Goal: Task Accomplishment & Management: Use online tool/utility

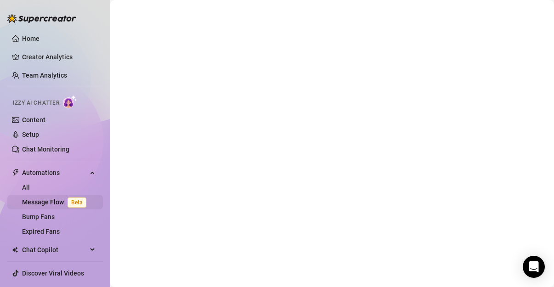
click at [68, 199] on span "Beta" at bounding box center [77, 203] width 19 height 10
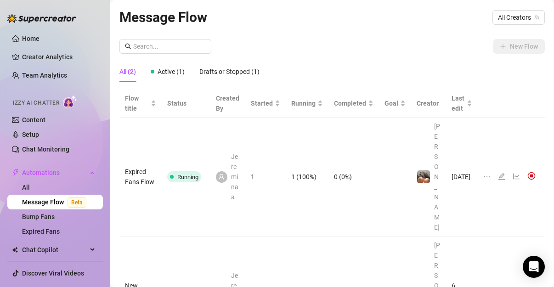
click at [459, 157] on td "[DATE]" at bounding box center [462, 177] width 32 height 119
click at [462, 150] on td "[DATE]" at bounding box center [462, 177] width 32 height 119
click at [513, 173] on icon "line-chart" at bounding box center [516, 176] width 7 height 7
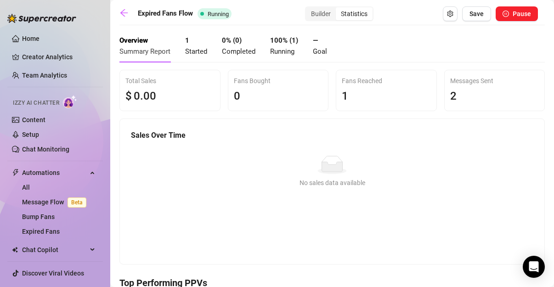
click at [217, 137] on h5 "Sales Over Time" at bounding box center [332, 135] width 402 height 11
click at [451, 93] on span "2" at bounding box center [453, 96] width 6 height 13
click at [447, 16] on icon "setting" at bounding box center [450, 14] width 6 height 6
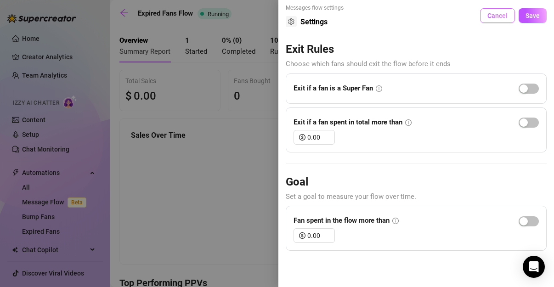
click at [496, 17] on span "Cancel" at bounding box center [497, 15] width 20 height 7
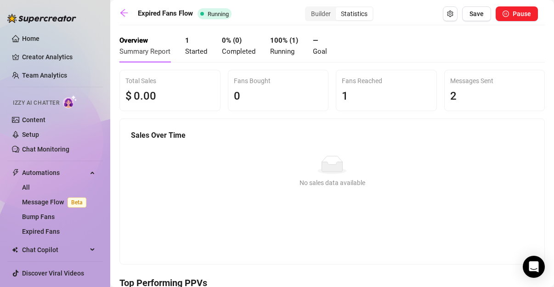
click at [363, 15] on div "Statistics" at bounding box center [354, 13] width 37 height 13
click at [338, 9] on input "Statistics" at bounding box center [338, 9] width 0 height 0
click at [124, 12] on icon "arrow-left" at bounding box center [123, 12] width 9 height 9
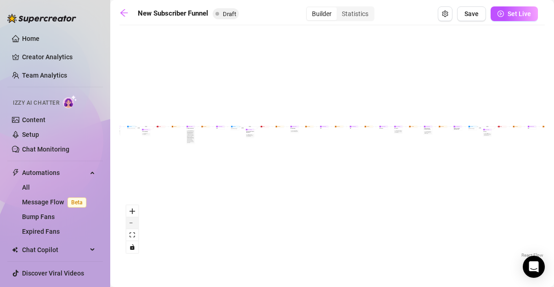
click at [134, 226] on button "zoom out" at bounding box center [132, 223] width 12 height 12
click at [134, 226] on div "React Flow controls" at bounding box center [132, 229] width 12 height 48
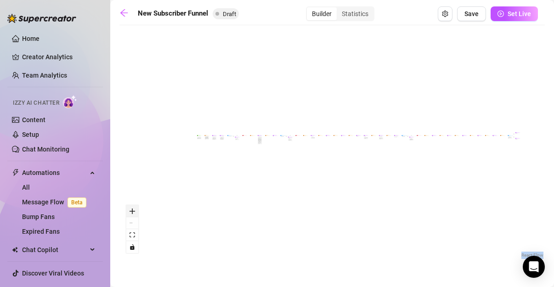
click at [132, 212] on icon "zoom in" at bounding box center [133, 212] width 6 height 6
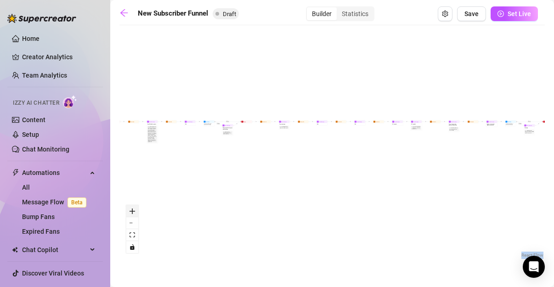
click at [132, 212] on icon "zoom in" at bounding box center [133, 212] width 6 height 6
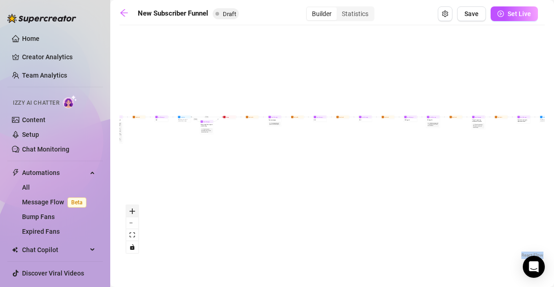
click at [132, 212] on icon "zoom in" at bounding box center [133, 212] width 6 height 6
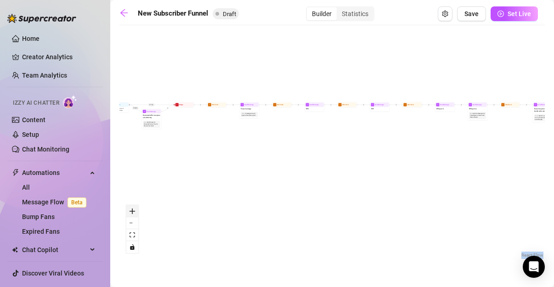
click at [132, 212] on icon "zoom in" at bounding box center [133, 212] width 6 height 6
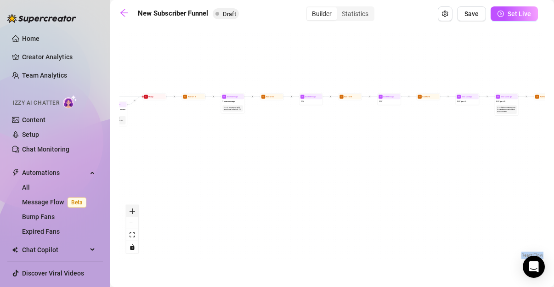
click at [132, 212] on icon "zoom in" at bounding box center [133, 212] width 6 height 6
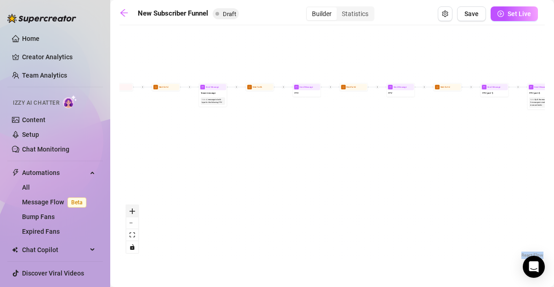
click at [132, 212] on icon "zoom in" at bounding box center [133, 212] width 6 height 6
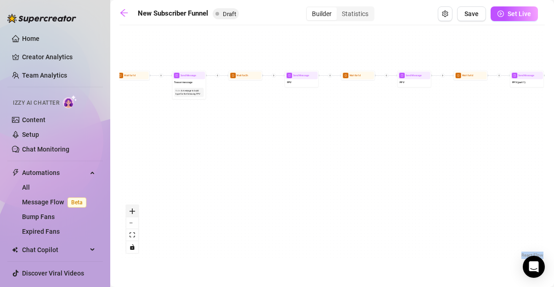
click at [132, 212] on icon "zoom in" at bounding box center [133, 212] width 6 height 6
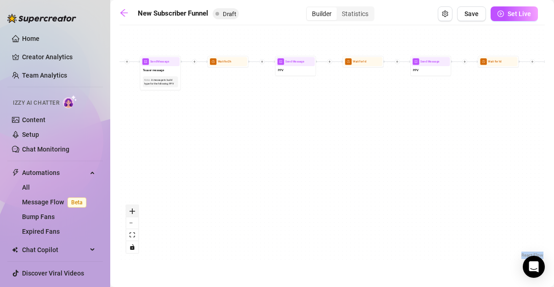
click at [132, 212] on icon "zoom in" at bounding box center [133, 212] width 6 height 6
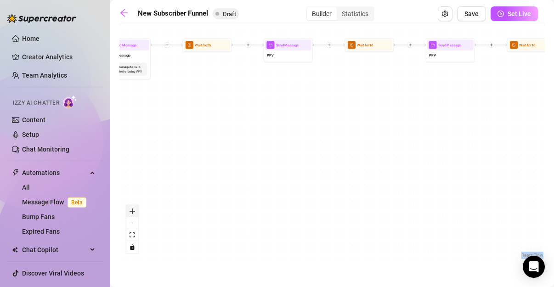
click at [132, 212] on icon "zoom in" at bounding box center [133, 212] width 6 height 6
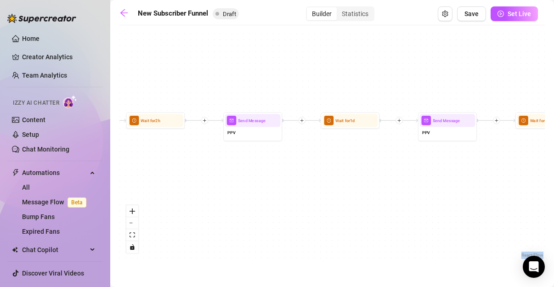
drag, startPoint x: 348, startPoint y: 135, endPoint x: 321, endPoint y: 231, distance: 99.7
click at [321, 231] on div "If True If True If True If False If False If False If True If False Merge Merge…" at bounding box center [331, 145] width 425 height 230
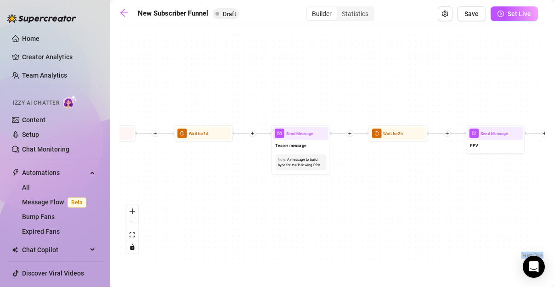
drag, startPoint x: 132, startPoint y: 161, endPoint x: 376, endPoint y: 176, distance: 244.4
click at [376, 176] on div "If True If True If True If False If False If False If True If False Merge Merge…" at bounding box center [331, 145] width 425 height 230
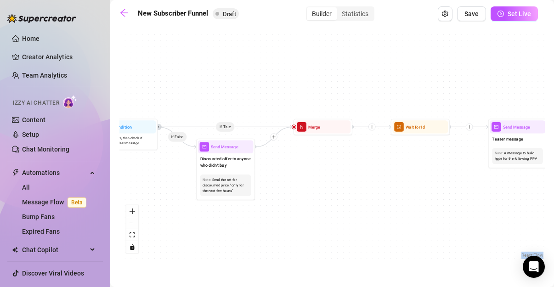
drag, startPoint x: 148, startPoint y: 164, endPoint x: 364, endPoint y: 157, distance: 215.6
click at [364, 157] on div "If True If True If True If False If False If False If True If False Merge Merge…" at bounding box center [331, 145] width 425 height 230
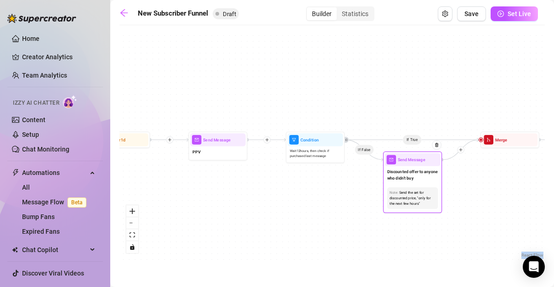
drag, startPoint x: 177, startPoint y: 170, endPoint x: 424, endPoint y: 193, distance: 247.3
click at [424, 193] on div "If True If True If True If False If False If False If True If False Merge Merge…" at bounding box center [331, 145] width 425 height 230
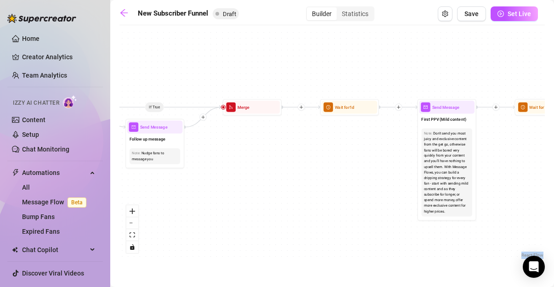
drag, startPoint x: 152, startPoint y: 183, endPoint x: 520, endPoint y: 141, distance: 370.9
click at [520, 141] on div "If True If True If True If False If False If False If True If False Merge Merge…" at bounding box center [331, 145] width 425 height 230
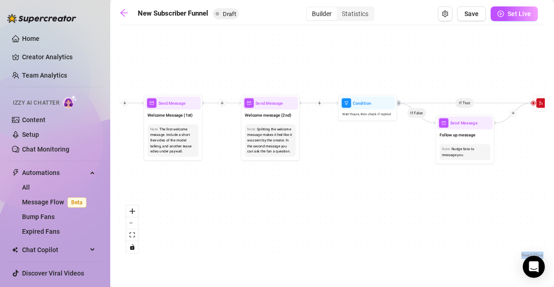
drag, startPoint x: 199, startPoint y: 169, endPoint x: 505, endPoint y: 164, distance: 306.0
click at [505, 164] on div "If True If True If True If False If False If False If True If False Merge Merge…" at bounding box center [331, 145] width 425 height 230
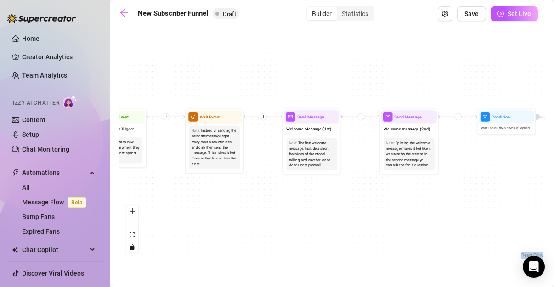
drag, startPoint x: 231, startPoint y: 180, endPoint x: 370, endPoint y: 193, distance: 139.4
click at [370, 193] on div "If True If True If True If False If False If False If True If False Merge Merge…" at bounding box center [331, 145] width 425 height 230
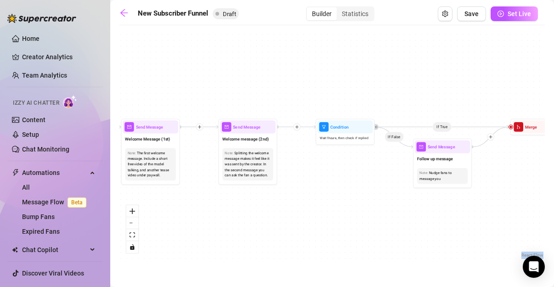
drag, startPoint x: 528, startPoint y: 168, endPoint x: 367, endPoint y: 178, distance: 161.6
click at [367, 178] on div "If True If True If True If False If False If False If True If False Merge Merge…" at bounding box center [331, 145] width 425 height 230
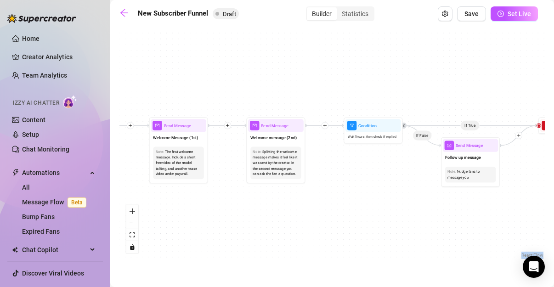
drag, startPoint x: 302, startPoint y: 173, endPoint x: 333, endPoint y: 171, distance: 30.4
click at [333, 171] on div "If True If True If True If False If False If False If True If False Merge Merge…" at bounding box center [331, 145] width 425 height 230
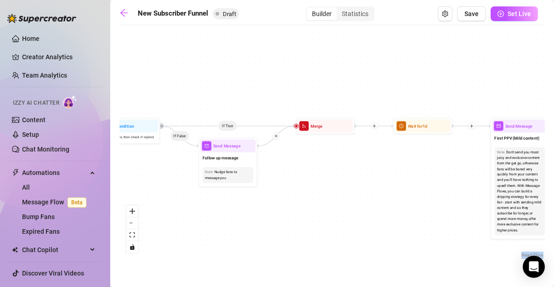
drag, startPoint x: 414, startPoint y: 172, endPoint x: 166, endPoint y: 171, distance: 248.1
click at [166, 171] on div "If True If True If True If False If False If False If True If False Merge Merge…" at bounding box center [331, 145] width 425 height 230
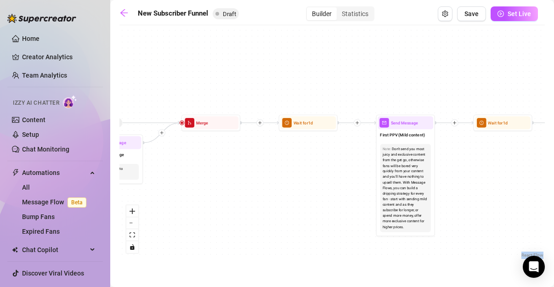
drag, startPoint x: 448, startPoint y: 194, endPoint x: 337, endPoint y: 193, distance: 111.2
click at [337, 193] on div "If True If True If True If False If False If False If True If False Merge Merge…" at bounding box center [331, 145] width 425 height 230
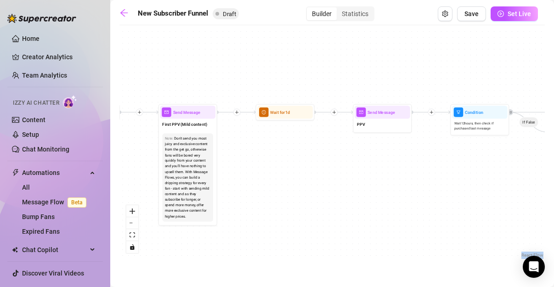
drag, startPoint x: 506, startPoint y: 181, endPoint x: 283, endPoint y: 171, distance: 223.5
click at [283, 171] on div "If True If True If True If False If False If False If True If False Merge Merge…" at bounding box center [331, 145] width 425 height 230
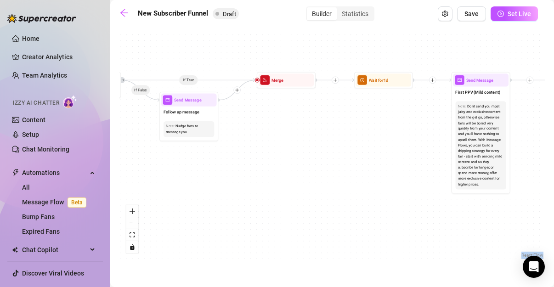
drag, startPoint x: 261, startPoint y: 159, endPoint x: 560, endPoint y: 126, distance: 300.5
click at [554, 126] on html "Home Creator Analytics Team Analytics Izzy AI Chatter Content Setup Chat Monito…" at bounding box center [277, 143] width 554 height 287
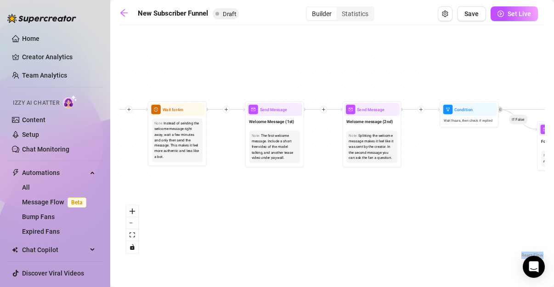
drag, startPoint x: 154, startPoint y: 172, endPoint x: 532, endPoint y: 203, distance: 378.9
click at [532, 203] on div "If True If True If True If False If False If False If True If False Merge Merge…" at bounding box center [331, 145] width 425 height 230
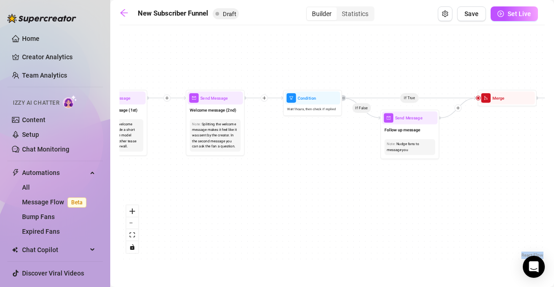
drag, startPoint x: 521, startPoint y: 160, endPoint x: 365, endPoint y: 148, distance: 157.1
click at [365, 148] on div "If True If True If True If False If False If False If True If False Merge Merge…" at bounding box center [331, 145] width 425 height 230
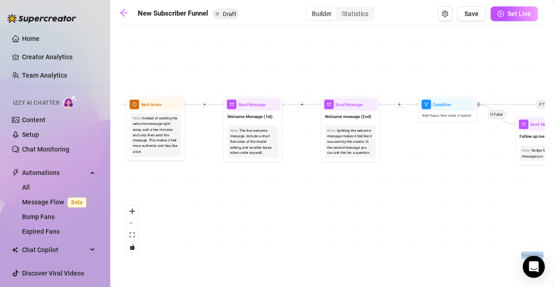
drag, startPoint x: 185, startPoint y: 168, endPoint x: 320, endPoint y: 174, distance: 135.7
click at [320, 174] on div "If True If True If True If False If False If False If True If False Merge Merge…" at bounding box center [331, 145] width 425 height 230
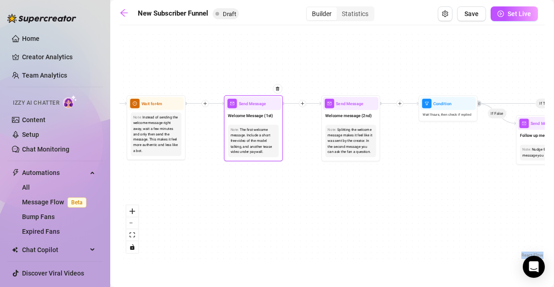
click at [258, 105] on span "Send Message" at bounding box center [253, 103] width 28 height 6
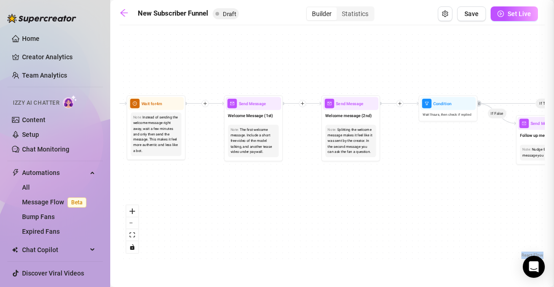
type textarea "First part of the welcome message"
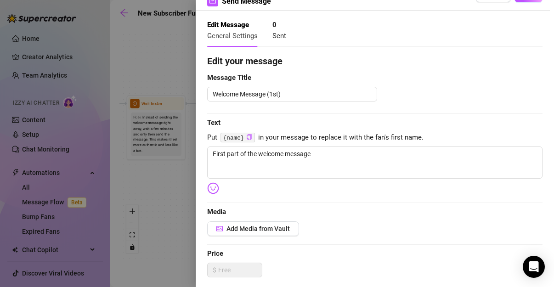
scroll to position [24, 0]
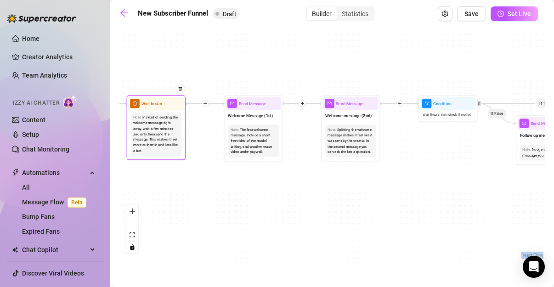
click at [160, 110] on div "Note: Instead of sending the welcome message right away, wait a few minutes and…" at bounding box center [156, 134] width 56 height 48
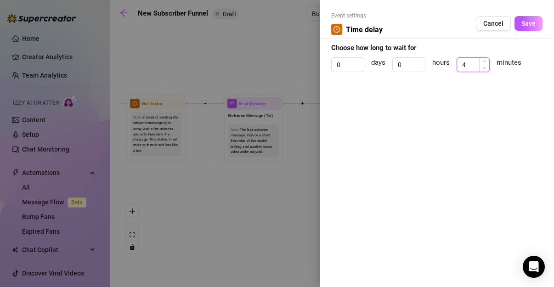
click at [472, 68] on input "4" at bounding box center [473, 65] width 32 height 14
type input "0"
type input "1"
click at [534, 22] on span "Save" at bounding box center [528, 23] width 14 height 7
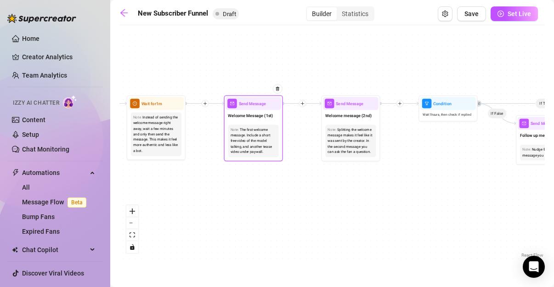
click at [267, 107] on div at bounding box center [274, 93] width 15 height 30
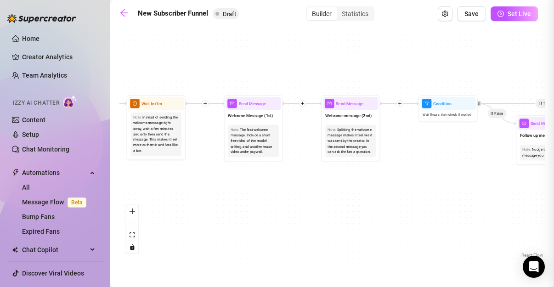
type textarea "First part of the welcome message"
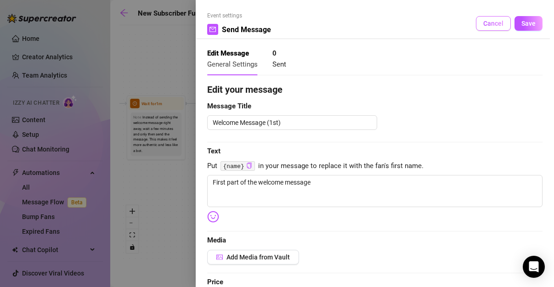
click at [487, 25] on span "Cancel" at bounding box center [493, 23] width 20 height 7
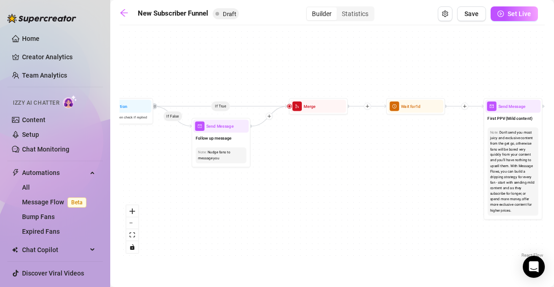
drag, startPoint x: 529, startPoint y: 198, endPoint x: 204, endPoint y: 201, distance: 324.4
click at [204, 201] on div "If True If True If True If False If False If False If True If False Merge Merge…" at bounding box center [331, 145] width 425 height 230
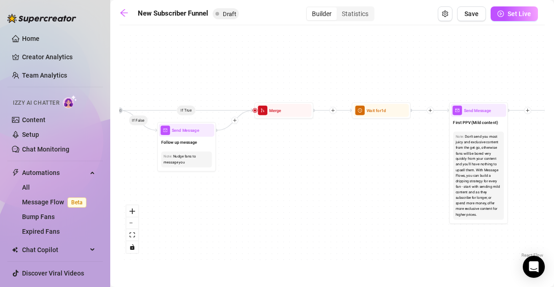
drag, startPoint x: 472, startPoint y: 232, endPoint x: 438, endPoint y: 236, distance: 34.7
click at [438, 236] on div "If True If True If True If False If False If False If True If False Merge Merge…" at bounding box center [331, 145] width 425 height 230
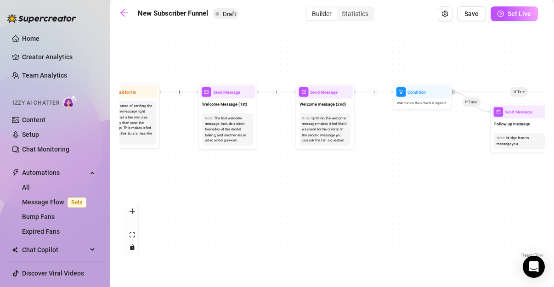
drag, startPoint x: 196, startPoint y: 201, endPoint x: 560, endPoint y: 212, distance: 364.1
click at [554, 212] on html "Home Creator Analytics Team Analytics Izzy AI Chatter Content Setup Chat Monito…" at bounding box center [277, 143] width 554 height 287
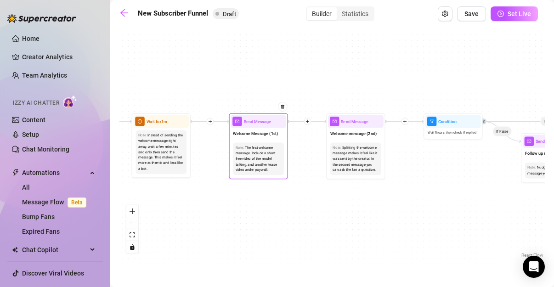
click at [254, 125] on div "Send Message" at bounding box center [259, 121] width 56 height 13
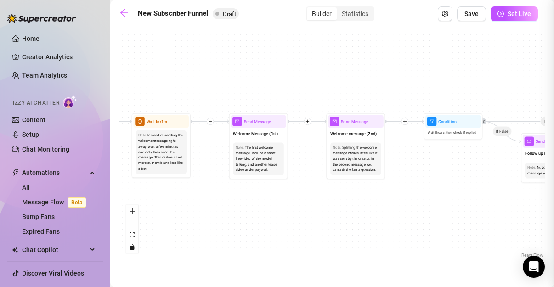
type textarea "First part of the welcome message"
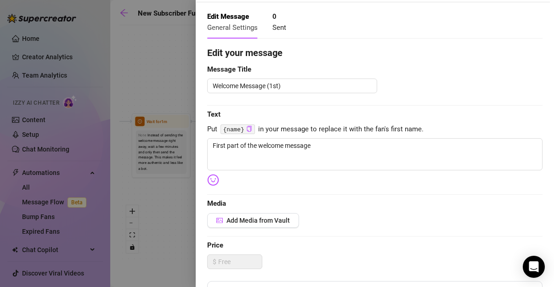
scroll to position [36, 0]
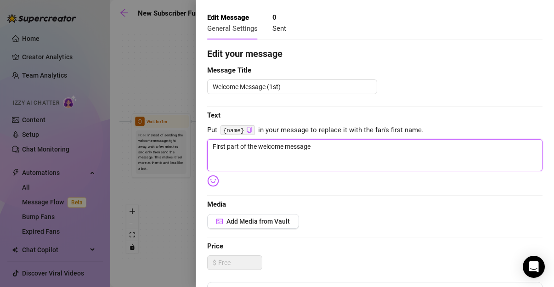
click at [290, 150] on textarea "First part of the welcome message" at bounding box center [374, 155] width 335 height 32
drag, startPoint x: 326, startPoint y: 151, endPoint x: 196, endPoint y: 148, distance: 130.1
click at [196, 148] on div "Event settings Send Message Cancel Save Edit Message General Settings 0 Sent Ed…" at bounding box center [375, 143] width 358 height 287
type textarea "Write your message here"
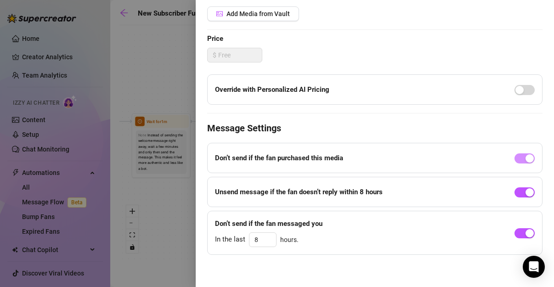
scroll to position [0, 0]
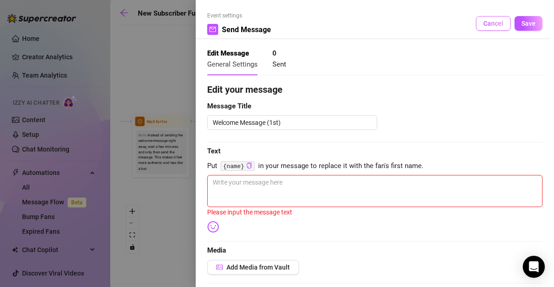
click at [486, 22] on span "Cancel" at bounding box center [493, 23] width 20 height 7
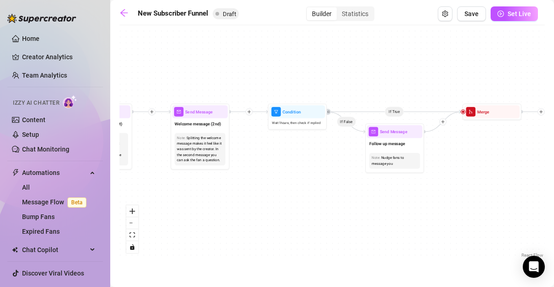
drag, startPoint x: 517, startPoint y: 203, endPoint x: 362, endPoint y: 193, distance: 156.1
click at [362, 193] on div "If True If True If True If False If False If False If True If False Merge Merge…" at bounding box center [331, 145] width 425 height 230
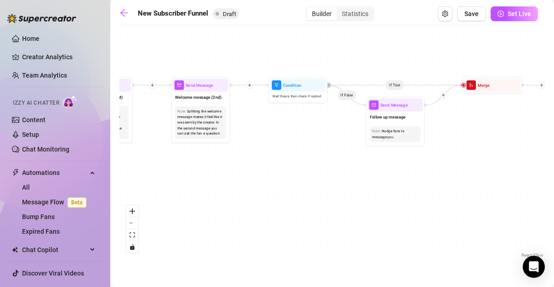
drag, startPoint x: 473, startPoint y: 175, endPoint x: 478, endPoint y: 147, distance: 27.7
click at [478, 147] on div "If True If True If True If False If False If False If True If False Merge Merge…" at bounding box center [331, 145] width 425 height 230
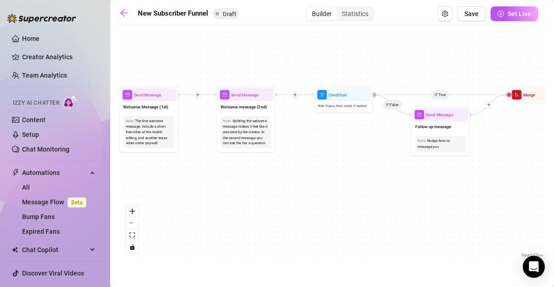
drag, startPoint x: 346, startPoint y: 189, endPoint x: 402, endPoint y: 200, distance: 56.7
click at [402, 200] on div "If True If True If True If False If False If False If True If False Merge Merge…" at bounding box center [331, 145] width 425 height 230
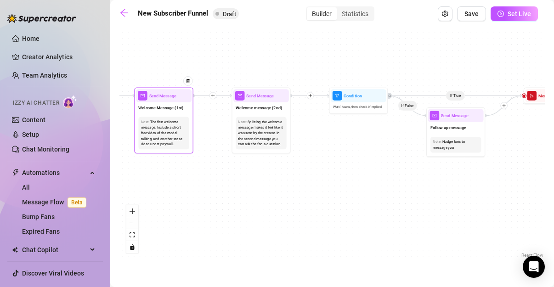
click at [170, 101] on div "Send Message" at bounding box center [164, 95] width 56 height 13
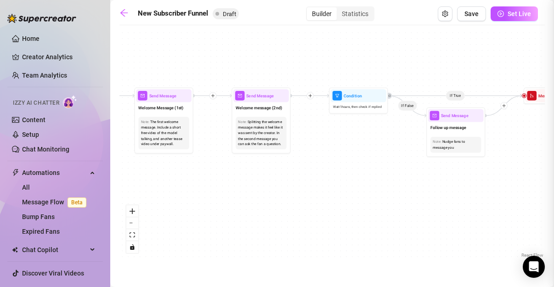
type textarea "First part of the welcome message"
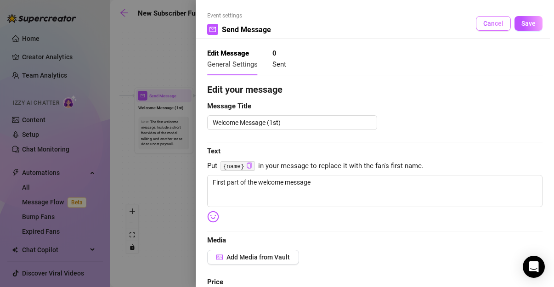
click at [483, 20] on span "Cancel" at bounding box center [493, 23] width 20 height 7
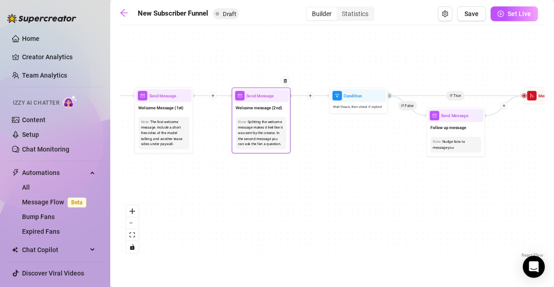
click at [272, 117] on div "Note: Splitting the welcome message makes it feel like it was sent by the creat…" at bounding box center [261, 133] width 51 height 33
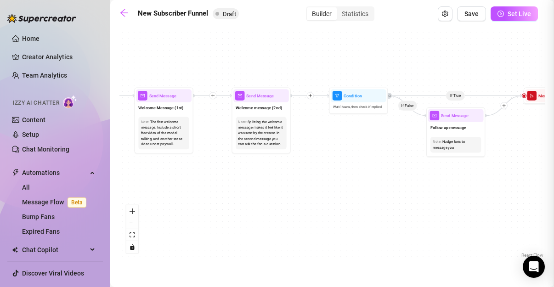
type textarea "Second part of the welcome message"
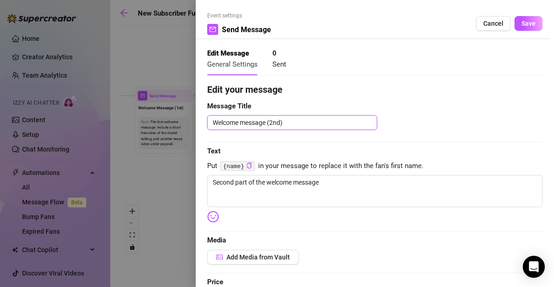
drag, startPoint x: 294, startPoint y: 124, endPoint x: 205, endPoint y: 113, distance: 89.8
click at [205, 113] on div "Event settings Send Message Cancel Save Edit Message General Settings 0 Sent Ed…" at bounding box center [375, 143] width 358 height 287
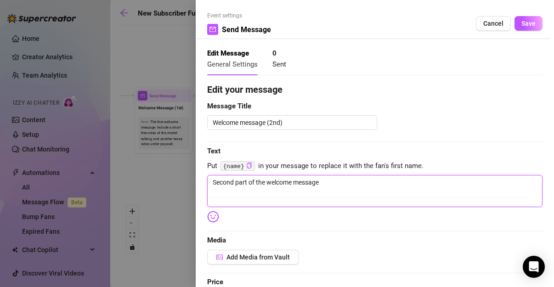
click at [303, 183] on textarea "Second part of the welcome message" at bounding box center [374, 191] width 335 height 32
drag, startPoint x: 325, startPoint y: 183, endPoint x: 194, endPoint y: 179, distance: 131.5
click at [194, 179] on div "Event settings Send Message Cancel Save Edit Message General Settings 0 Sent Ed…" at bounding box center [277, 143] width 554 height 287
type textarea "Write your message here"
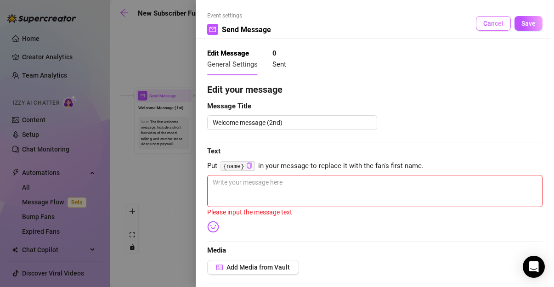
click at [483, 24] on span "Cancel" at bounding box center [493, 23] width 20 height 7
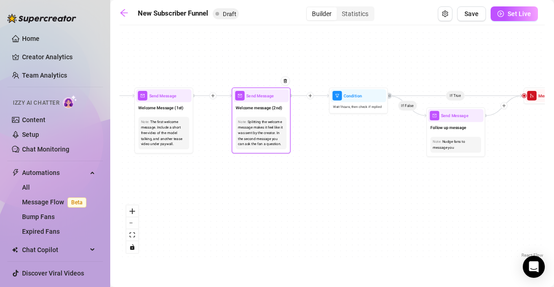
click at [267, 121] on div "Splitting the welcome message makes it feel like it was sent by the creator. In…" at bounding box center [261, 133] width 46 height 28
click at [269, 104] on div "Welcome message (2nd)" at bounding box center [261, 108] width 56 height 12
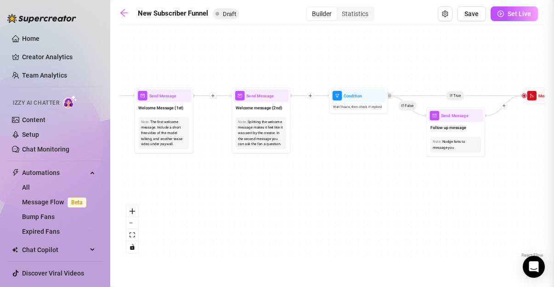
type textarea "Second part of the welcome message"
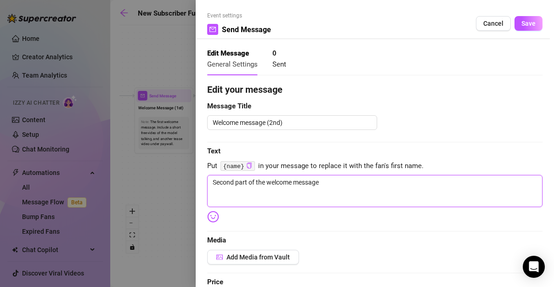
drag, startPoint x: 348, startPoint y: 183, endPoint x: 130, endPoint y: 169, distance: 218.2
click at [130, 169] on div "Event settings Send Message Cancel Save Edit Message General Settings 0 Sent Ed…" at bounding box center [277, 143] width 554 height 287
type textarea "Write your message here"
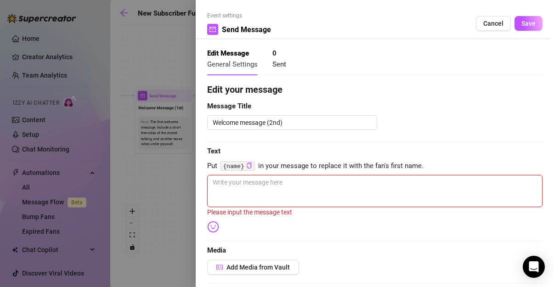
click at [307, 190] on textarea at bounding box center [374, 191] width 335 height 32
click at [491, 20] on span "Cancel" at bounding box center [493, 23] width 20 height 7
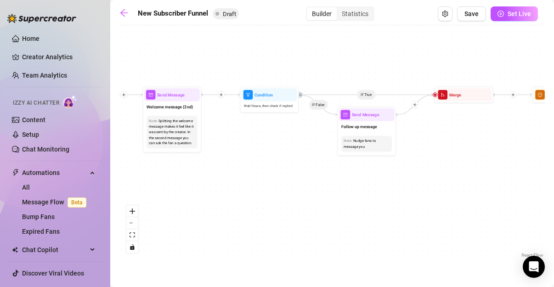
drag, startPoint x: 510, startPoint y: 177, endPoint x: 421, endPoint y: 176, distance: 89.1
click at [421, 176] on div "If True If True If True If False If False If False If True If False Merge Merge…" at bounding box center [331, 145] width 425 height 230
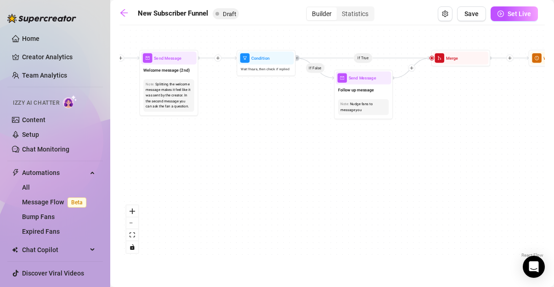
drag, startPoint x: 512, startPoint y: 162, endPoint x: 510, endPoint y: 125, distance: 36.9
click at [510, 125] on div "If True If True If True If False If False If False If True If False Merge Merge…" at bounding box center [331, 145] width 425 height 230
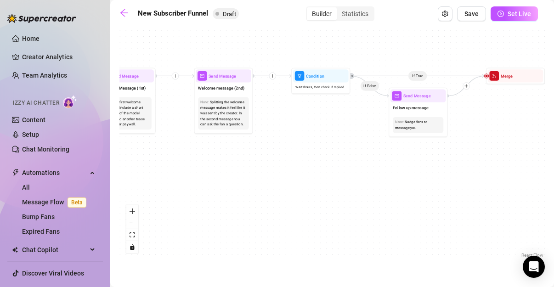
drag, startPoint x: 229, startPoint y: 92, endPoint x: 313, endPoint y: 119, distance: 88.2
click at [313, 119] on div "If True If True If True If False If False If False If True If False Merge Merge…" at bounding box center [331, 145] width 425 height 230
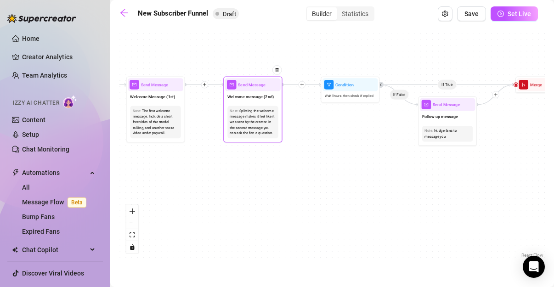
click at [260, 89] on div "Send Message" at bounding box center [253, 84] width 56 height 13
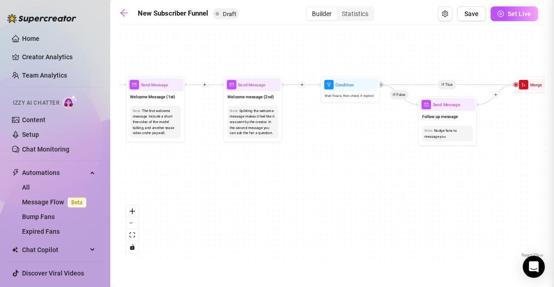
type textarea "Second part of the welcome message"
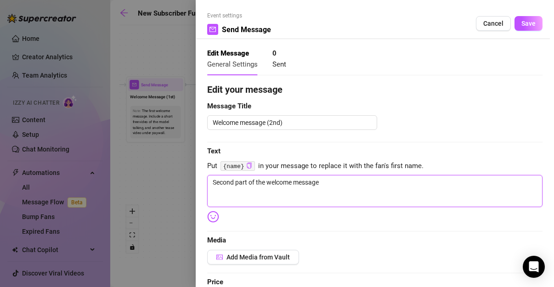
drag, startPoint x: 346, startPoint y: 182, endPoint x: 164, endPoint y: 166, distance: 182.7
click at [164, 166] on div "Event settings Send Message Cancel Save Edit Message General Settings 0 Sent Ed…" at bounding box center [277, 143] width 554 height 287
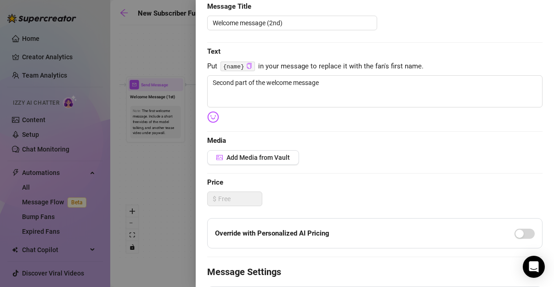
scroll to position [230, 0]
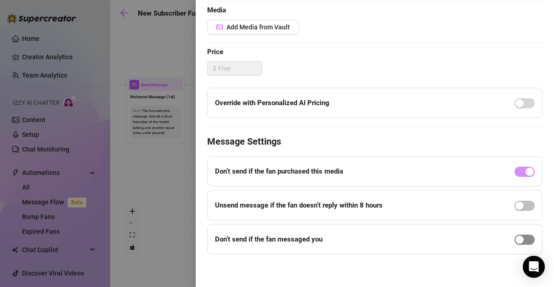
click at [518, 236] on button "button" at bounding box center [525, 240] width 20 height 10
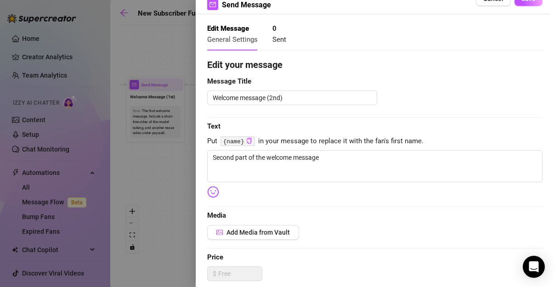
scroll to position [8, 0]
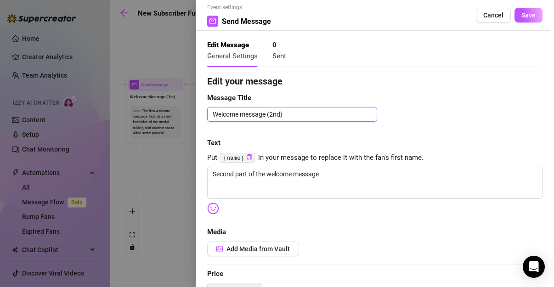
click at [300, 116] on textarea "Welcome message (2nd)" at bounding box center [292, 114] width 170 height 14
click at [487, 18] on span "Cancel" at bounding box center [493, 14] width 20 height 7
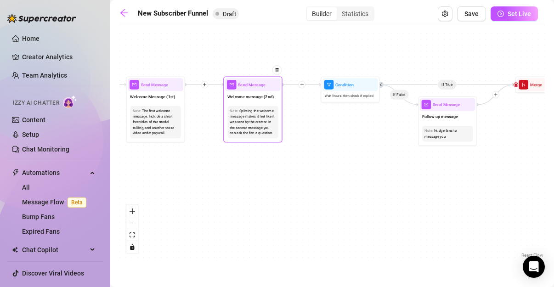
click at [267, 136] on div "Splitting the welcome message makes it feel like it was sent by the creator. In…" at bounding box center [253, 122] width 46 height 28
click at [263, 88] on div "Send Message" at bounding box center [253, 84] width 56 height 13
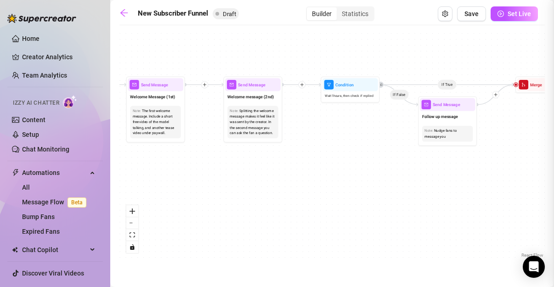
type textarea "Second part of the welcome message"
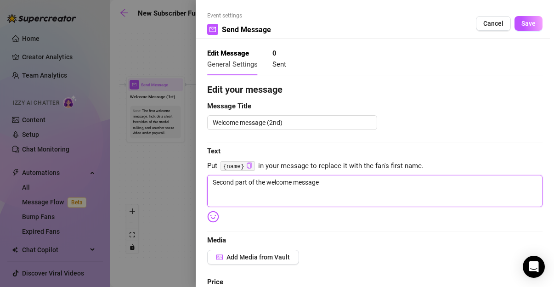
drag, startPoint x: 337, startPoint y: 180, endPoint x: 167, endPoint y: 193, distance: 170.5
click at [167, 193] on div "Event settings Send Message Cancel Save Edit Message General Settings 0 Sent Ed…" at bounding box center [277, 143] width 554 height 287
type textarea "O"
type textarea "On"
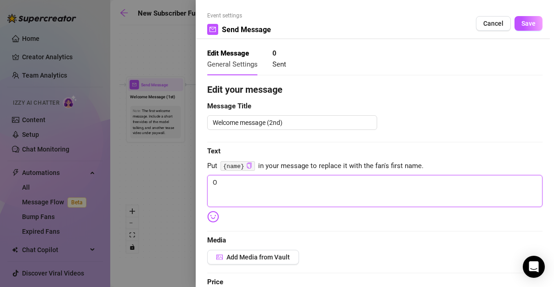
type textarea "On"
type textarea "Onl"
type textarea "Onli"
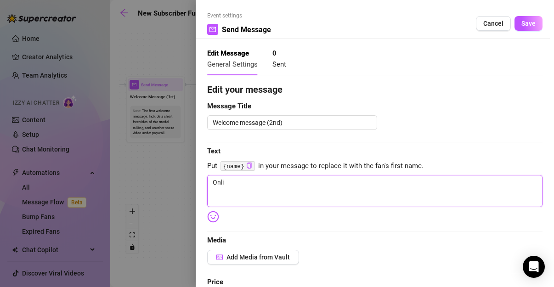
type textarea "Onlin"
type textarea "Online"
type textarea "Online?"
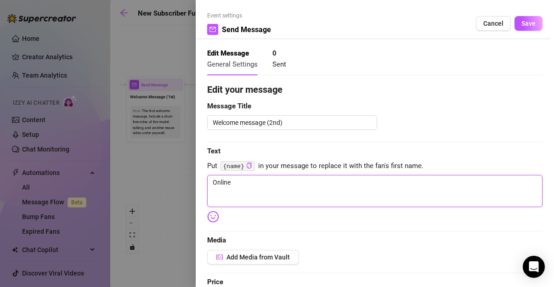
type textarea "Online?"
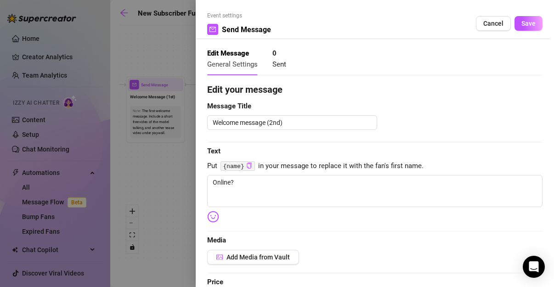
click at [215, 217] on img at bounding box center [213, 217] width 12 height 12
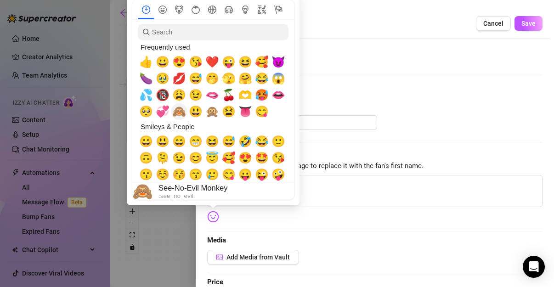
click at [178, 115] on span "🙈" at bounding box center [179, 111] width 14 height 13
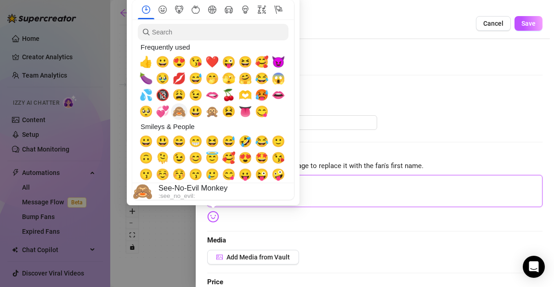
type textarea "Online? 🙈"
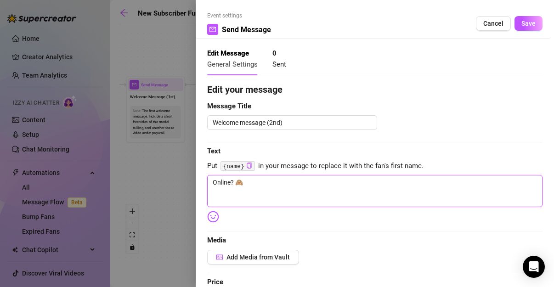
click at [346, 186] on textarea "Online? 🙈" at bounding box center [374, 191] width 335 height 32
click at [229, 179] on textarea "Online? 🙈" at bounding box center [374, 191] width 335 height 32
type textarea "Online ? 🙈"
type textarea "Online b? 🙈"
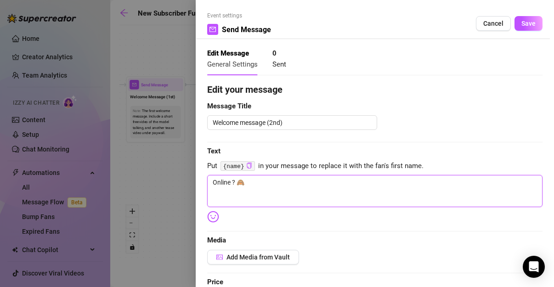
type textarea "Online b? 🙈"
type textarea "Online ba? 🙈"
type textarea "Online bab? 🙈"
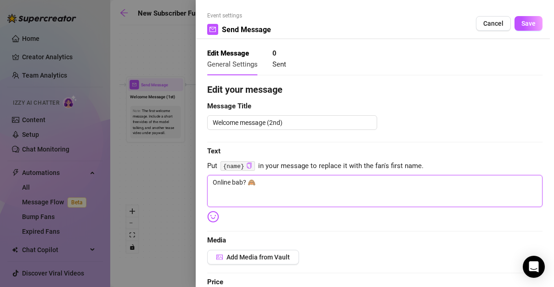
type textarea "Online babe? 🙈"
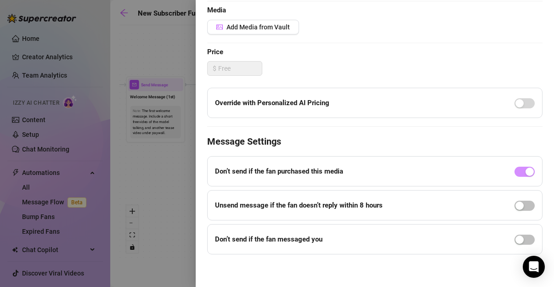
scroll to position [0, 0]
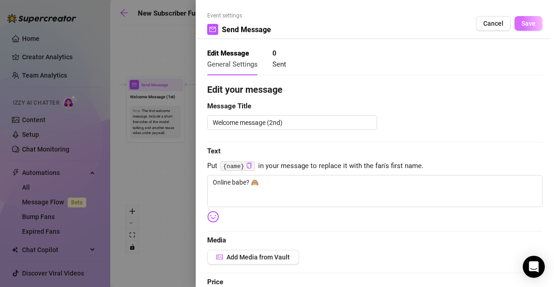
click at [527, 26] on span "Save" at bounding box center [528, 23] width 14 height 7
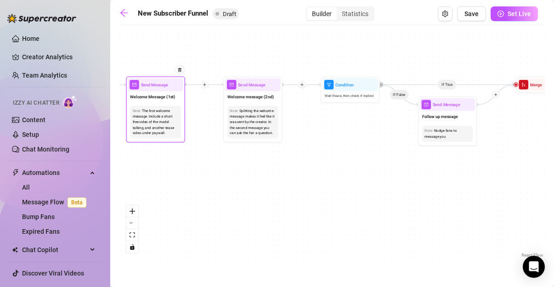
click at [156, 91] on div "Welcome Message (1st)" at bounding box center [156, 97] width 56 height 12
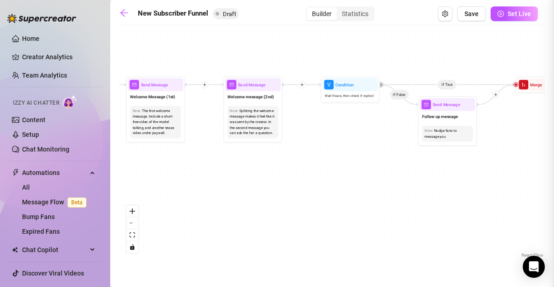
type textarea "First part of the welcome message"
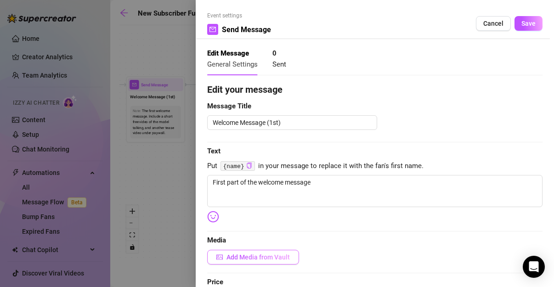
click at [266, 255] on span "Add Media from Vault" at bounding box center [258, 257] width 63 height 7
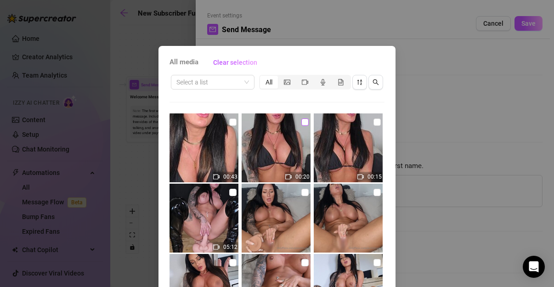
click at [301, 121] on input "checkbox" at bounding box center [304, 122] width 7 height 7
checkbox input "true"
click at [229, 122] on input "checkbox" at bounding box center [232, 122] width 7 height 7
checkbox input "true"
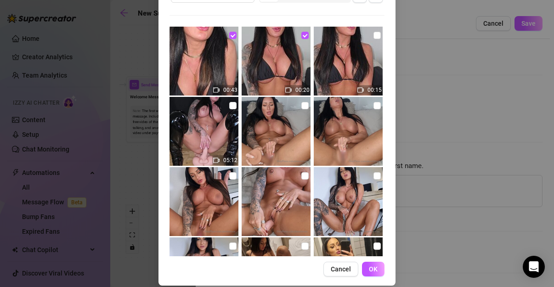
scroll to position [89, 0]
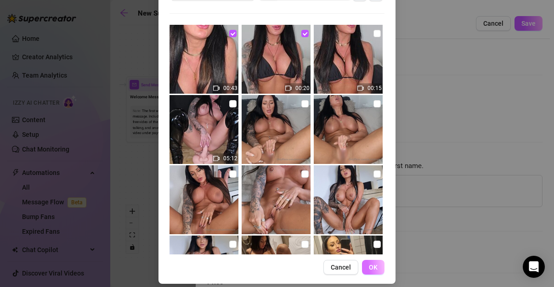
click at [370, 266] on span "OK" at bounding box center [373, 267] width 9 height 7
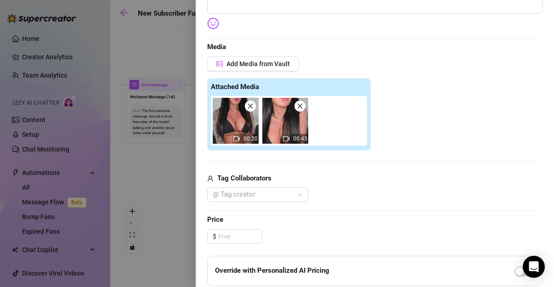
scroll to position [179, 0]
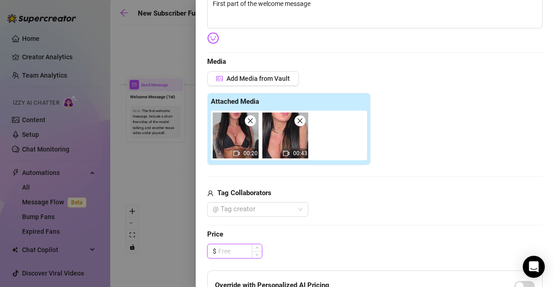
click at [241, 250] on input at bounding box center [240, 251] width 44 height 14
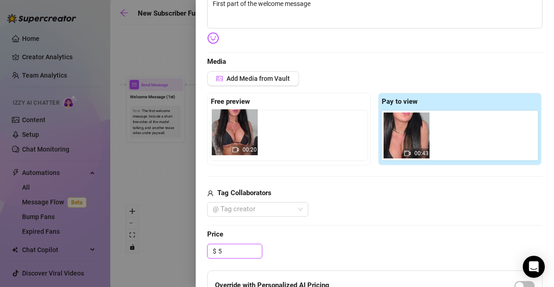
drag, startPoint x: 404, startPoint y: 140, endPoint x: 233, endPoint y: 137, distance: 171.4
click at [233, 137] on div "Free preview Pay to view 00:20 00:43" at bounding box center [374, 129] width 335 height 73
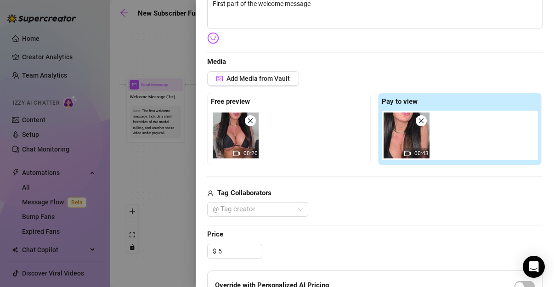
type input "5.00"
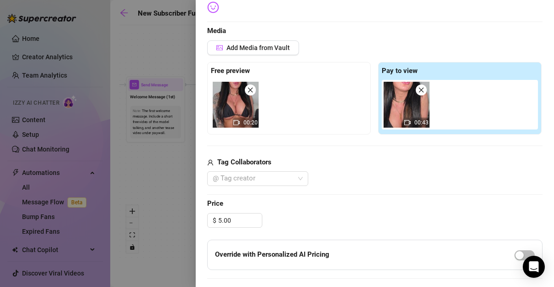
scroll to position [212, 0]
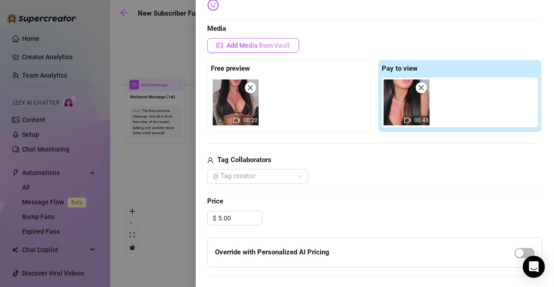
click at [278, 43] on span "Add Media from Vault" at bounding box center [258, 45] width 63 height 7
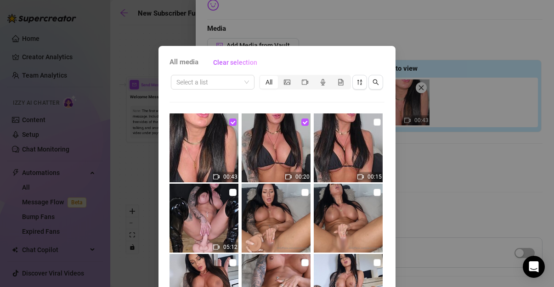
click at [456, 178] on div "All media Clear selection Select a list All 00:43 00:20 00:15 05:12 02:17 00:50…" at bounding box center [277, 143] width 554 height 287
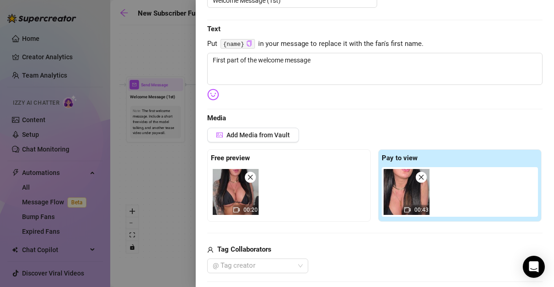
scroll to position [124, 0]
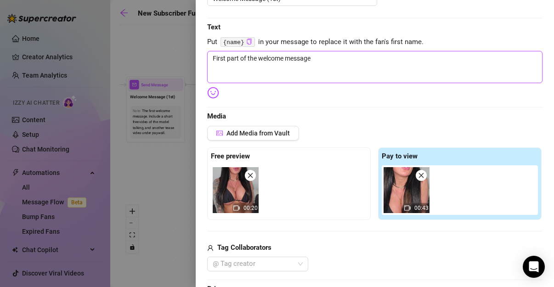
click at [311, 68] on textarea "First part of the welcome message" at bounding box center [374, 67] width 335 height 32
drag, startPoint x: 326, startPoint y: 65, endPoint x: 79, endPoint y: 40, distance: 248.4
click at [79, 40] on div "Event settings Send Message Cancel Save Edit Message General Settings 0 Sent Ed…" at bounding box center [277, 143] width 554 height 287
type textarea "J"
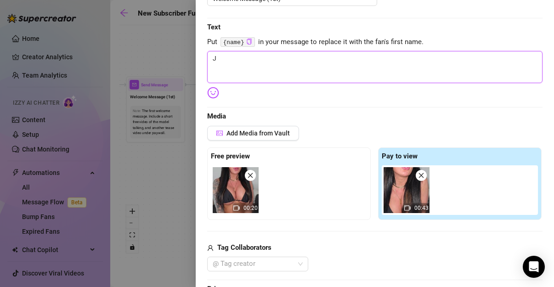
type textarea "Ju"
type textarea "Jus"
type textarea "Just"
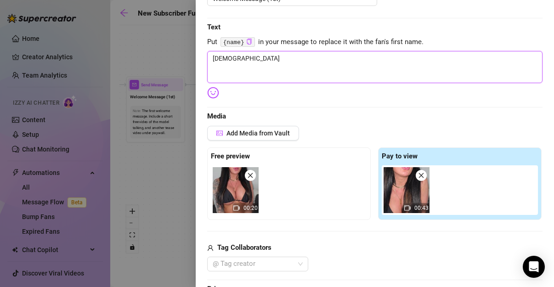
type textarea "Just"
type textarea "Just w"
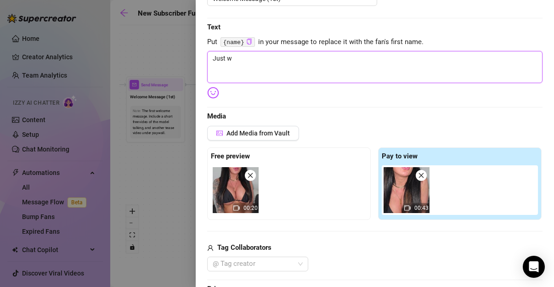
type textarea "Just wa"
type textarea "Just wan"
type textarea "Just want"
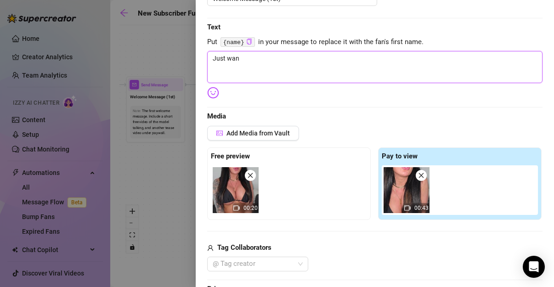
type textarea "Just want"
type textarea "Just wantw"
type textarea "Just want"
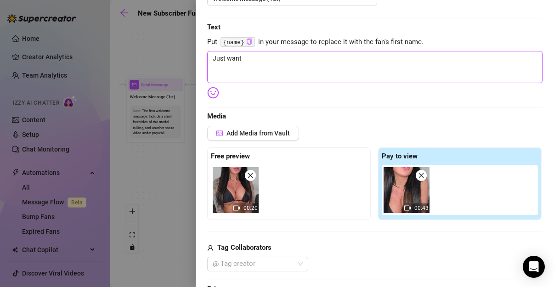
type textarea "Just wantd"
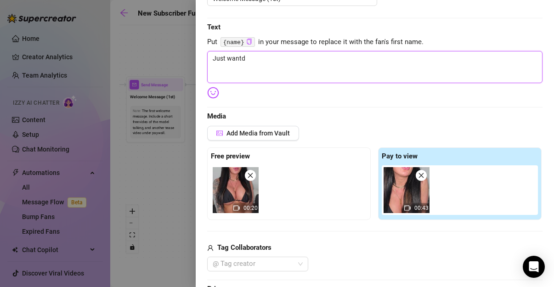
type textarea "Just wantd"
type textarea "Just want"
type textarea "Just wante"
type textarea "Just wanted"
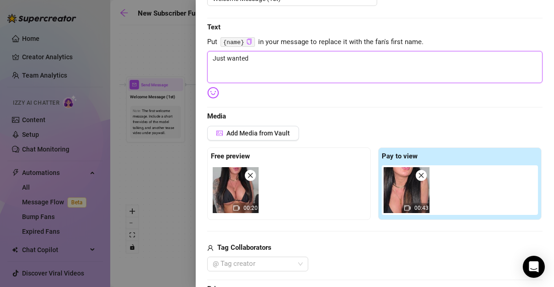
type textarea "Just wanted"
type textarea "Just wanted o"
type textarea "Just wanted"
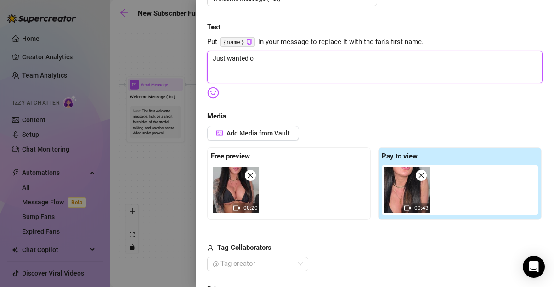
type textarea "Just wanted"
type textarea "Just wanted t"
type textarea "Just wanted to"
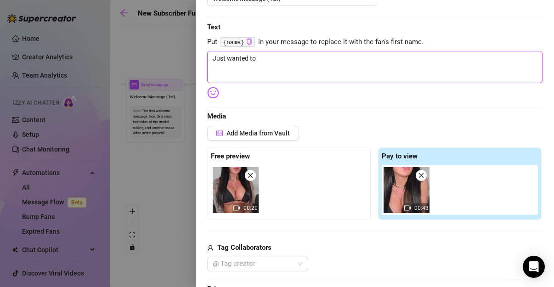
type textarea "Just wanted to"
drag, startPoint x: 293, startPoint y: 59, endPoint x: 139, endPoint y: 55, distance: 154.0
click at [139, 55] on div "Event settings Send Message Cancel Save Edit Message General Settings 0 Sent Ed…" at bounding box center [277, 143] width 554 height 287
type textarea "Write your message here"
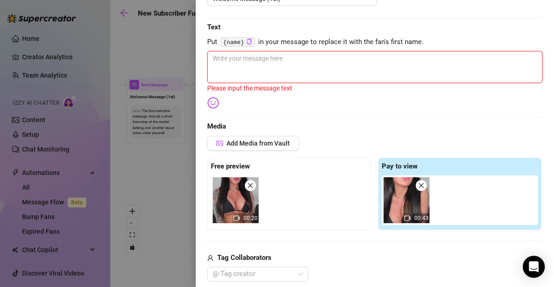
type textarea "H"
type textarea "He"
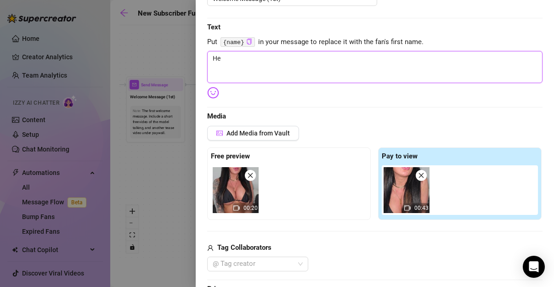
type textarea "Hey"
type textarea "Hey b"
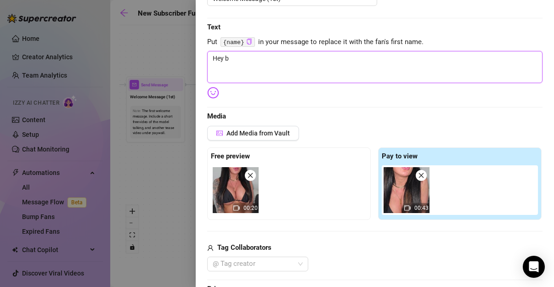
type textarea "Hey ba"
type textarea "Hey bab"
type textarea "Hey babe"
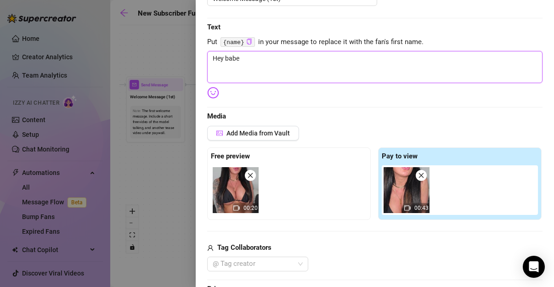
type textarea "Hey babe"
click at [213, 95] on img at bounding box center [213, 93] width 12 height 12
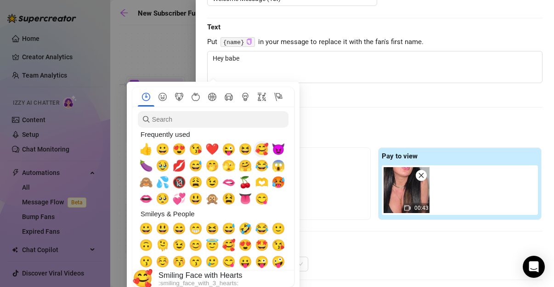
click at [260, 149] on span "🥰" at bounding box center [262, 149] width 14 height 13
type textarea "Hey babe 🥰"
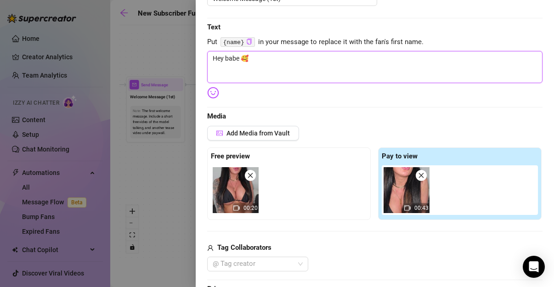
click at [271, 57] on textarea "Hey babe 🥰" at bounding box center [374, 67] width 335 height 32
type textarea "Hey babe 🥰!"
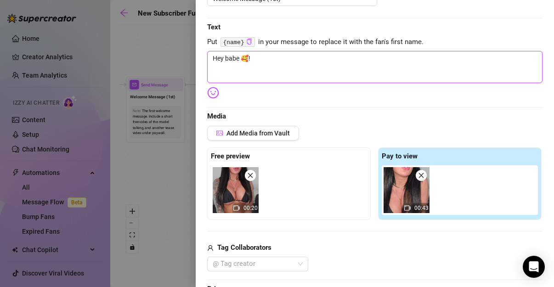
type textarea "Hey babe 🥰! W"
type textarea "Hey babe 🥰! We"
type textarea "Hey babe 🥰! Wel"
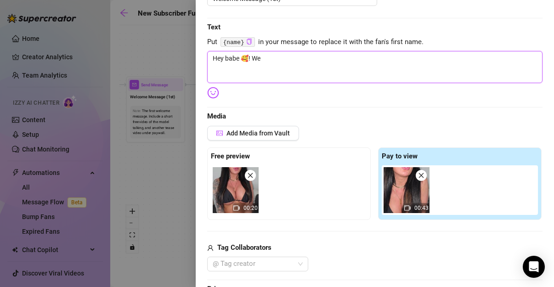
type textarea "Hey babe 🥰! Wel"
type textarea "Hey babe 🥰! Welc"
type textarea "Hey babe 🥰! Welco"
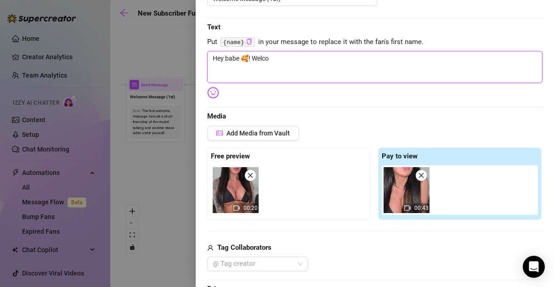
type textarea "Hey babe 🥰! Welcom"
type textarea "Hey babe 🥰! Welcome"
type textarea "Hey babe 🥰! Welcome t"
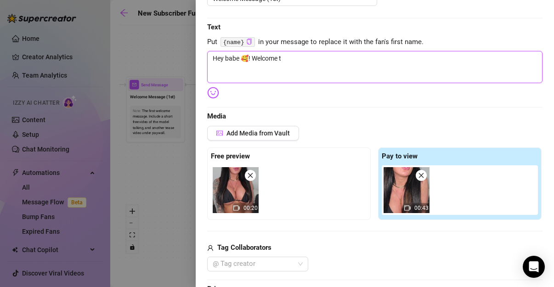
type textarea "Hey babe 🥰! Welcome to"
type textarea "Hey babe 🥰! Welcome to m"
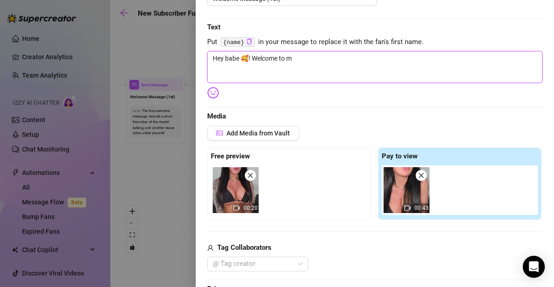
type textarea "Hey babe 🥰! Welcome to my"
type textarea "Hey babe 🥰! Welcome to my r"
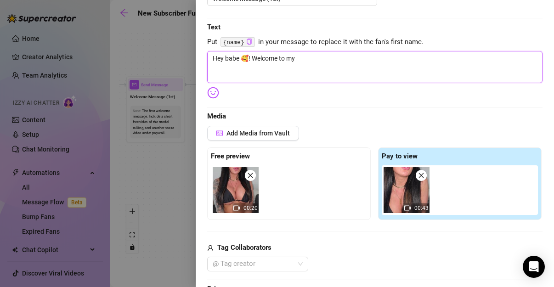
type textarea "Hey babe 🥰! Welcome to my r"
type textarea "Hey babe 🥰! Welcome to my"
type textarea "Hey babe 🥰! Welcome to my p"
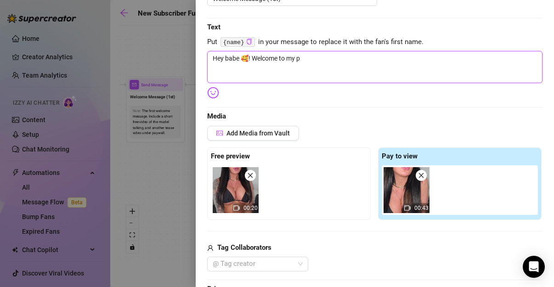
type textarea "Hey babe 🥰! Welcome to my pr"
type textarea "Hey babe 🥰! Welcome to my pro"
type textarea "Hey babe 🥰! Welcome to my prof"
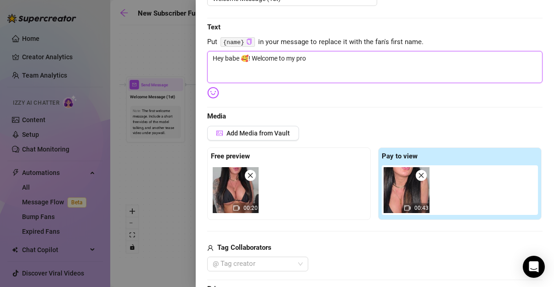
type textarea "Hey babe 🥰! Welcome to my prof"
type textarea "Hey babe 🥰! Welcome to my profi"
type textarea "Hey babe 🥰! Welcome to my profil"
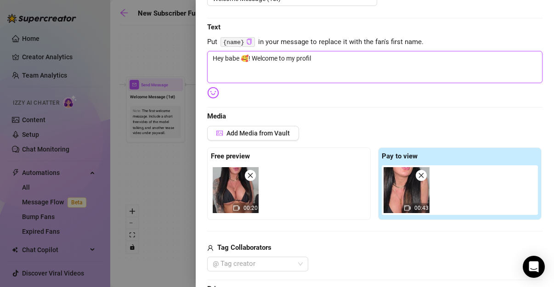
type textarea "Hey babe 🥰! Welcome to my profile"
click at [255, 59] on textarea "Hey babe 🥰! Welcome to my profile" at bounding box center [374, 67] width 335 height 32
type textarea "Hey babe 🥰! elcome to my profile"
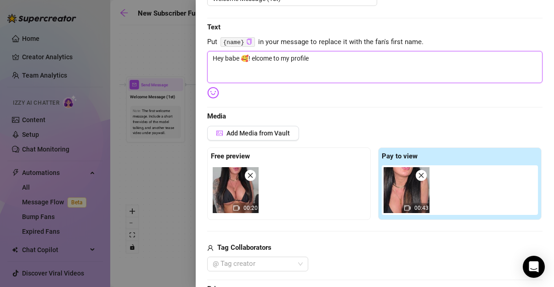
type textarea "Hey babe 🥰! Ielcome to my profile"
type textarea "Hey babe 🥰! I elcome to my profile"
type textarea "Hey babe 🥰! I jelcome to my profile"
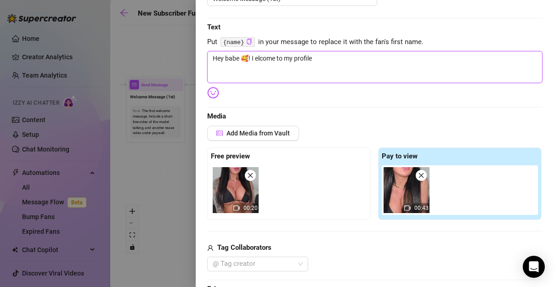
type textarea "Hey babe 🥰! I jelcome to my profile"
type textarea "Hey babe 🥰! I juelcome to my profile"
type textarea "Hey babe 🥰! I juselcome to my profile"
type textarea "Hey babe 🥰! I justelcome to my profile"
type textarea "Hey babe 🥰! I just elcome to my profile"
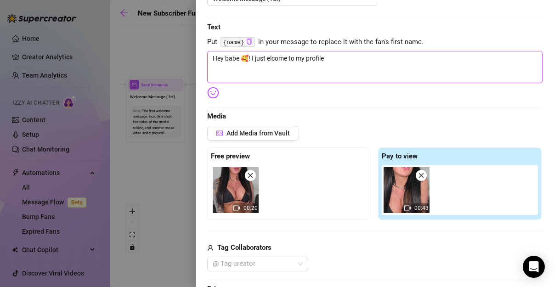
type textarea "Hey babe 🥰! I just welcome to my profile"
type textarea "Hey babe 🥰! I just waelcome to my profile"
type textarea "Hey babe 🥰! I just wanelcome to my profile"
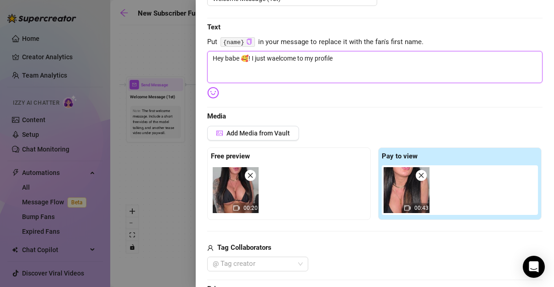
type textarea "Hey babe 🥰! I just wanelcome to my profile"
type textarea "Hey babe 🥰! I just wantelcome to my profile"
type textarea "Hey babe 🥰! I just want elcome to my profile"
type textarea "Hey babe 🥰! I just want telcome to my profile"
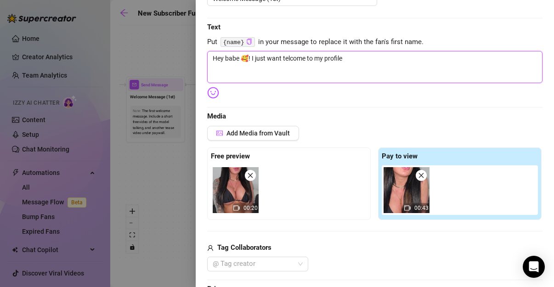
type textarea "Hey babe 🥰! I just want toelcome to my profile"
type textarea "Hey babe 🥰! I just want to elcome to my profile"
type textarea "Hey babe 🥰! I just want to welcome to my profile"
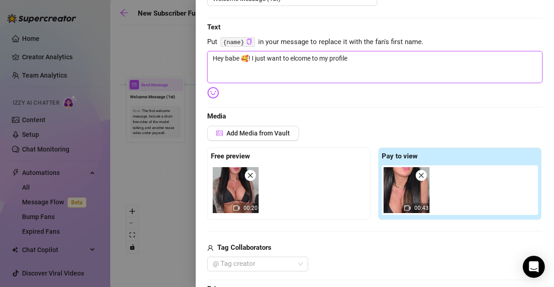
type textarea "Hey babe 🥰! I just want to welcome to my profile"
type textarea "Hey babe 🥰! I just want to welcome yto my profile"
type textarea "Hey babe 🥰! I just want to welcome yoto my profile"
type textarea "Hey babe 🥰! I just want to welcome youto my profile"
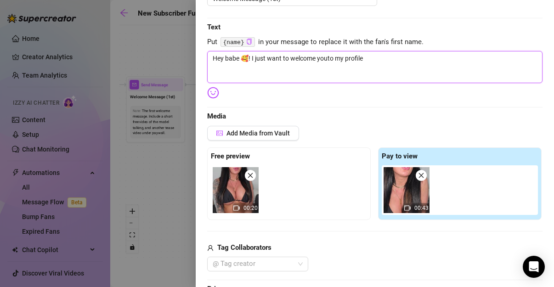
type textarea "Hey babe 🥰! I just want to welcome you to my profile"
type textarea "Hey babe 🥰! I just want to welcome you to my"
type textarea "Hey babe 🥰! I just want to welcome you to my p"
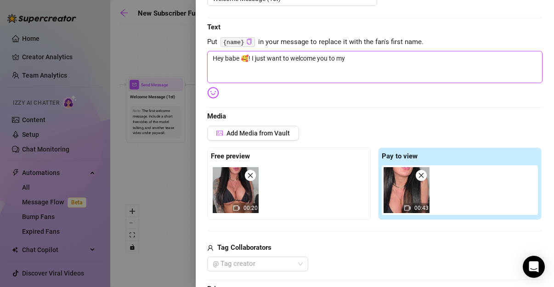
type textarea "Hey babe 🥰! I just want to welcome you to my p"
type textarea "Hey babe 🥰! I just want to welcome you to my pa"
type textarea "Hey babe 🥰! I just want to welcome you to my pag"
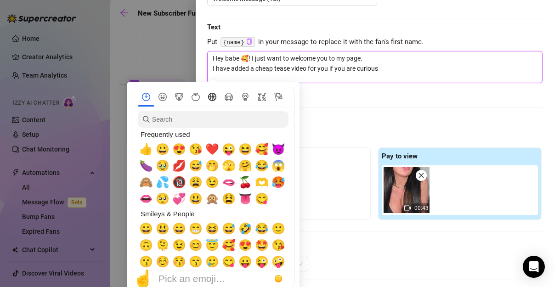
click at [215, 95] on icon "Activity" at bounding box center [212, 97] width 8 height 8
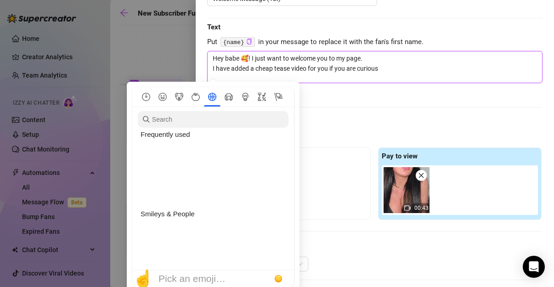
scroll to position [1609, 0]
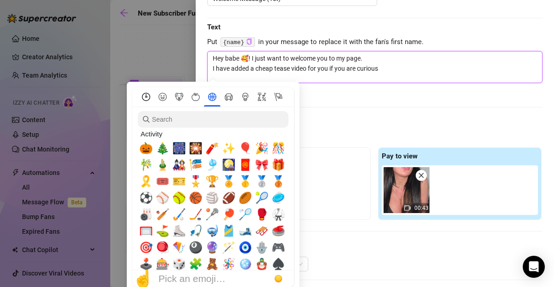
click at [148, 97] on icon "Frequently used" at bounding box center [146, 97] width 8 height 8
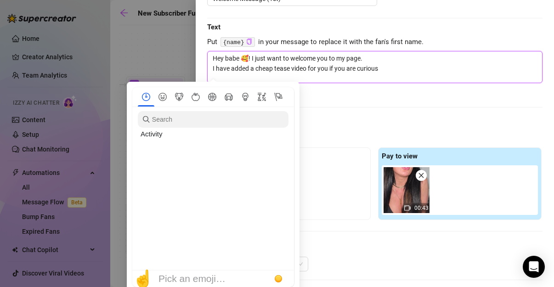
scroll to position [0, 0]
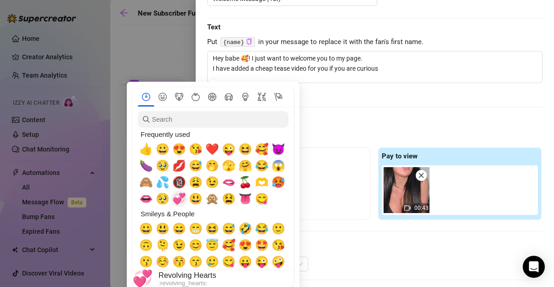
click at [178, 196] on span "💞" at bounding box center [179, 199] width 14 height 13
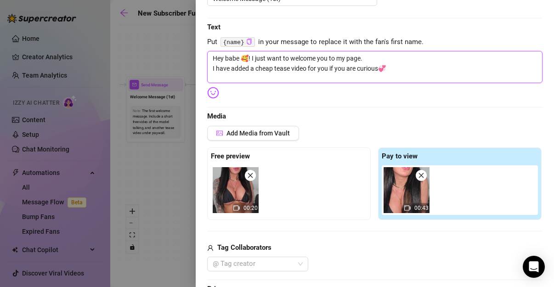
click at [402, 74] on textarea "Hey babe 🥰! I just want to welcome you to my page. I have added a cheap tease v…" at bounding box center [374, 67] width 335 height 32
click at [215, 92] on body "Home Creator Analytics Team Analytics Izzy AI Chatter Content Setup Chat Monito…" at bounding box center [277, 143] width 554 height 287
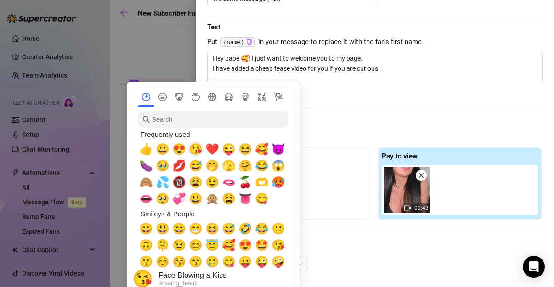
click at [198, 150] on span "😘" at bounding box center [196, 149] width 14 height 13
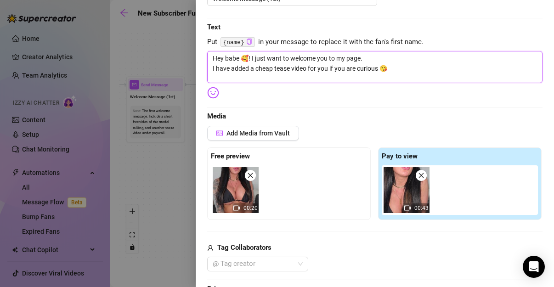
click at [408, 67] on textarea "Hey babe 🥰! I just want to welcome you to my page. I have added a cheap tease v…" at bounding box center [374, 67] width 335 height 32
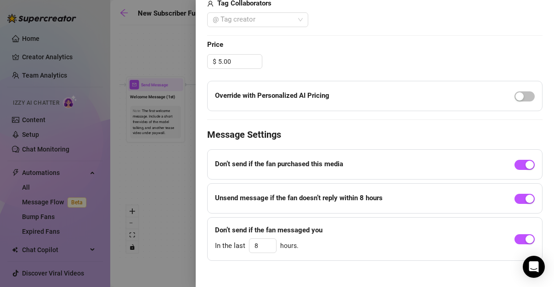
scroll to position [374, 0]
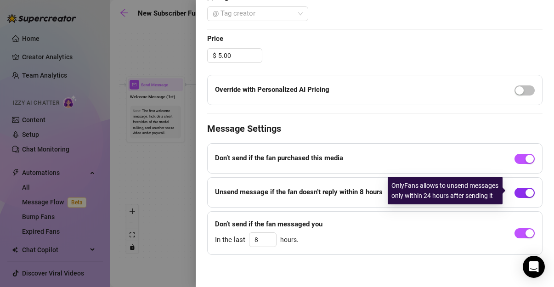
click at [526, 193] on div "button" at bounding box center [530, 193] width 8 height 8
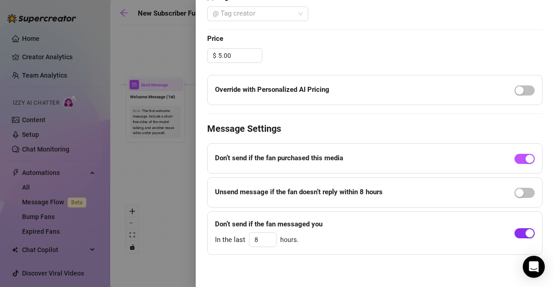
click at [526, 232] on div "button" at bounding box center [530, 233] width 8 height 8
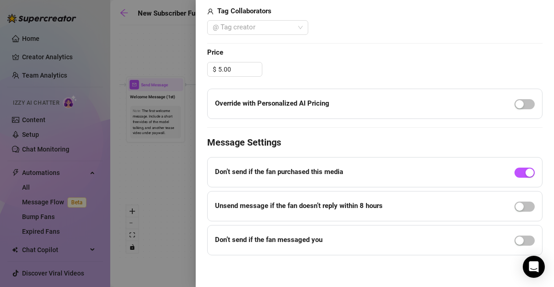
scroll to position [347, 0]
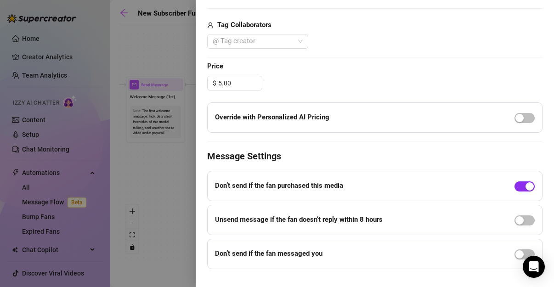
click at [526, 186] on div "button" at bounding box center [530, 186] width 8 height 8
click at [520, 187] on span "button" at bounding box center [525, 186] width 20 height 10
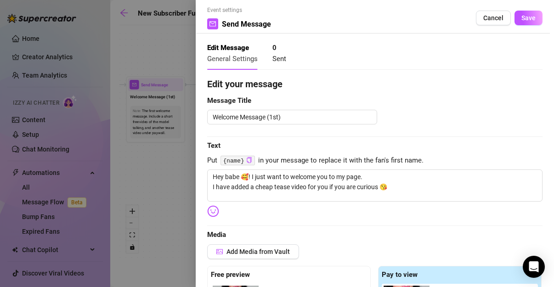
scroll to position [0, 0]
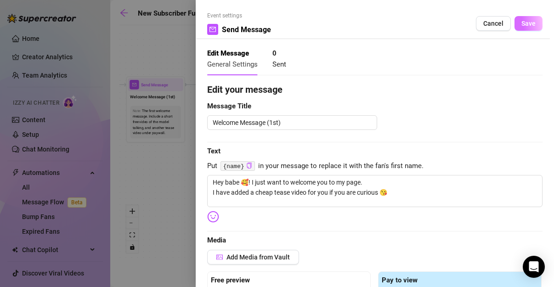
click at [524, 24] on span "Save" at bounding box center [528, 23] width 14 height 7
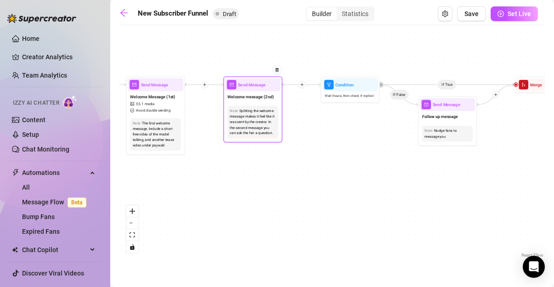
click at [255, 104] on div "Note: Splitting the welcome message makes it feel like it was sent by the creat…" at bounding box center [253, 121] width 56 height 37
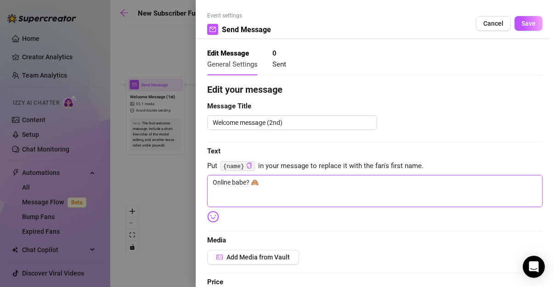
click at [318, 182] on textarea "Online babe? 🙈" at bounding box center [374, 191] width 335 height 32
click at [245, 182] on textarea "Online babe? 🙈" at bounding box center [374, 191] width 335 height 32
click at [230, 182] on textarea "Babe?? 🙈" at bounding box center [374, 191] width 335 height 32
click at [233, 182] on textarea "Babe?? 🙈" at bounding box center [374, 191] width 335 height 32
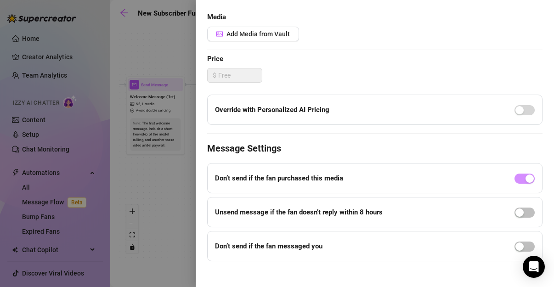
scroll to position [230, 0]
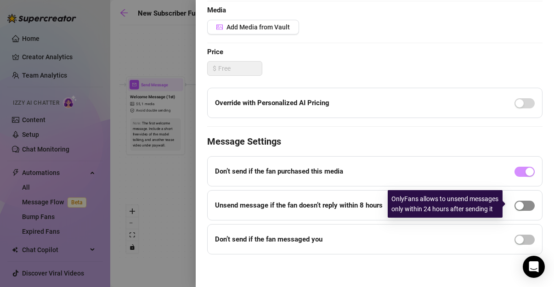
click at [520, 205] on span "button" at bounding box center [525, 206] width 20 height 10
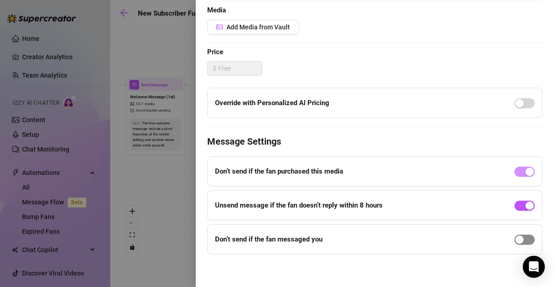
click at [520, 238] on span "button" at bounding box center [525, 240] width 20 height 10
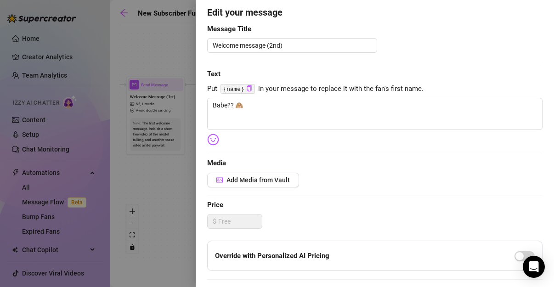
scroll to position [15, 0]
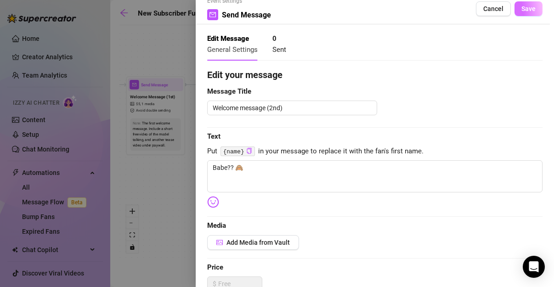
click at [524, 12] on button "Save" at bounding box center [529, 8] width 28 height 15
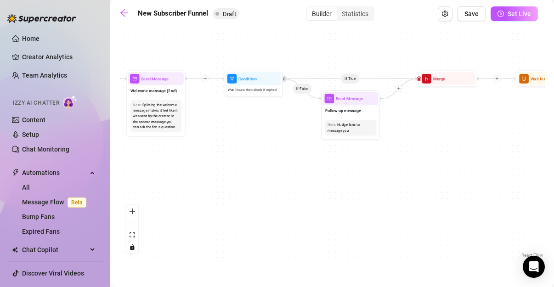
drag, startPoint x: 398, startPoint y: 176, endPoint x: 300, endPoint y: 169, distance: 99.0
click at [300, 169] on div "If True If True If True If False If False If False If True If False Merge Merge…" at bounding box center [331, 145] width 425 height 230
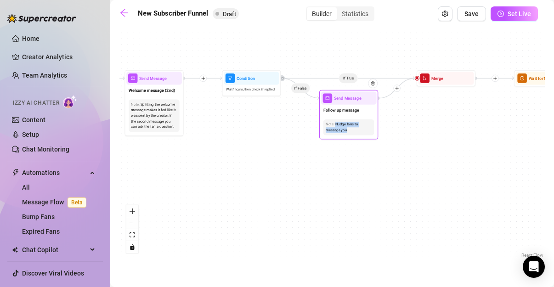
drag, startPoint x: 355, startPoint y: 132, endPoint x: 329, endPoint y: 119, distance: 29.6
click at [329, 119] on div "Note: Nudge fans to message you" at bounding box center [348, 127] width 51 height 16
click at [381, 162] on div "If True If True If True If False If False If False If True If False Merge Merge…" at bounding box center [331, 145] width 425 height 230
click at [344, 104] on div "Send Message" at bounding box center [349, 98] width 56 height 13
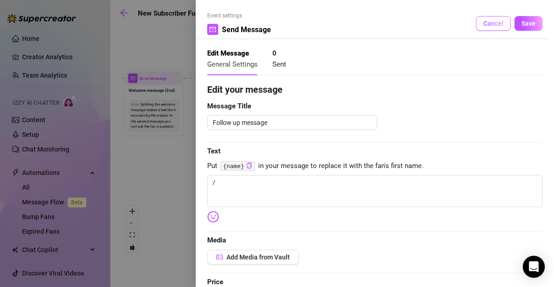
click at [485, 29] on button "Cancel" at bounding box center [493, 23] width 35 height 15
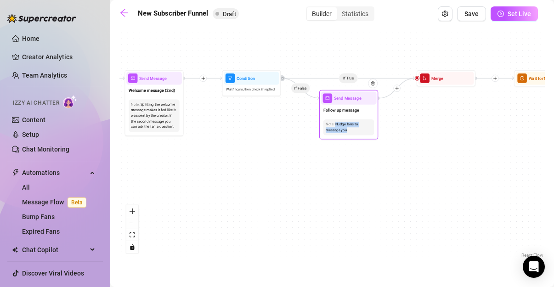
click at [358, 131] on div "Nudge fans to message you" at bounding box center [349, 127] width 46 height 11
click at [343, 97] on span "Send Message" at bounding box center [348, 98] width 28 height 6
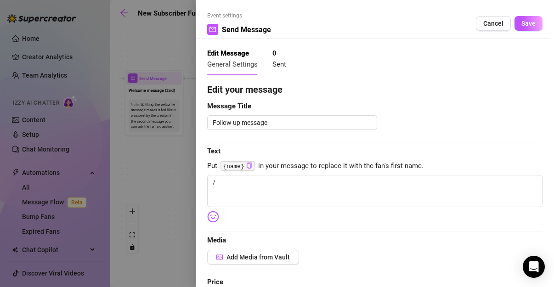
click at [232, 167] on code "{name}" at bounding box center [238, 166] width 34 height 10
click at [250, 164] on code "{name}" at bounding box center [238, 166] width 34 height 10
click at [249, 165] on icon "copy" at bounding box center [249, 166] width 6 height 6
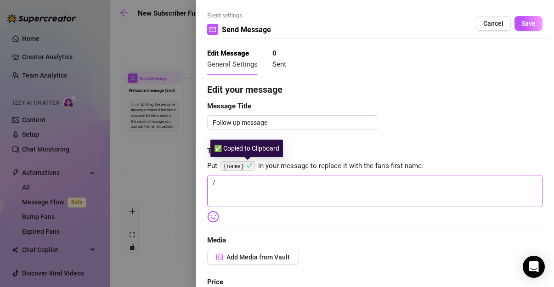
drag, startPoint x: 249, startPoint y: 165, endPoint x: 243, endPoint y: 180, distance: 15.7
click at [243, 180] on div "Edit your message Message Title Follow up message Text Put {name} in your messa…" at bounding box center [374, 284] width 335 height 402
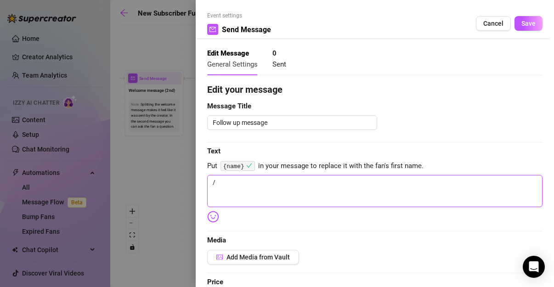
click at [243, 180] on textarea "/" at bounding box center [374, 191] width 335 height 32
paste textarea "{name}"
click at [214, 182] on textarea "/{name}" at bounding box center [374, 191] width 335 height 32
click at [254, 186] on textarea "{name}" at bounding box center [374, 191] width 335 height 32
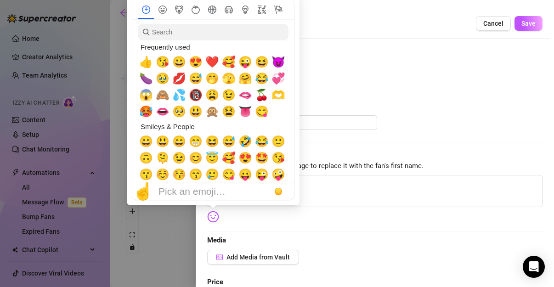
click at [210, 215] on img at bounding box center [213, 217] width 12 height 12
click at [164, 96] on span "🙈" at bounding box center [163, 95] width 14 height 13
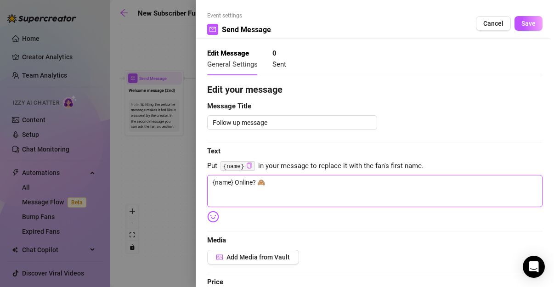
click at [316, 186] on textarea "{name} Online? 🙈" at bounding box center [374, 191] width 335 height 32
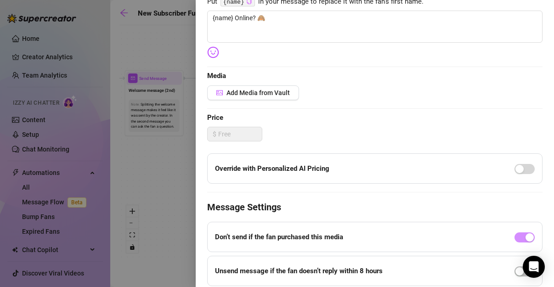
scroll to position [230, 0]
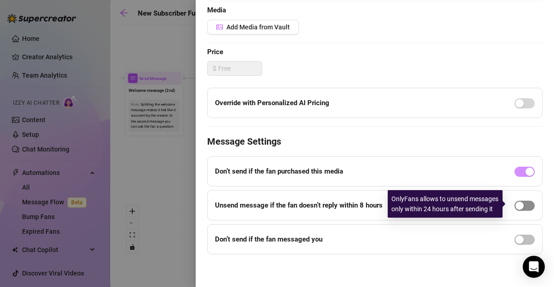
click at [516, 204] on div "button" at bounding box center [520, 206] width 8 height 8
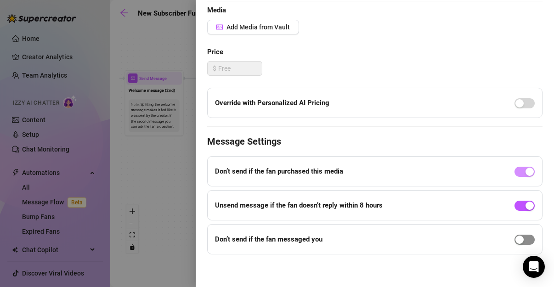
click at [519, 242] on span "button" at bounding box center [525, 240] width 20 height 10
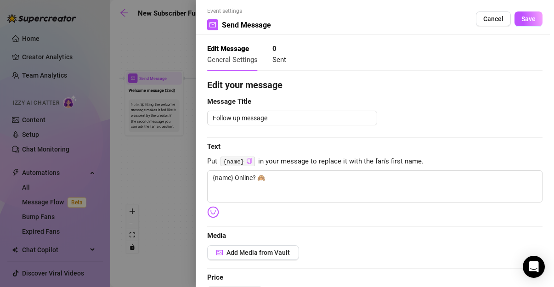
scroll to position [0, 0]
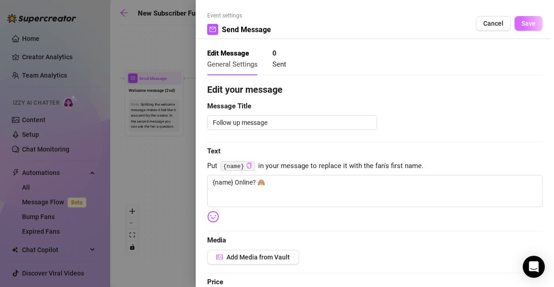
click at [527, 26] on span "Save" at bounding box center [528, 23] width 14 height 7
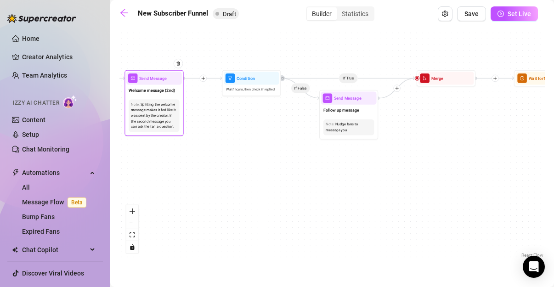
click at [166, 97] on div "Note: Splitting the welcome message makes it feel like it was sent by the creat…" at bounding box center [154, 115] width 56 height 37
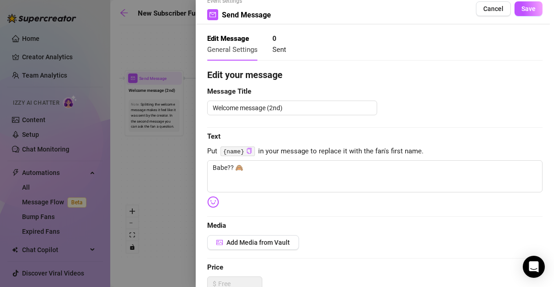
scroll to position [15, 0]
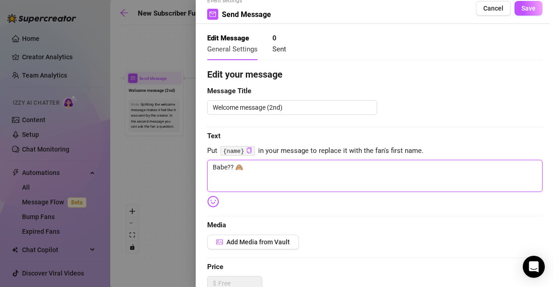
click at [270, 166] on textarea "Babe?? 🙈" at bounding box center [374, 176] width 335 height 32
click at [223, 164] on textarea "Babe?? 🙈" at bounding box center [374, 176] width 335 height 32
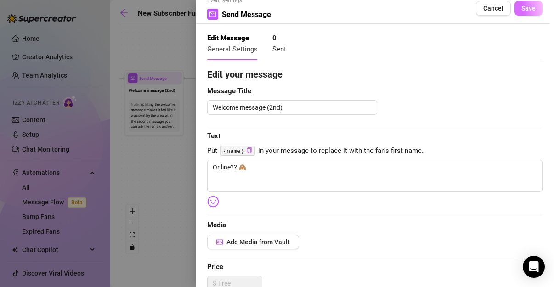
click at [524, 6] on span "Save" at bounding box center [528, 8] width 14 height 7
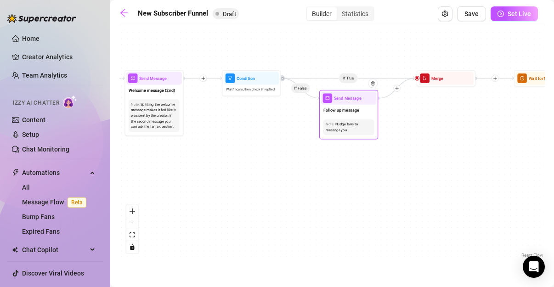
click at [358, 109] on span "Follow up message" at bounding box center [341, 110] width 36 height 6
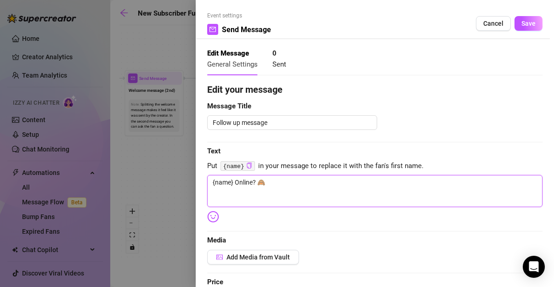
click at [256, 180] on textarea "{name} Online? 🙈" at bounding box center [374, 191] width 335 height 32
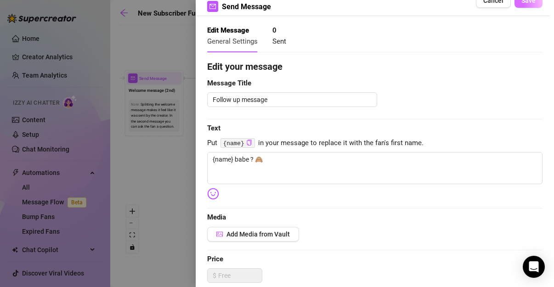
click at [526, 4] on span "Save" at bounding box center [528, 0] width 14 height 7
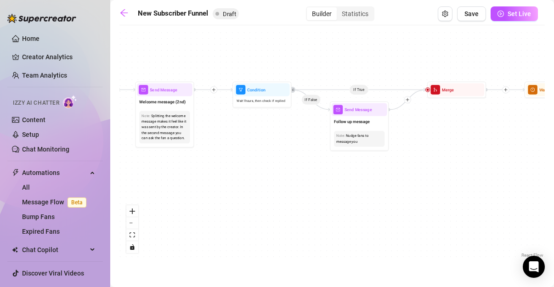
drag, startPoint x: 243, startPoint y: 153, endPoint x: 253, endPoint y: 164, distance: 15.6
click at [253, 164] on div "If True If True If True If False If False If False If True If False Merge Merge…" at bounding box center [331, 145] width 425 height 230
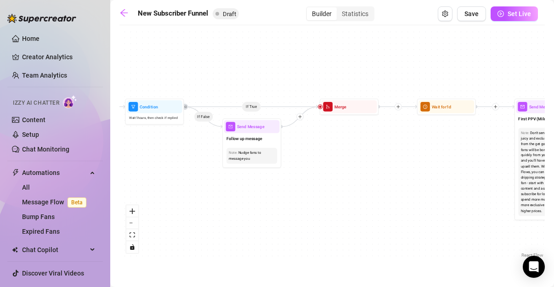
drag, startPoint x: 434, startPoint y: 164, endPoint x: 245, endPoint y: 171, distance: 189.0
click at [245, 171] on div "If True If True If True If False If False If False If True If False Merge Merge…" at bounding box center [331, 145] width 425 height 230
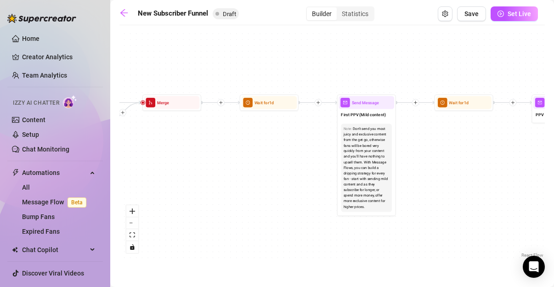
drag, startPoint x: 397, startPoint y: 142, endPoint x: 297, endPoint y: 145, distance: 100.2
click at [297, 145] on div "If True If True If True If False If False If False If True If False Merge Merge…" at bounding box center [331, 145] width 425 height 230
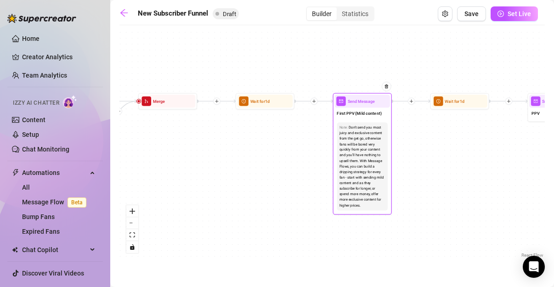
click at [357, 106] on div "Send Message" at bounding box center [362, 101] width 56 height 13
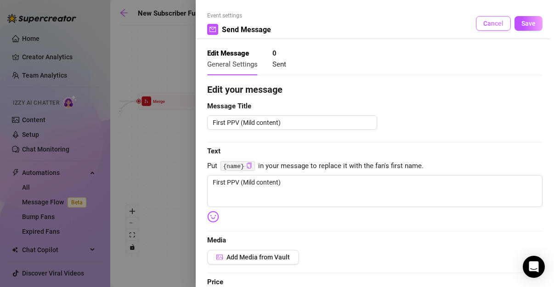
click at [487, 24] on span "Cancel" at bounding box center [493, 23] width 20 height 7
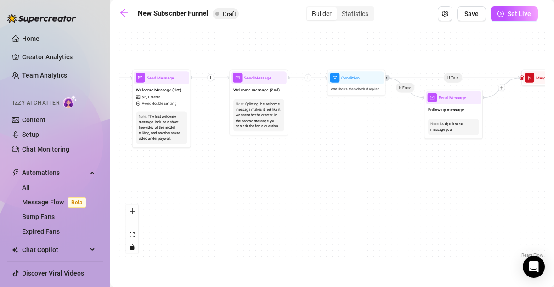
drag, startPoint x: 176, startPoint y: 176, endPoint x: 560, endPoint y: 154, distance: 383.8
click at [554, 154] on html "Home Creator Analytics Team Analytics Izzy AI Chatter Content Setup Chat Monito…" at bounding box center [277, 143] width 554 height 287
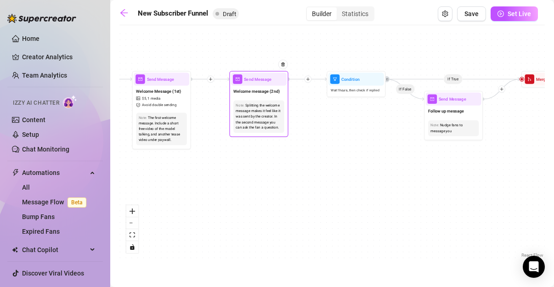
click at [266, 102] on div "Note: Splitting the welcome message makes it feel like it was sent by the creat…" at bounding box center [258, 117] width 51 height 33
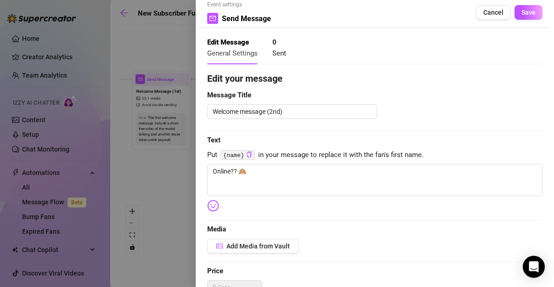
scroll to position [0, 0]
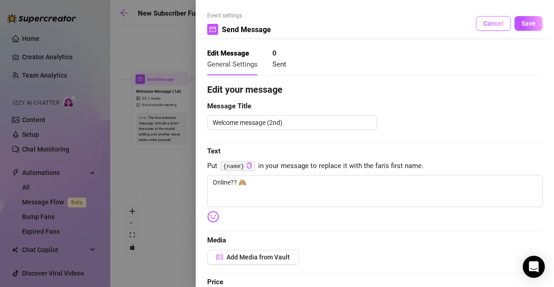
click at [485, 24] on span "Cancel" at bounding box center [493, 23] width 20 height 7
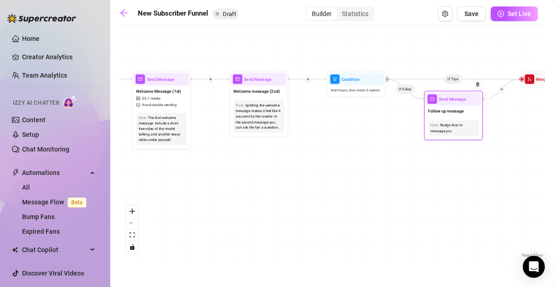
click at [457, 116] on div "Follow up message" at bounding box center [454, 112] width 56 height 12
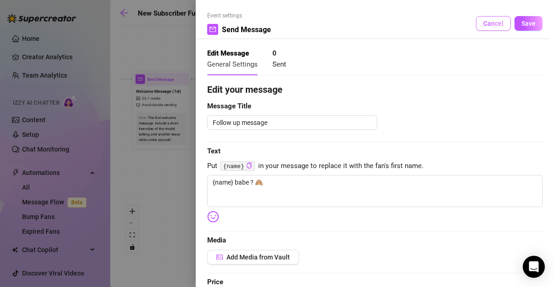
click at [489, 30] on button "Cancel" at bounding box center [493, 23] width 35 height 15
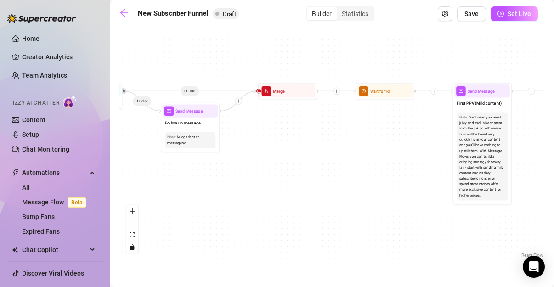
drag, startPoint x: 515, startPoint y: 161, endPoint x: 251, endPoint y: 173, distance: 263.5
click at [251, 173] on div "If True If True If True If False If False If False If True If False Merge Merge…" at bounding box center [331, 145] width 425 height 230
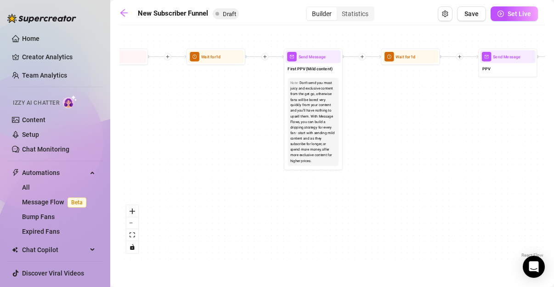
drag, startPoint x: 390, startPoint y: 187, endPoint x: 221, endPoint y: 152, distance: 172.6
click at [221, 152] on div "If True If True If True If False If False If False If True If False Merge Merge…" at bounding box center [331, 145] width 425 height 230
click at [323, 67] on span "First PPV (Mild content)" at bounding box center [310, 69] width 45 height 6
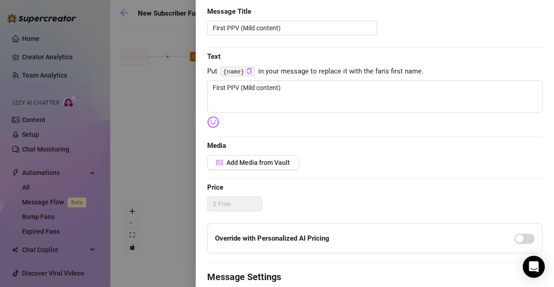
scroll to position [96, 0]
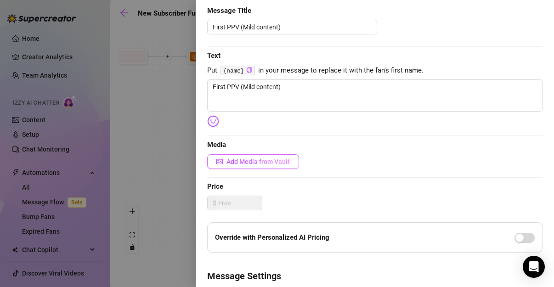
click at [275, 160] on span "Add Media from Vault" at bounding box center [258, 161] width 63 height 7
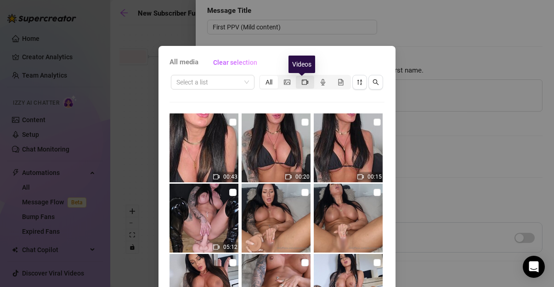
click at [302, 81] on icon "video-camera" at bounding box center [305, 82] width 6 height 6
click at [298, 77] on input "segmented control" at bounding box center [298, 77] width 0 height 0
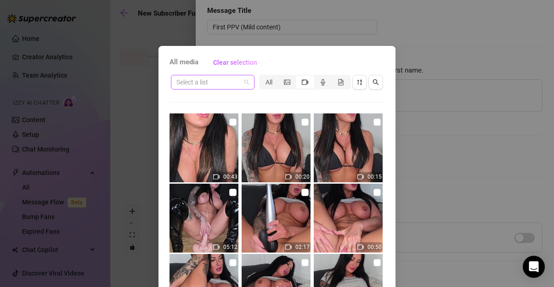
click at [241, 83] on span at bounding box center [212, 82] width 73 height 14
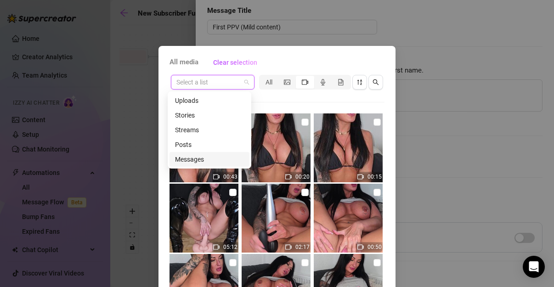
click at [202, 156] on div "Messages" at bounding box center [209, 159] width 69 height 10
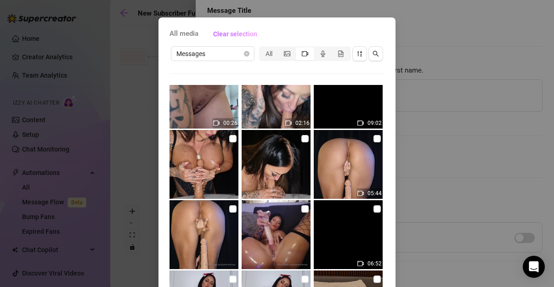
scroll to position [4644, 0]
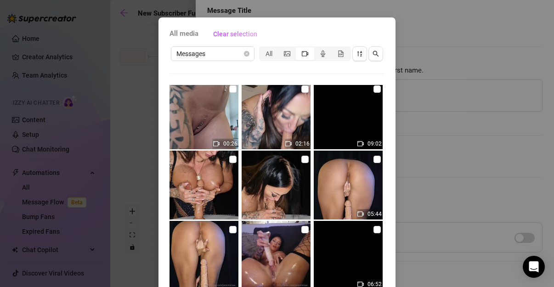
click at [350, 129] on img at bounding box center [348, 114] width 69 height 69
click at [354, 101] on img at bounding box center [348, 114] width 69 height 69
click at [374, 163] on label at bounding box center [377, 159] width 7 height 10
click at [374, 163] on input "checkbox" at bounding box center [377, 159] width 7 height 7
click at [230, 50] on span "Messages" at bounding box center [212, 54] width 73 height 14
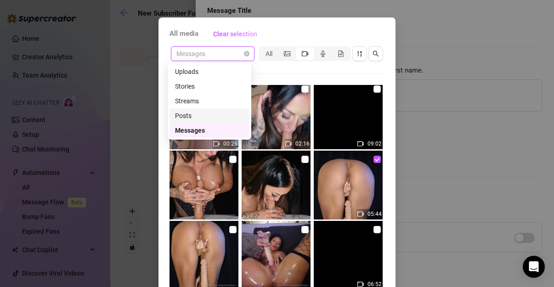
click at [194, 113] on div "Posts" at bounding box center [209, 116] width 69 height 10
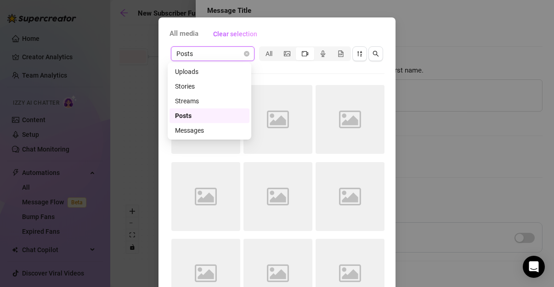
scroll to position [0, 0]
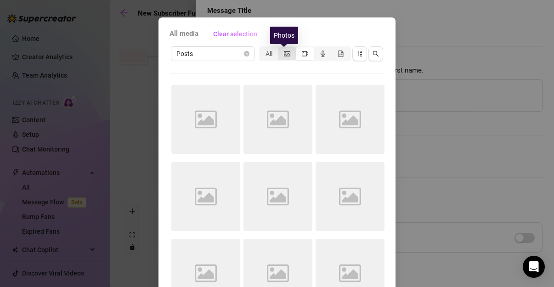
click at [286, 54] on icon "picture" at bounding box center [287, 53] width 6 height 5
click at [280, 49] on input "segmented control" at bounding box center [280, 49] width 0 height 0
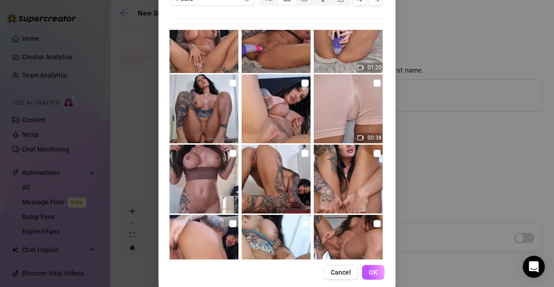
scroll to position [95, 0]
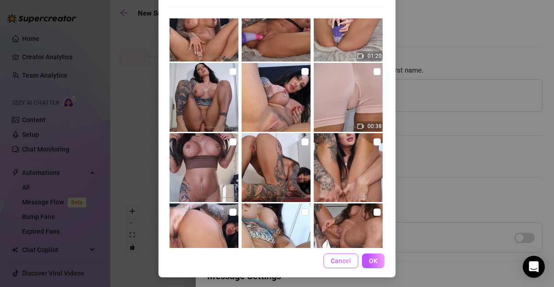
click at [333, 258] on span "Cancel" at bounding box center [341, 260] width 20 height 7
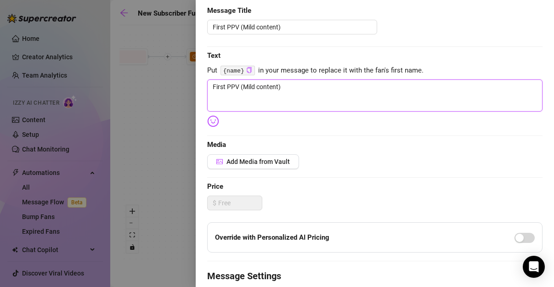
drag, startPoint x: 316, startPoint y: 88, endPoint x: 191, endPoint y: 89, distance: 125.0
click at [191, 89] on div "Event settings Send Message Cancel Save Edit Message General Settings 0 Sent Ed…" at bounding box center [277, 143] width 554 height 287
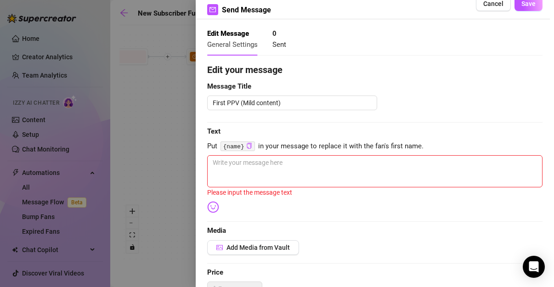
scroll to position [0, 0]
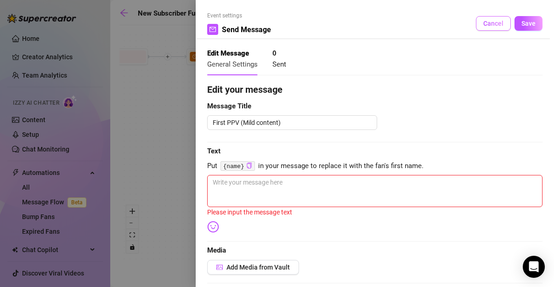
click at [494, 24] on span "Cancel" at bounding box center [493, 23] width 20 height 7
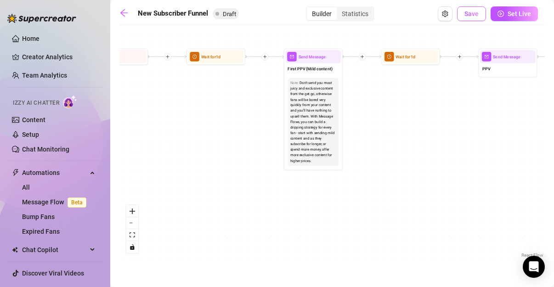
click at [469, 18] on button "Save" at bounding box center [471, 13] width 29 height 15
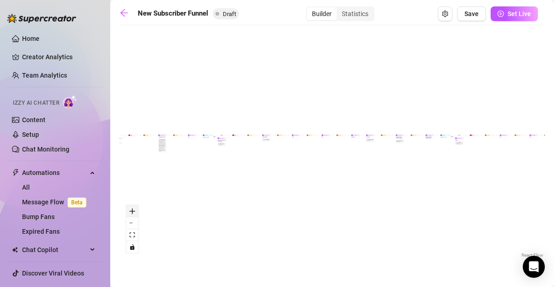
click at [134, 211] on icon "zoom in" at bounding box center [133, 212] width 6 height 6
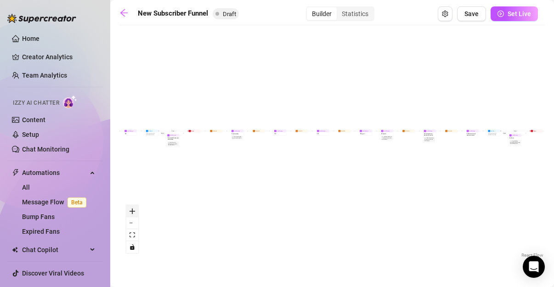
click at [134, 211] on icon "zoom in" at bounding box center [133, 212] width 6 height 6
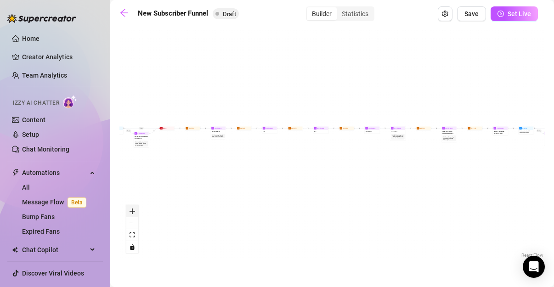
click at [134, 211] on icon "zoom in" at bounding box center [133, 212] width 6 height 6
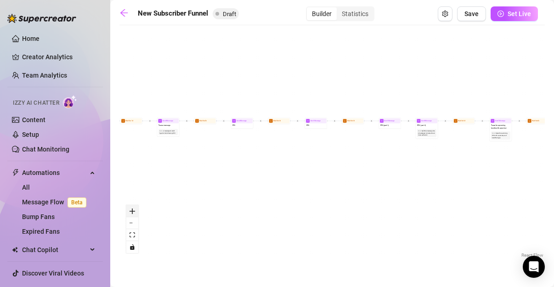
click at [134, 211] on icon "zoom in" at bounding box center [133, 212] width 6 height 6
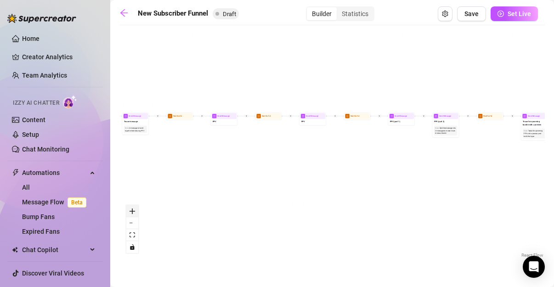
click at [134, 211] on icon "zoom in" at bounding box center [133, 212] width 6 height 6
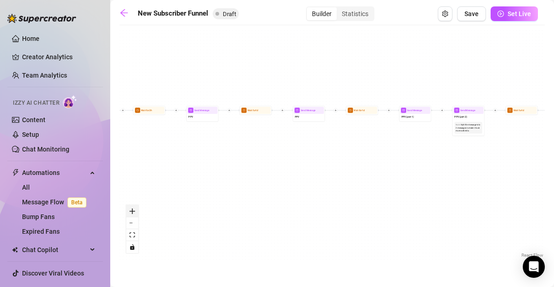
click at [134, 211] on icon "zoom in" at bounding box center [133, 212] width 6 height 6
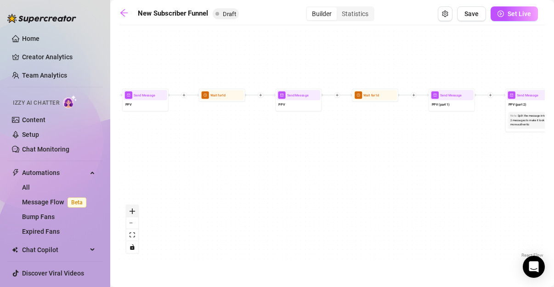
click at [134, 211] on icon "zoom in" at bounding box center [133, 212] width 6 height 6
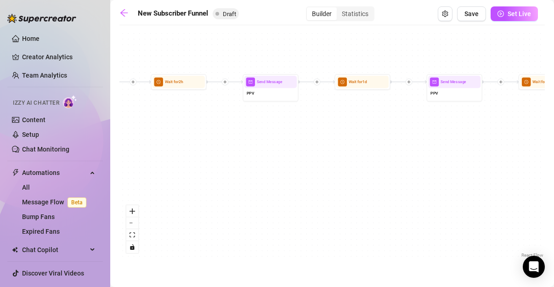
drag, startPoint x: 205, startPoint y: 130, endPoint x: 368, endPoint y: 126, distance: 162.7
click at [368, 126] on div "If True If False If True If False If True If False If True If False Merge Merge…" at bounding box center [331, 145] width 425 height 230
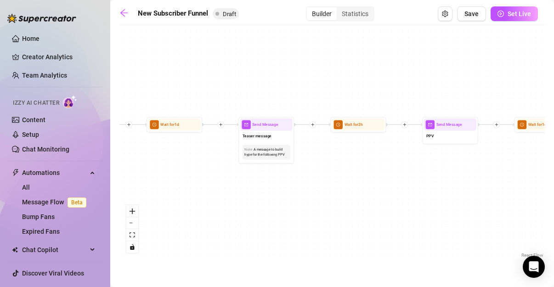
drag, startPoint x: 194, startPoint y: 127, endPoint x: 374, endPoint y: 170, distance: 184.2
click at [374, 170] on div "If True If False If True If False If True If False If True If False Merge Merge…" at bounding box center [331, 145] width 425 height 230
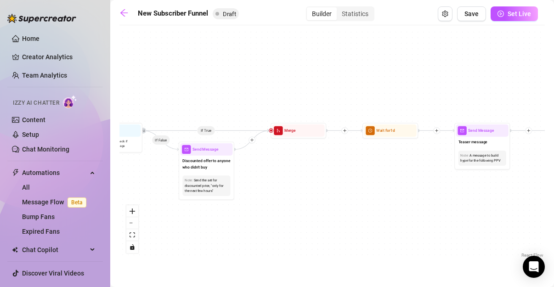
drag, startPoint x: 154, startPoint y: 159, endPoint x: 370, endPoint y: 164, distance: 216.0
click at [370, 164] on div "If True If False If True If False If True If False If True If False Merge Merge…" at bounding box center [331, 145] width 425 height 230
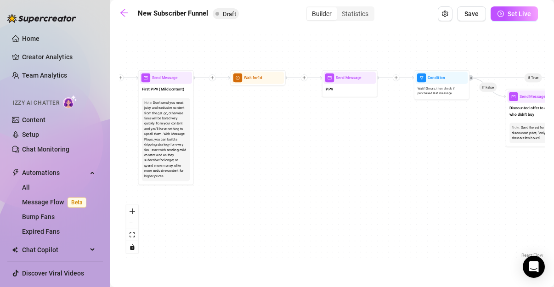
drag, startPoint x: 145, startPoint y: 176, endPoint x: 472, endPoint y: 124, distance: 331.4
click at [472, 124] on div "If True If False If True If False If True If False If True If False Merge Merge…" at bounding box center [331, 145] width 425 height 230
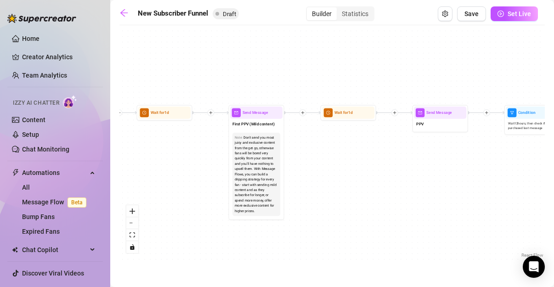
drag, startPoint x: 228, startPoint y: 138, endPoint x: 332, endPoint y: 176, distance: 111.1
click at [332, 176] on div "If True If False If True If False If True If False If True If False Merge Merge…" at bounding box center [331, 145] width 425 height 230
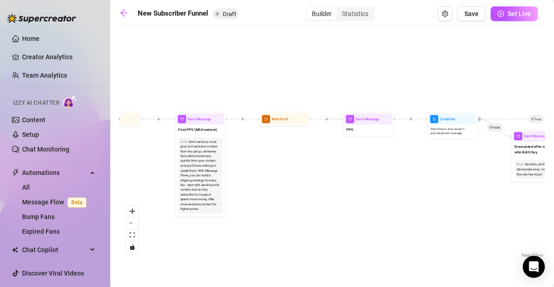
drag, startPoint x: 479, startPoint y: 154, endPoint x: 414, endPoint y: 157, distance: 65.8
click at [414, 157] on div "If True If False If True If False If True If False If True If False Merge Merge…" at bounding box center [331, 145] width 425 height 230
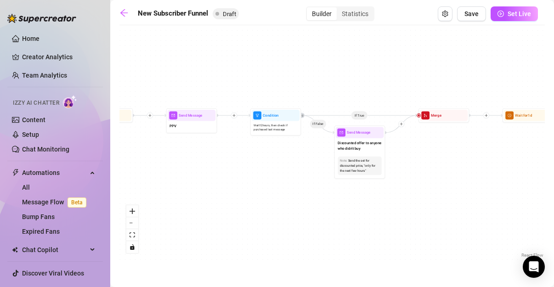
drag, startPoint x: 453, startPoint y: 175, endPoint x: 276, endPoint y: 171, distance: 176.9
click at [276, 171] on div "If True If False If True If False If True If False If True If False Merge Merge…" at bounding box center [331, 145] width 425 height 230
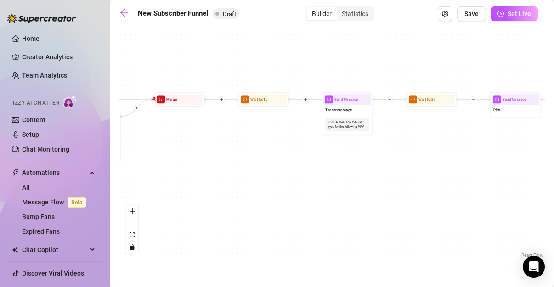
drag, startPoint x: 450, startPoint y: 175, endPoint x: 186, endPoint y: 159, distance: 265.1
click at [186, 159] on div "If True If False If True If False If True If False If True If False Merge Merge…" at bounding box center [331, 145] width 425 height 230
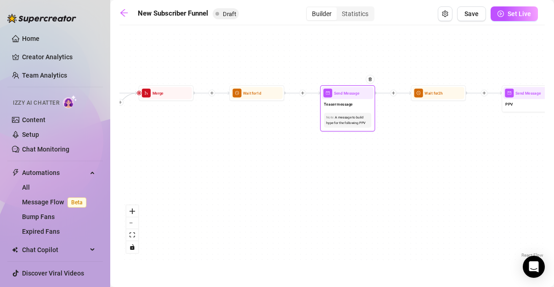
click at [351, 97] on div "Send Message" at bounding box center [348, 93] width 52 height 12
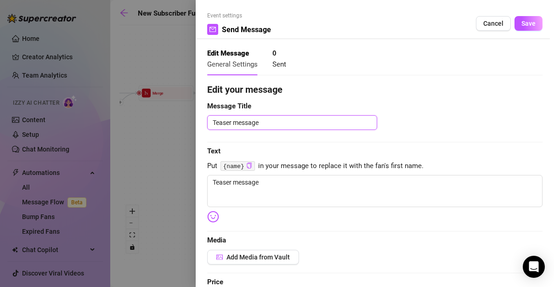
click at [292, 122] on textarea "Teaser message" at bounding box center [292, 122] width 170 height 14
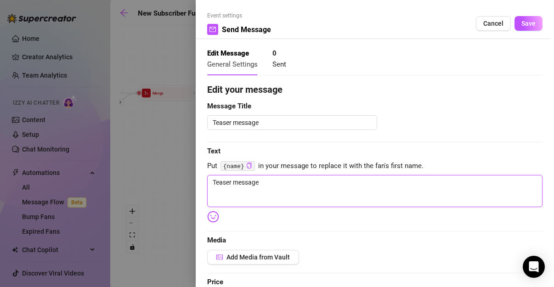
click at [290, 189] on textarea "Teaser message" at bounding box center [374, 191] width 335 height 32
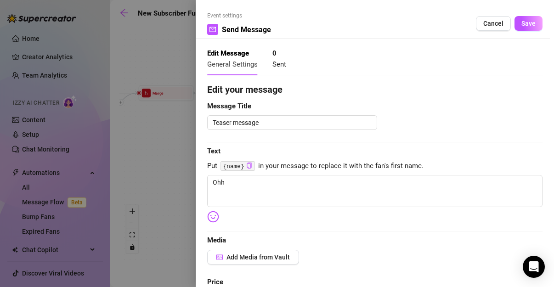
click at [214, 222] on img at bounding box center [213, 217] width 12 height 12
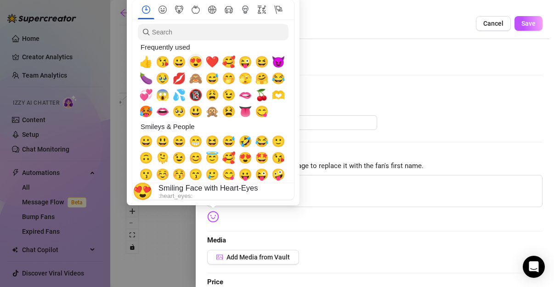
click at [199, 62] on span "😍" at bounding box center [196, 62] width 14 height 13
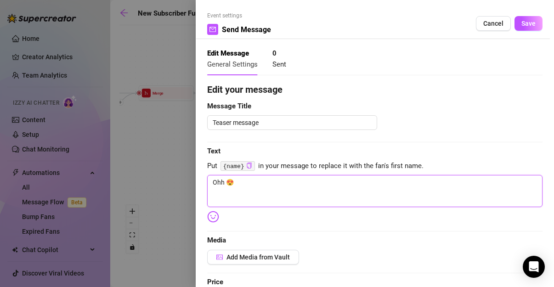
click at [323, 185] on textarea "Ohh 😍" at bounding box center [374, 191] width 335 height 32
click at [364, 184] on textarea "Ohh babe 😍 i want to show you something!" at bounding box center [374, 191] width 335 height 32
click at [412, 192] on textarea "Ohh babe 😍 i want to show you something later!" at bounding box center [374, 191] width 335 height 32
click at [305, 182] on textarea "Ohh babe 😍 i want to show you something later!" at bounding box center [374, 191] width 335 height 32
click at [400, 182] on textarea "Ohh babe 😍 i want to show you something very HOT something later!" at bounding box center [374, 191] width 335 height 32
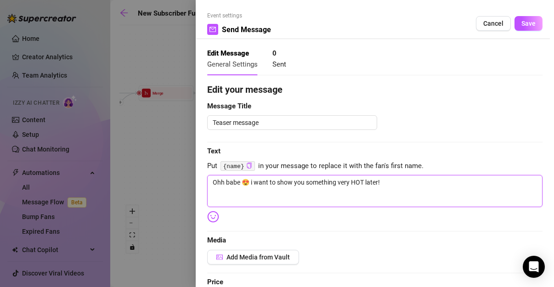
click at [407, 199] on textarea "Ohh babe 😍 i want to show you something very HOT later!" at bounding box center [374, 191] width 335 height 32
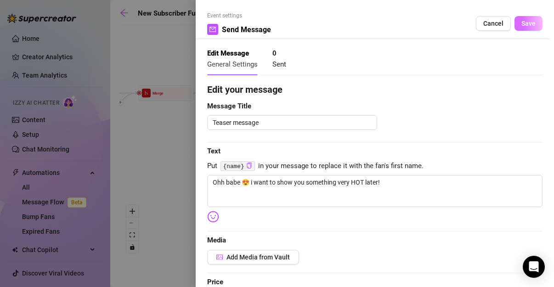
click at [522, 26] on span "Save" at bounding box center [528, 23] width 14 height 7
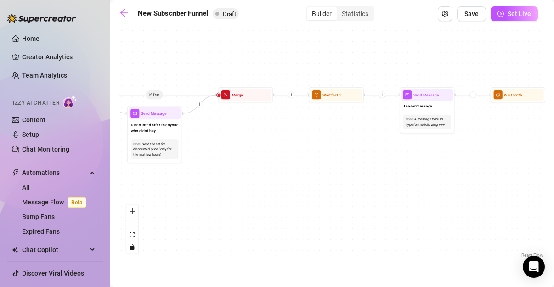
drag, startPoint x: 198, startPoint y: 146, endPoint x: 278, endPoint y: 148, distance: 79.5
click at [278, 148] on div "If True If False If True If False If True If False If True If False Merge Merge…" at bounding box center [331, 145] width 425 height 230
click at [423, 100] on div "Send Message" at bounding box center [427, 95] width 52 height 12
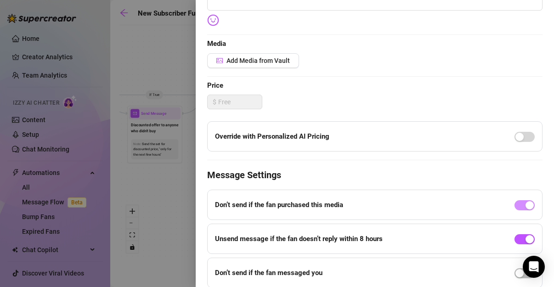
scroll to position [230, 0]
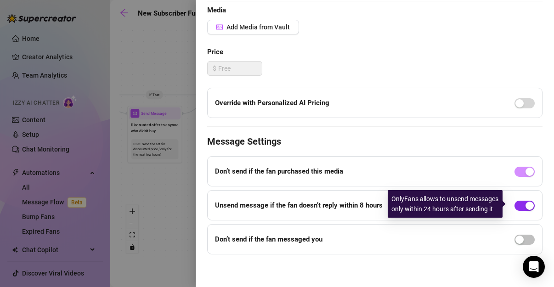
click at [526, 204] on div "button" at bounding box center [530, 206] width 8 height 8
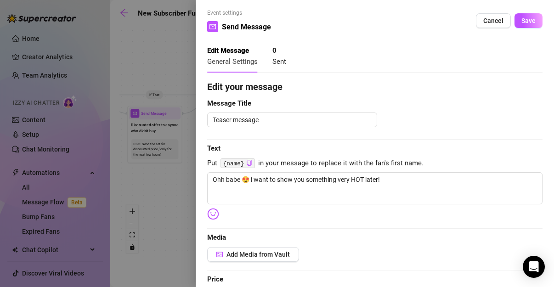
scroll to position [0, 0]
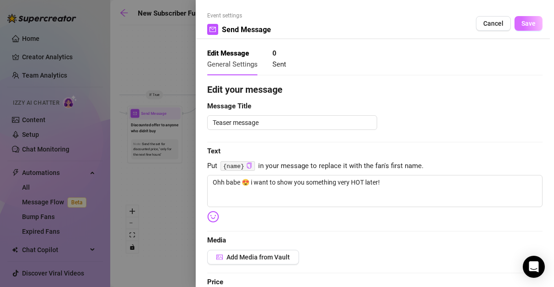
click at [521, 27] on span "Save" at bounding box center [528, 23] width 14 height 7
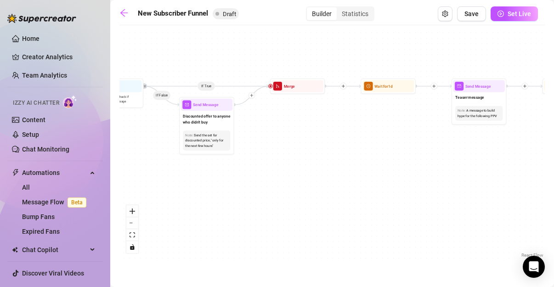
drag, startPoint x: 207, startPoint y: 168, endPoint x: 301, endPoint y: 162, distance: 94.0
click at [301, 162] on div "If True If False If True If False If True If False If True If False Merge Merge…" at bounding box center [331, 145] width 425 height 230
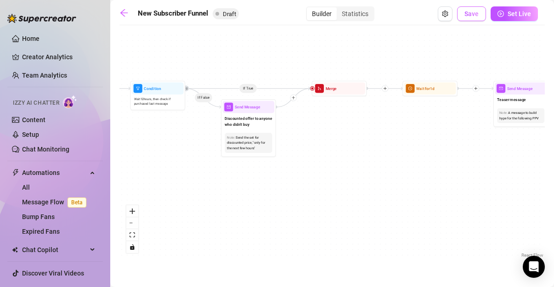
click at [478, 16] on span "Save" at bounding box center [472, 13] width 14 height 7
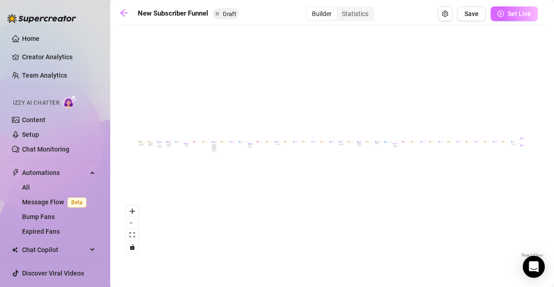
click at [521, 15] on span "Set Live" at bounding box center [519, 13] width 23 height 7
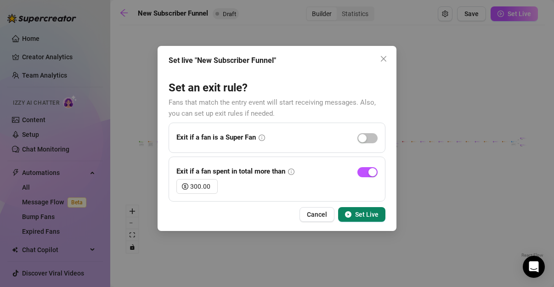
click at [382, 170] on div "Exit if a fan spent in total more than 300.00" at bounding box center [277, 179] width 217 height 45
click at [376, 170] on div "button" at bounding box center [372, 172] width 8 height 8
click at [363, 217] on span "Set Live" at bounding box center [366, 214] width 23 height 7
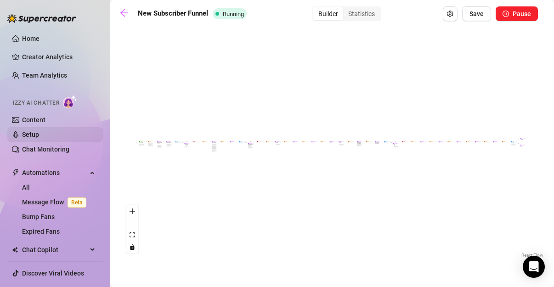
click at [36, 134] on link "Setup" at bounding box center [30, 134] width 17 height 7
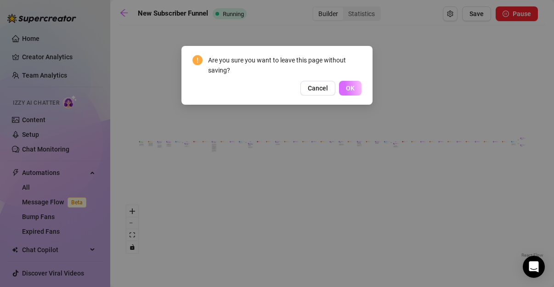
click at [350, 88] on span "OK" at bounding box center [350, 88] width 9 height 7
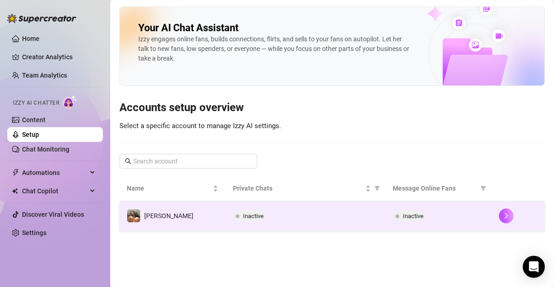
click at [314, 221] on td "Inactive" at bounding box center [305, 216] width 159 height 30
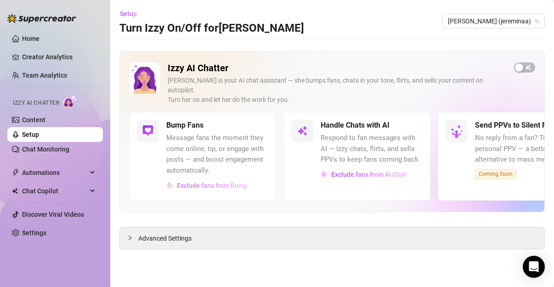
click at [219, 182] on span "Exclude fans from Bump" at bounding box center [212, 185] width 71 height 7
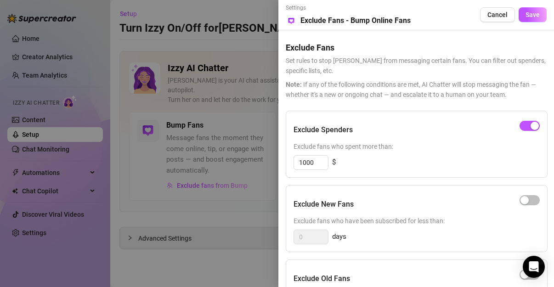
click at [544, 96] on span "Note: If any of the following conditions are met, AI Chatter will stop messagin…" at bounding box center [416, 89] width 261 height 20
drag, startPoint x: 325, startPoint y: 159, endPoint x: 222, endPoint y: 152, distance: 102.7
click at [222, 152] on div "Settings Preview Exclude Fans - Bump Online Fans Cancel Save Exclude Fans Set r…" at bounding box center [277, 143] width 554 height 287
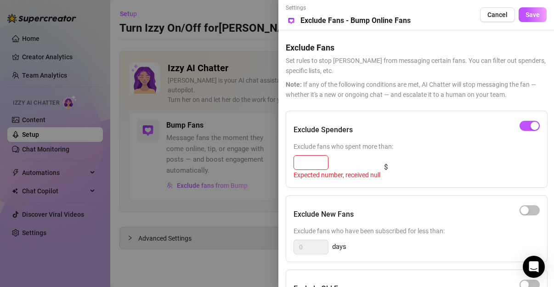
click at [499, 92] on span "Note: If any of the following conditions are met, AI Chatter will stop messagin…" at bounding box center [416, 89] width 261 height 20
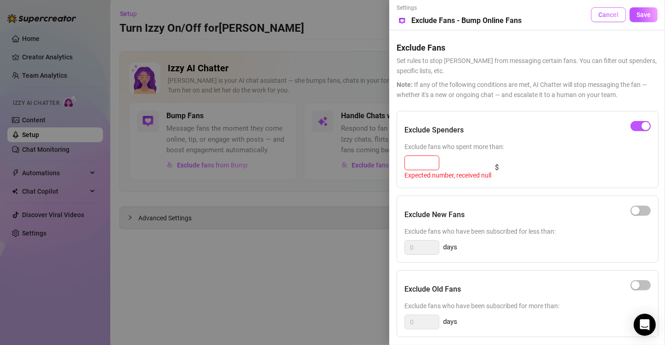
click at [554, 17] on span "Cancel" at bounding box center [608, 14] width 20 height 7
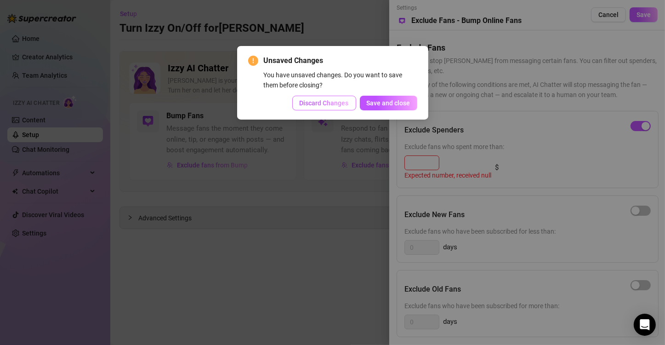
click at [334, 103] on span "Discard Changes" at bounding box center [324, 102] width 49 height 7
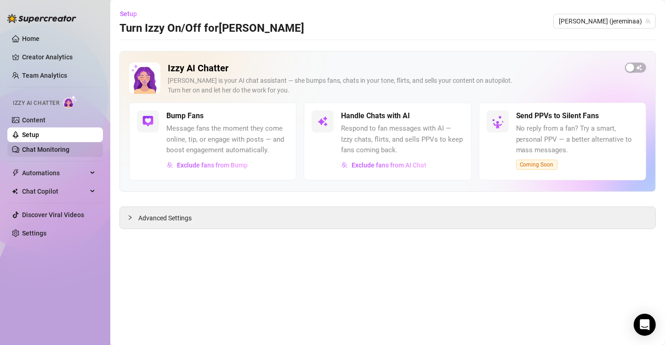
click at [63, 149] on link "Chat Monitoring" at bounding box center [45, 149] width 47 height 7
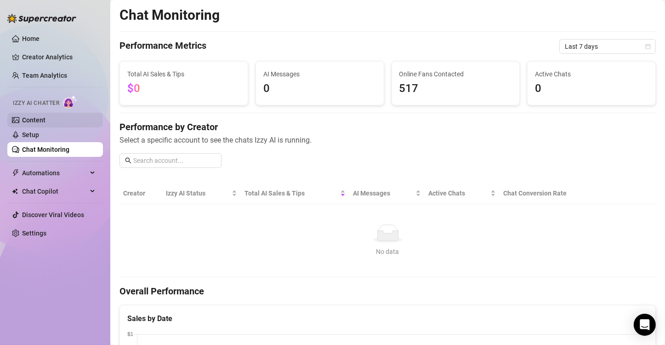
click at [45, 116] on link "Content" at bounding box center [33, 119] width 23 height 7
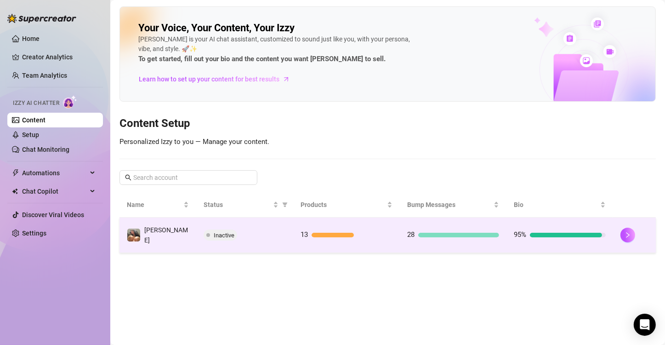
click at [544, 232] on div at bounding box center [566, 234] width 72 height 5
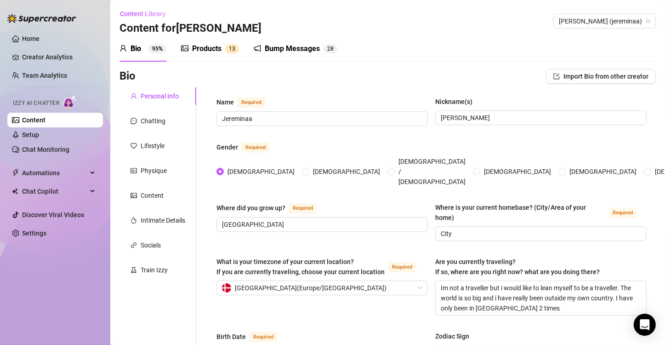
click at [218, 51] on div "Products" at bounding box center [206, 48] width 29 height 11
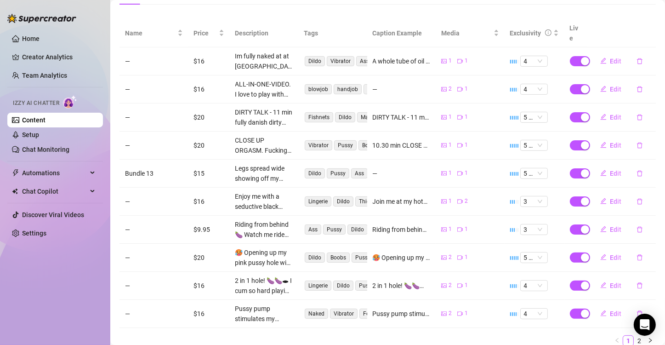
scroll to position [173, 0]
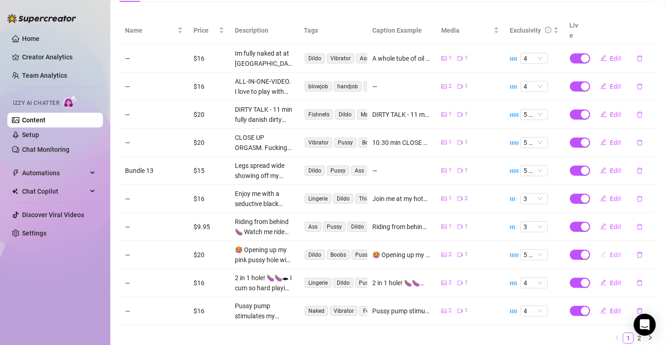
click at [554, 251] on span "Edit" at bounding box center [615, 254] width 11 height 7
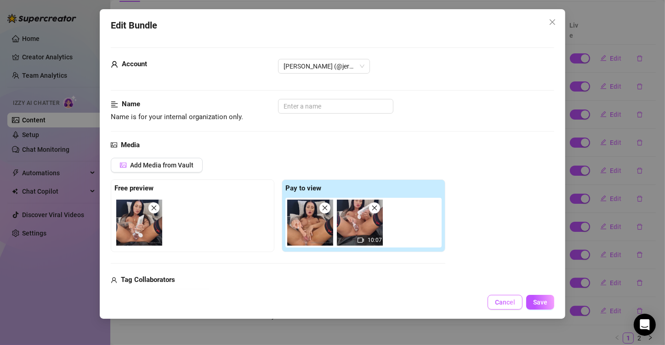
click at [508, 287] on span "Cancel" at bounding box center [505, 301] width 20 height 7
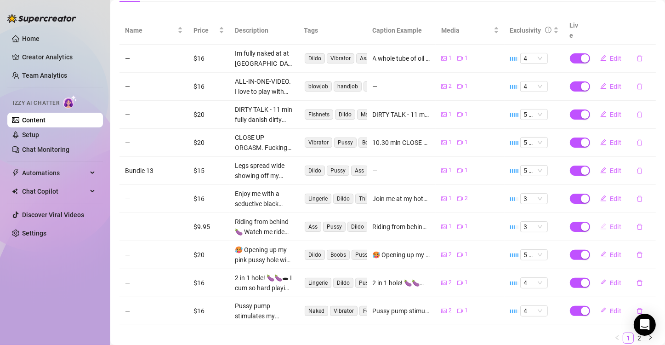
click at [554, 223] on span "Edit" at bounding box center [615, 226] width 11 height 7
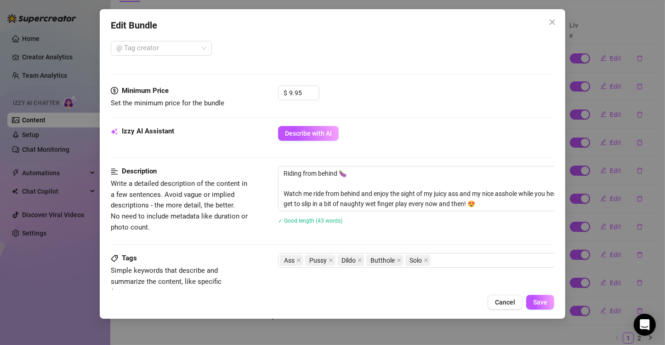
scroll to position [282, 0]
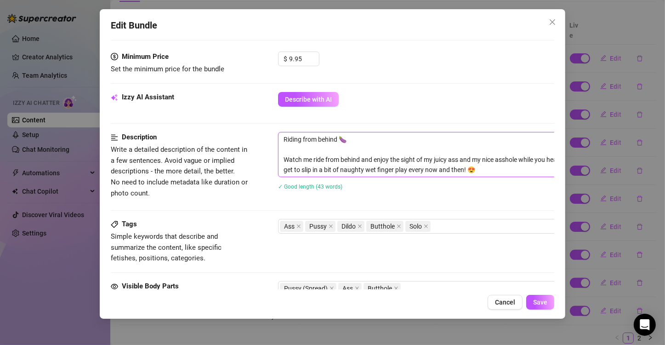
drag, startPoint x: 489, startPoint y: 165, endPoint x: 278, endPoint y: 136, distance: 212.9
click at [278, 136] on textarea "Riding from behind 🍆 Watch me ride from behind and enjoy the sight of my juicy …" at bounding box center [438, 154] width 321 height 44
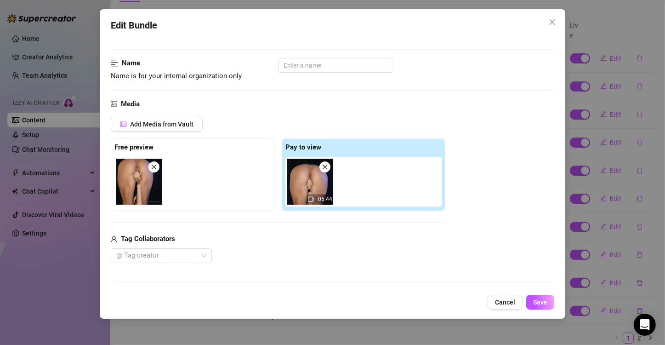
scroll to position [32, 0]
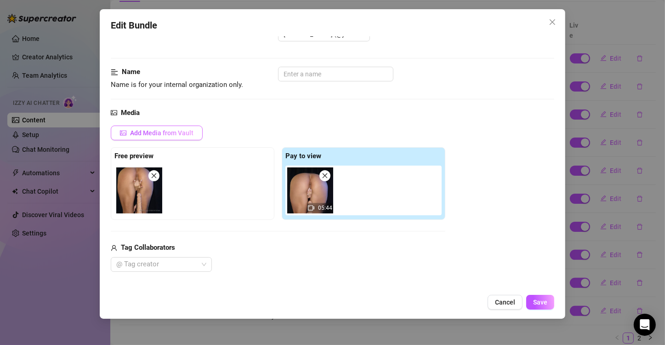
click at [177, 132] on span "Add Media from Vault" at bounding box center [161, 132] width 63 height 7
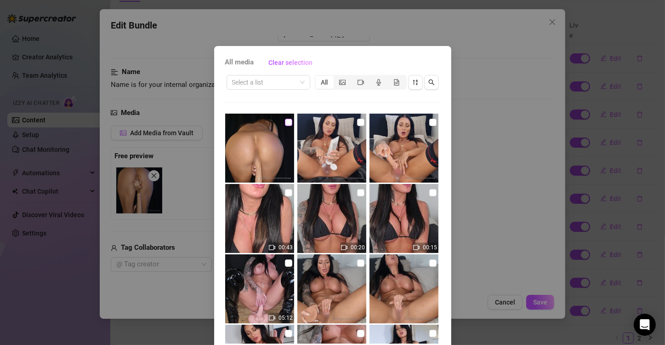
click at [285, 123] on input "checkbox" at bounding box center [288, 122] width 7 height 7
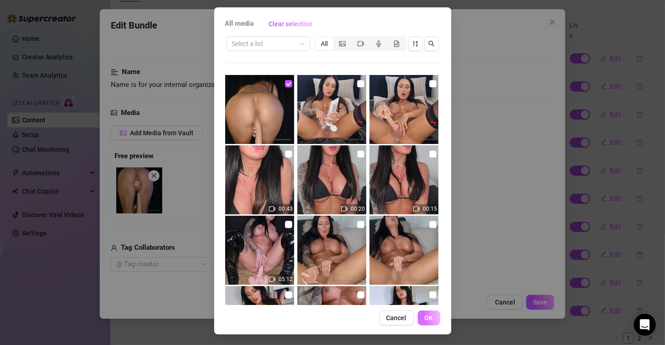
click at [425, 287] on span "OK" at bounding box center [429, 317] width 9 height 7
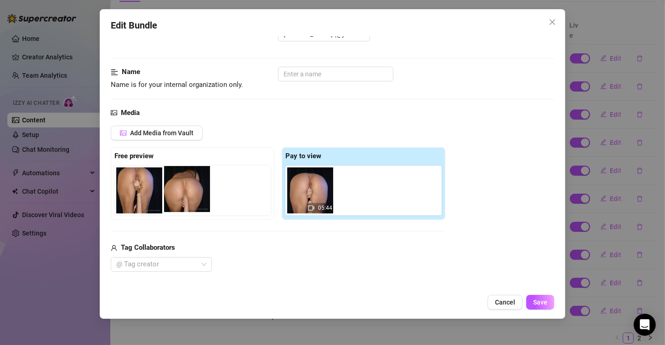
drag, startPoint x: 359, startPoint y: 193, endPoint x: 187, endPoint y: 192, distance: 172.8
click at [187, 192] on div "Free preview Pay to view 05:44" at bounding box center [278, 183] width 334 height 73
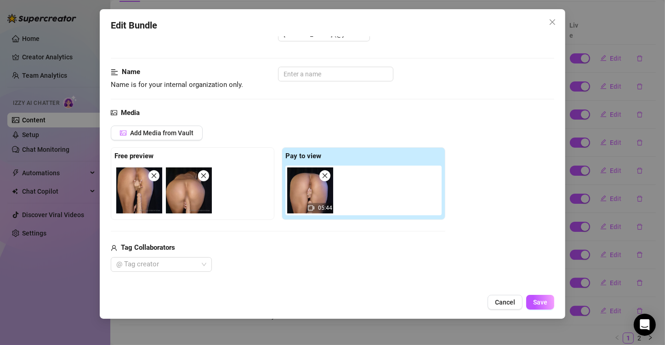
click at [154, 179] on span at bounding box center [153, 175] width 11 height 11
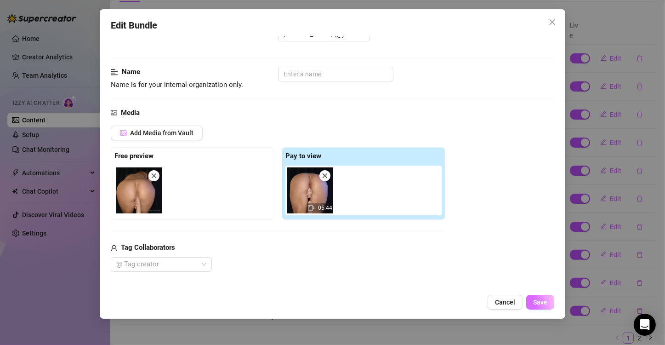
click at [537, 287] on span "Save" at bounding box center [540, 301] width 14 height 7
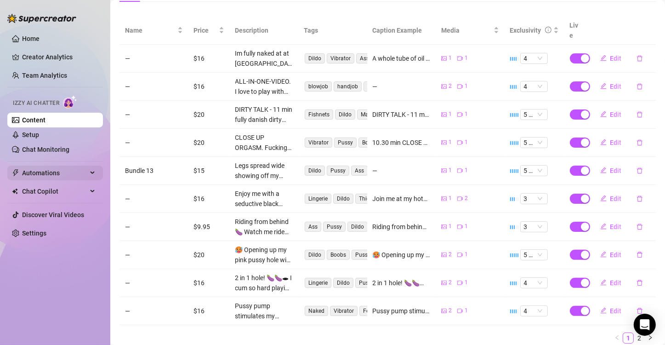
click at [61, 173] on span "Automations" at bounding box center [54, 172] width 65 height 15
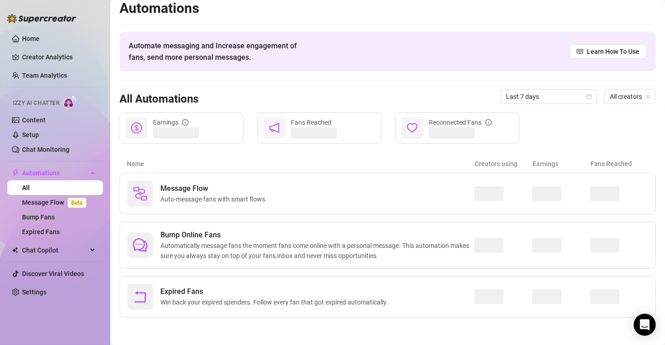
scroll to position [6, 0]
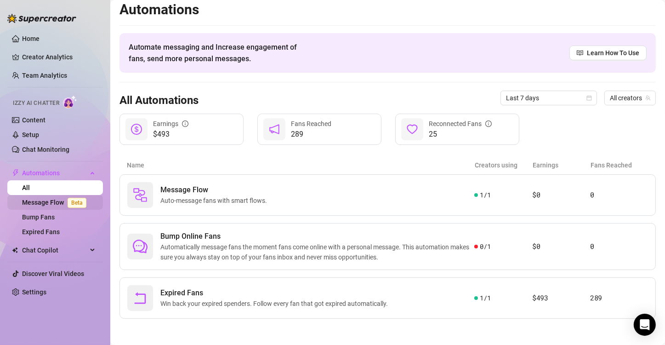
click at [57, 198] on link "Message Flow Beta" at bounding box center [56, 201] width 68 height 7
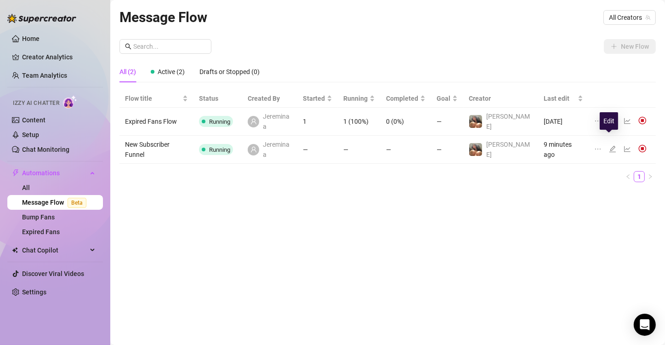
click at [554, 145] on icon "edit" at bounding box center [612, 148] width 7 height 7
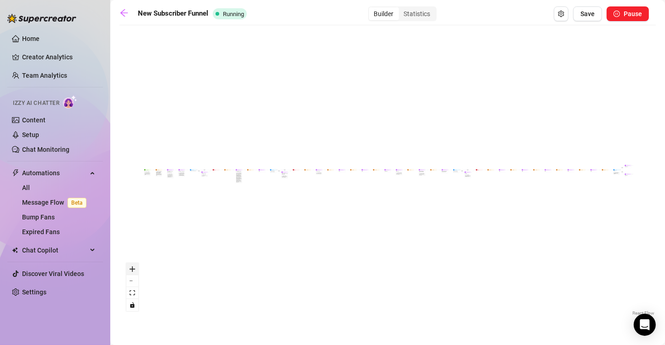
click at [136, 272] on button "zoom in" at bounding box center [132, 269] width 12 height 12
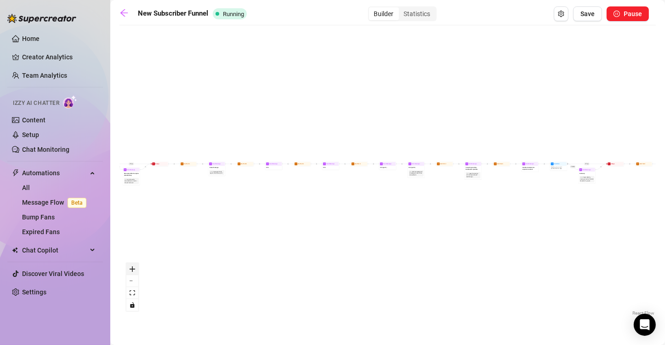
click at [136, 272] on button "zoom in" at bounding box center [132, 269] width 12 height 12
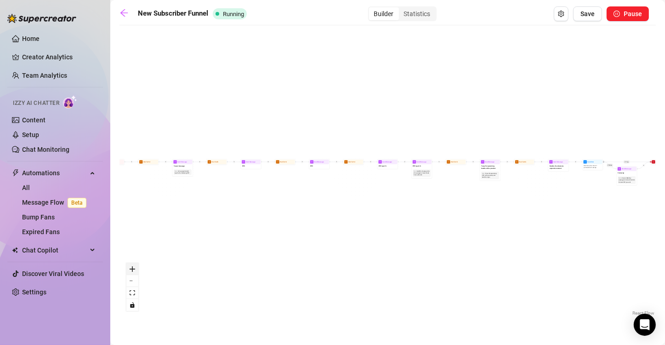
click at [136, 272] on button "zoom in" at bounding box center [132, 269] width 12 height 12
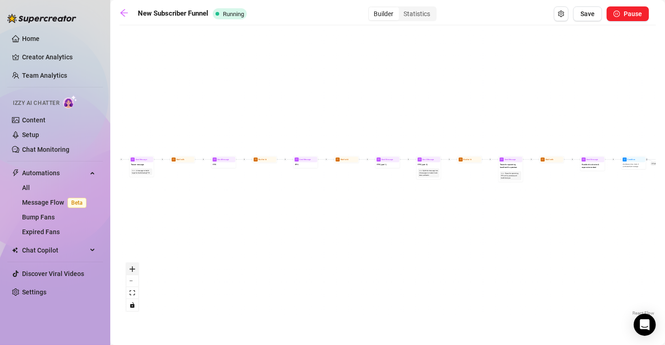
click at [136, 272] on button "zoom in" at bounding box center [132, 269] width 12 height 12
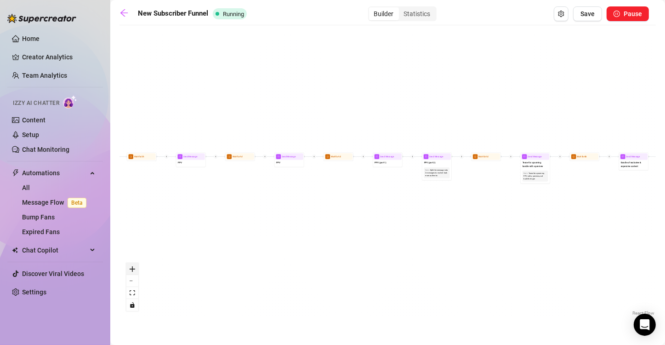
click at [136, 272] on button "zoom in" at bounding box center [132, 269] width 12 height 12
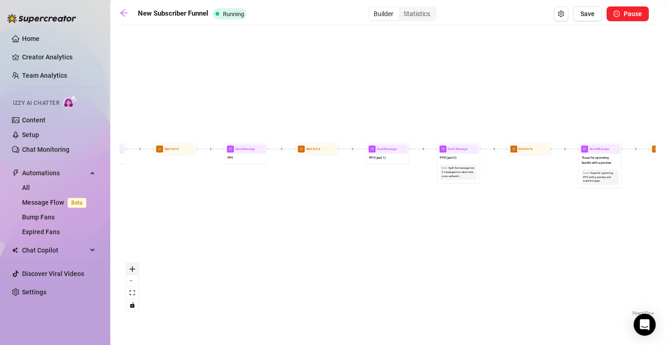
click at [136, 272] on button "zoom in" at bounding box center [132, 269] width 12 height 12
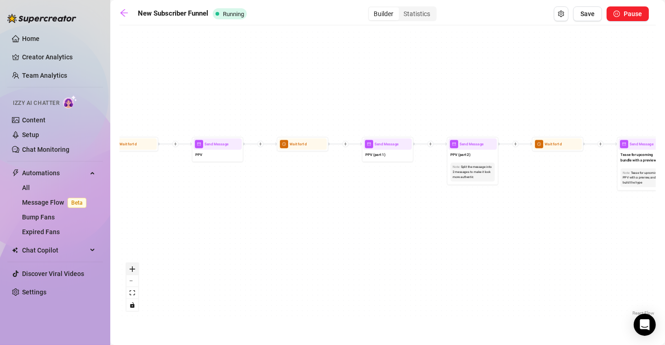
click at [136, 272] on button "zoom in" at bounding box center [132, 269] width 12 height 12
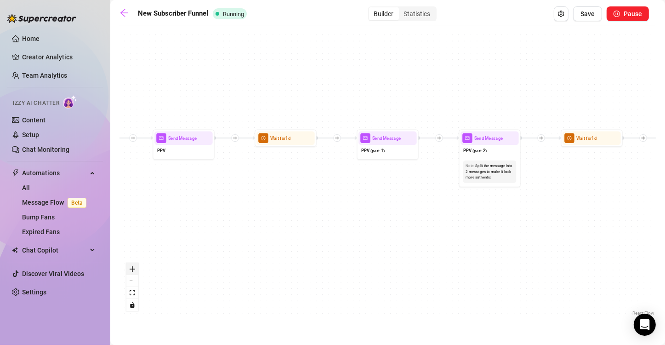
click at [136, 272] on button "zoom in" at bounding box center [132, 269] width 12 height 12
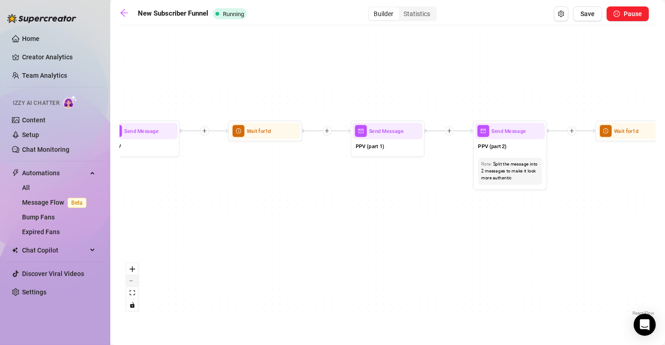
click at [134, 281] on button "zoom out" at bounding box center [132, 281] width 12 height 12
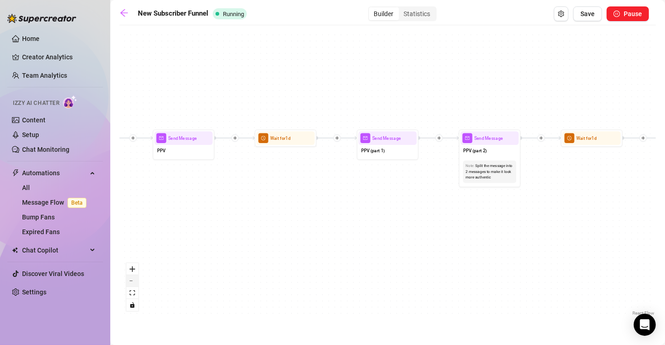
click at [134, 281] on button "zoom out" at bounding box center [132, 281] width 12 height 12
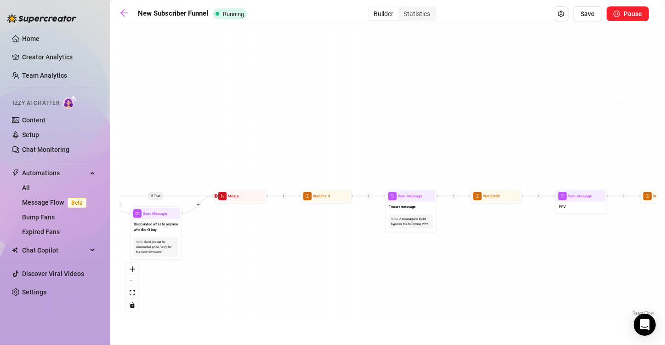
drag, startPoint x: 138, startPoint y: 181, endPoint x: 672, endPoint y: 236, distance: 536.2
click at [554, 236] on html "Home Creator Analytics Team Analytics Izzy AI Chatter Content Setup Chat Monito…" at bounding box center [332, 172] width 665 height 345
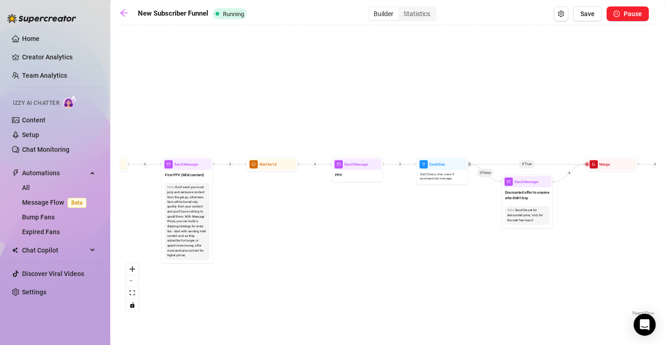
drag, startPoint x: 361, startPoint y: 235, endPoint x: 596, endPoint y: 238, distance: 235.7
click at [554, 238] on div "If True If True If True If False If False If False If True If False Merge Merge…" at bounding box center [387, 174] width 536 height 288
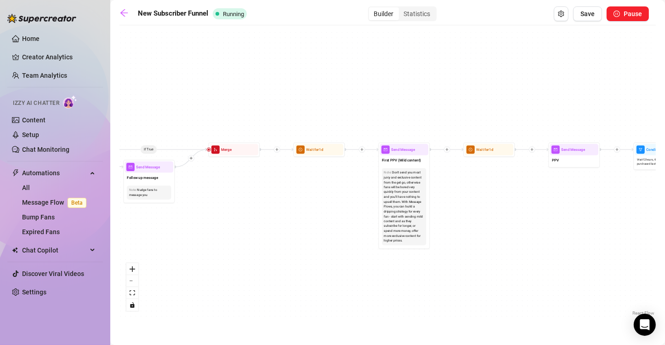
drag, startPoint x: 283, startPoint y: 228, endPoint x: 499, endPoint y: 213, distance: 217.4
click at [499, 213] on div "If True If True If True If False If False If False If True If False Merge Merge…" at bounding box center [387, 174] width 536 height 288
click at [413, 164] on div "First PPV (Mild content)" at bounding box center [404, 160] width 48 height 11
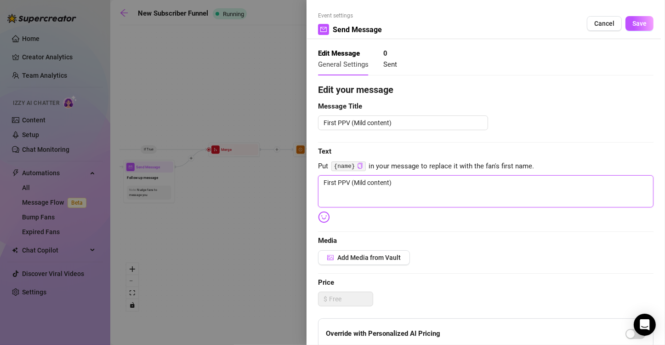
drag, startPoint x: 408, startPoint y: 193, endPoint x: 126, endPoint y: 174, distance: 281.9
click at [126, 174] on div "Event settings Send Message Cancel Save Edit Message General Settings 0 Sent Ed…" at bounding box center [332, 172] width 665 height 345
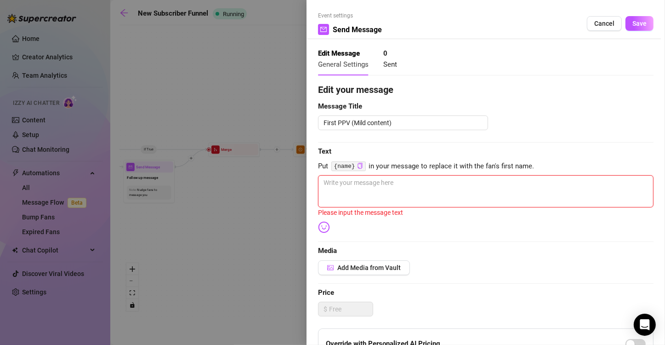
paste textarea "Riding from behind 🍆 Watch me ride from behind and enjoy the sight of my juicy …"
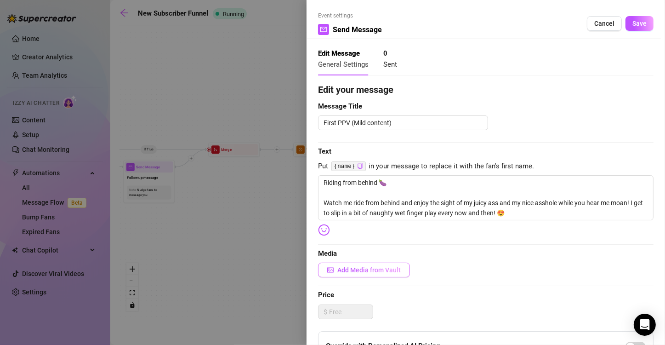
click at [408, 270] on button "Add Media from Vault" at bounding box center [364, 269] width 92 height 15
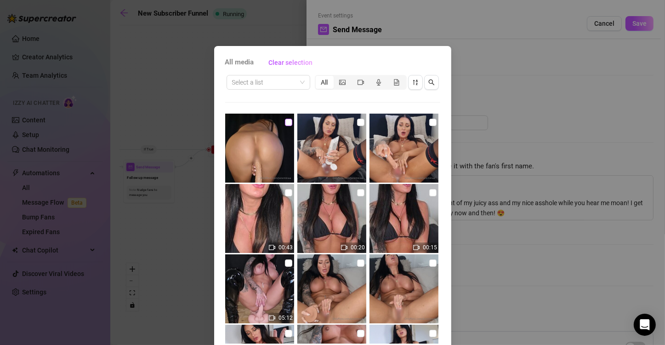
click at [285, 122] on input "checkbox" at bounding box center [288, 122] width 7 height 7
click at [357, 83] on icon "video-camera" at bounding box center [360, 82] width 6 height 6
click at [354, 77] on input "segmented control" at bounding box center [354, 77] width 0 height 0
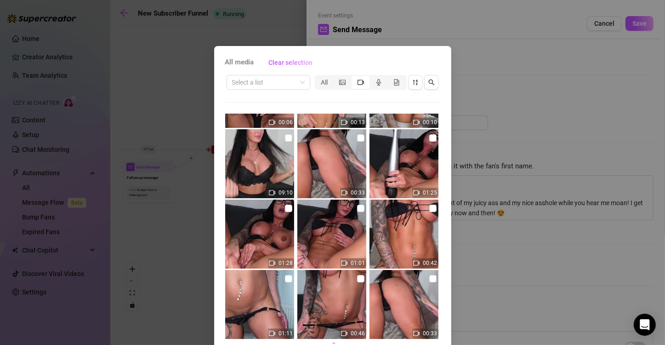
scroll to position [346, 0]
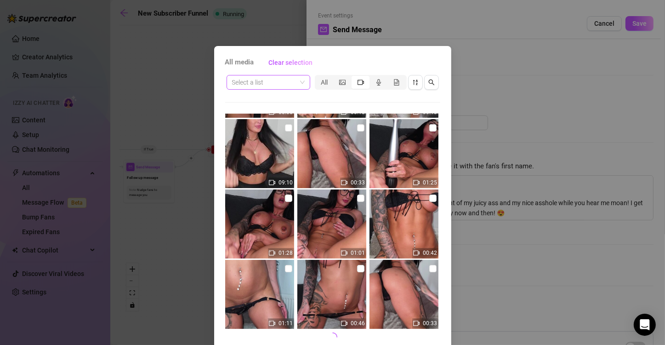
click at [297, 85] on span at bounding box center [268, 82] width 73 height 14
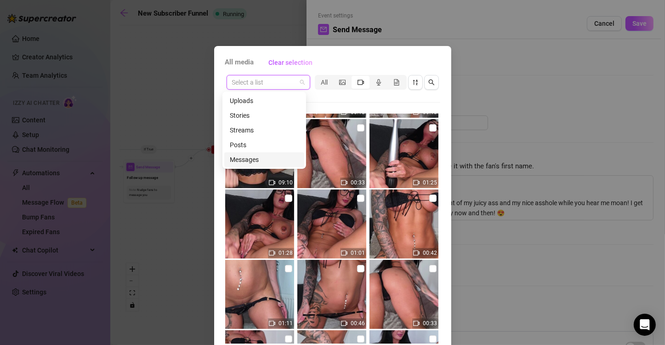
click at [259, 160] on div "Messages" at bounding box center [264, 159] width 69 height 10
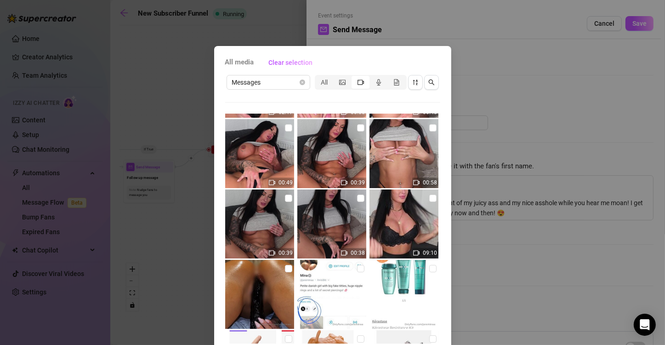
click at [364, 83] on div "segmented control" at bounding box center [360, 82] width 18 height 13
click at [354, 77] on input "segmented control" at bounding box center [354, 77] width 0 height 0
click at [357, 83] on icon "video-camera" at bounding box center [360, 82] width 6 height 6
click at [354, 77] on input "segmented control" at bounding box center [354, 77] width 0 height 0
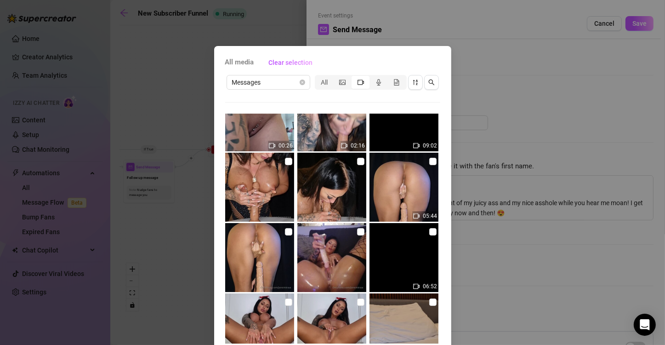
scroll to position [4750, 0]
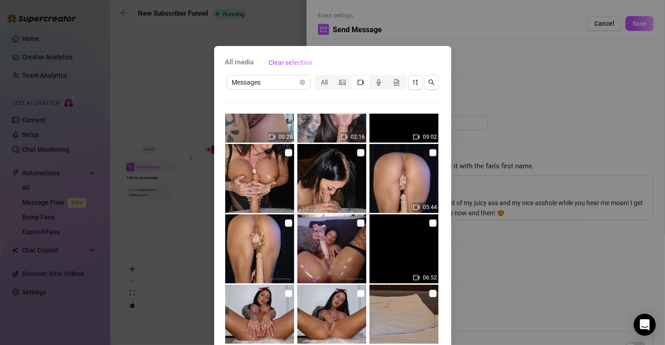
click at [429, 149] on input "checkbox" at bounding box center [432, 152] width 7 height 7
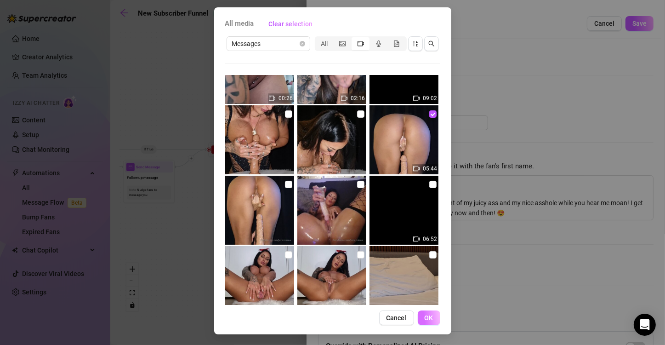
click at [425, 287] on span "OK" at bounding box center [429, 317] width 9 height 7
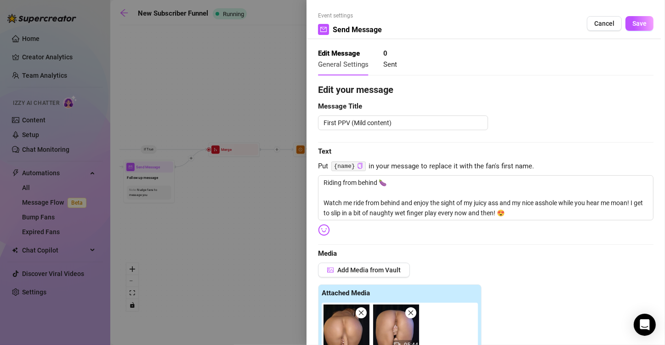
scroll to position [221, 0]
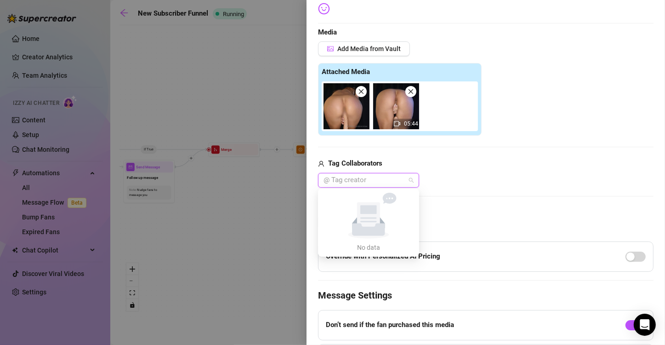
click at [376, 181] on div at bounding box center [364, 180] width 88 height 13
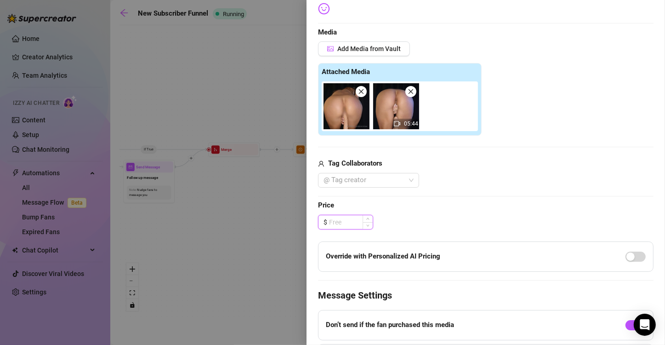
click at [351, 218] on input at bounding box center [351, 222] width 44 height 14
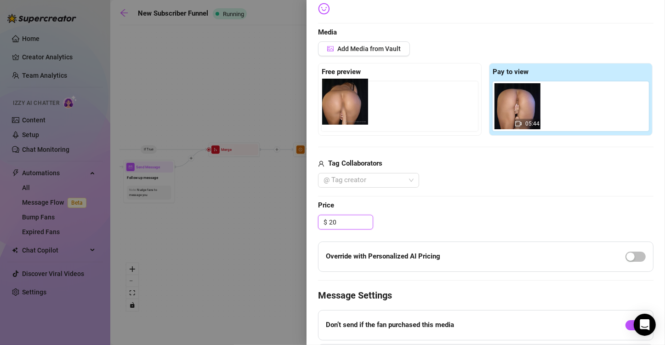
drag, startPoint x: 521, startPoint y: 117, endPoint x: 349, endPoint y: 114, distance: 172.8
click at [349, 114] on div "Free preview Pay to view 05:44" at bounding box center [485, 99] width 335 height 73
click at [349, 218] on input "20" at bounding box center [351, 222] width 44 height 14
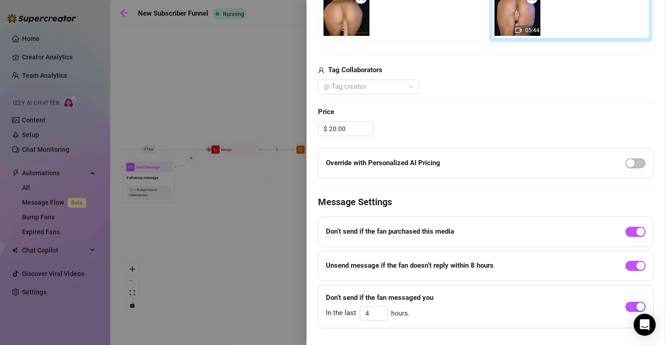
scroll to position [331, 0]
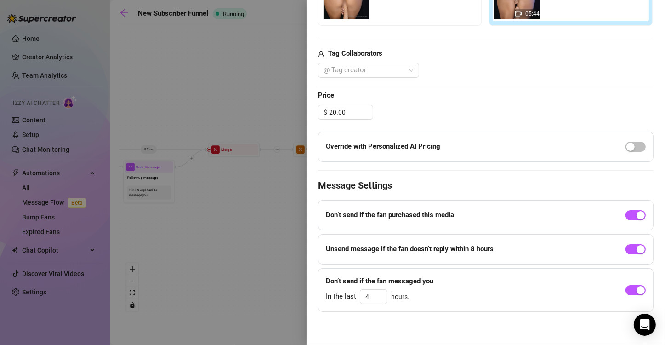
click at [554, 153] on div at bounding box center [635, 146] width 20 height 15
click at [554, 144] on span "button" at bounding box center [635, 147] width 20 height 10
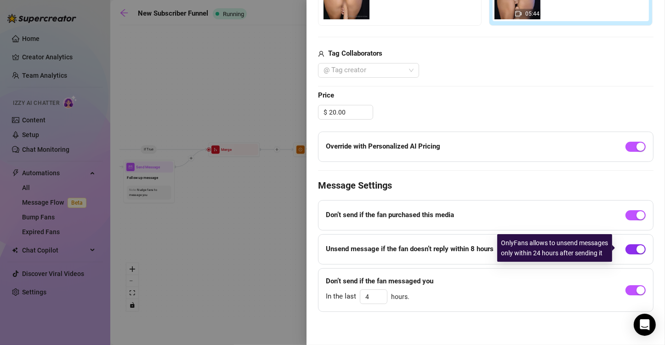
click at [554, 249] on div "button" at bounding box center [640, 249] width 8 height 8
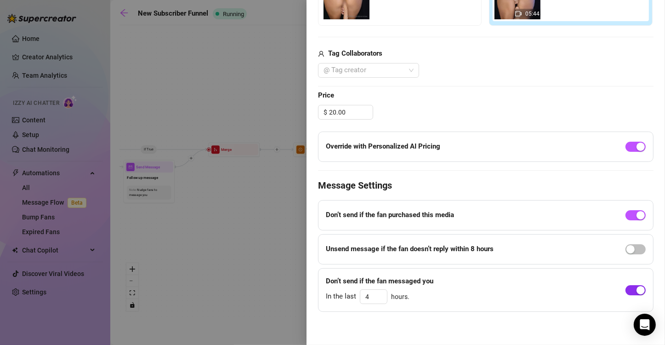
click at [554, 287] on button "button" at bounding box center [635, 290] width 20 height 10
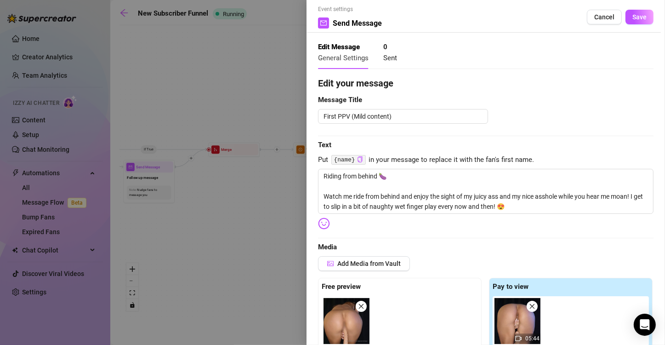
scroll to position [0, 0]
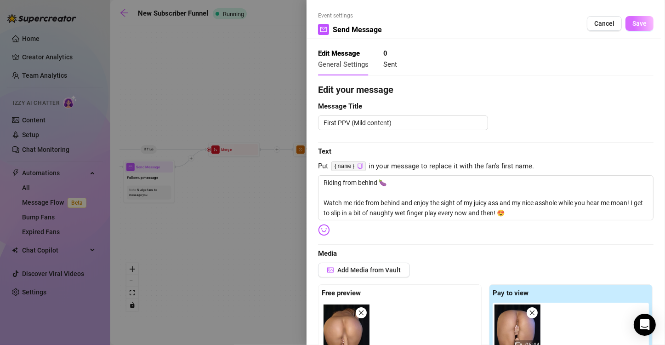
click at [554, 24] on span "Save" at bounding box center [639, 23] width 14 height 7
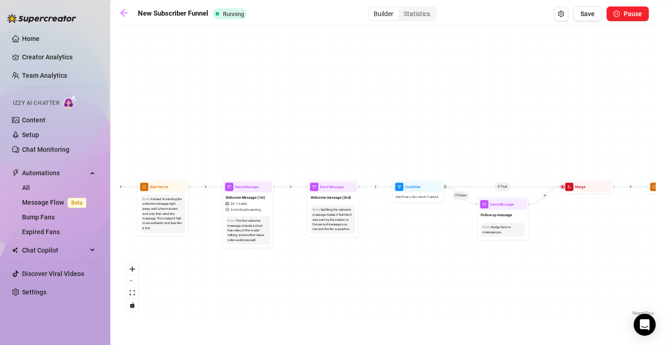
drag, startPoint x: 184, startPoint y: 193, endPoint x: 538, endPoint y: 230, distance: 355.7
click at [538, 230] on div "If True If True If True If False If False If False If True If False Merge Merge…" at bounding box center [387, 174] width 536 height 288
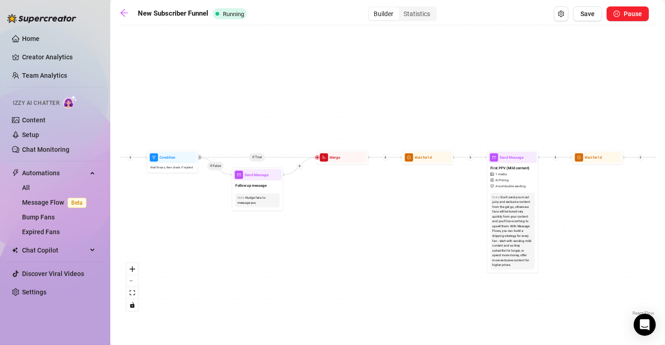
drag, startPoint x: 570, startPoint y: 255, endPoint x: 325, endPoint y: 226, distance: 247.1
click at [325, 226] on div "If True If True If True If False If False If False If True If False Merge Merge…" at bounding box center [387, 174] width 536 height 288
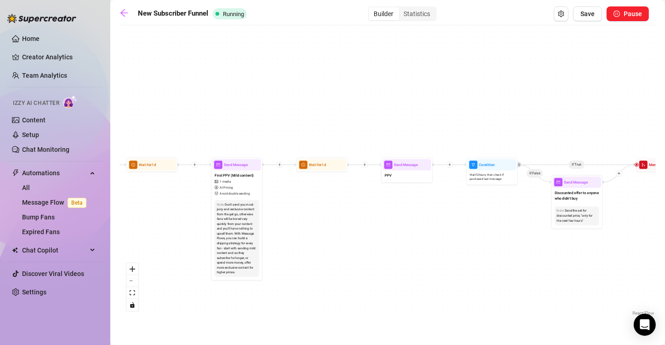
drag, startPoint x: 586, startPoint y: 238, endPoint x: 310, endPoint y: 246, distance: 275.8
click at [310, 246] on div "If True If True If True If False If False If False If True If False Merge Merge…" at bounding box center [387, 174] width 536 height 288
click at [417, 176] on div "PPV" at bounding box center [407, 175] width 48 height 11
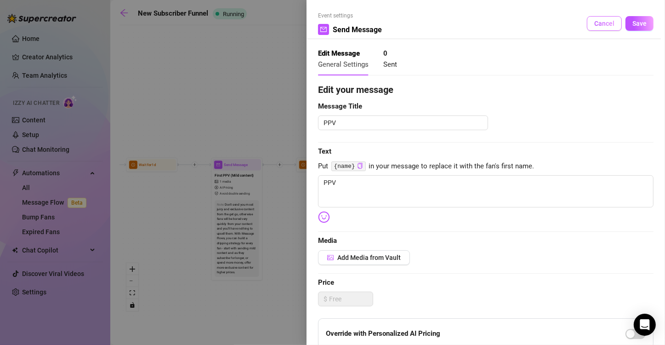
click at [554, 17] on button "Cancel" at bounding box center [604, 23] width 35 height 15
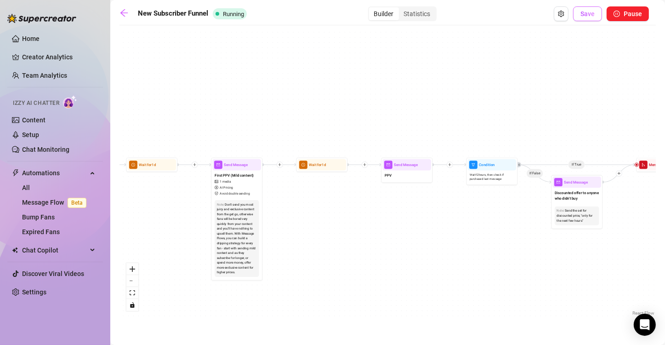
click at [554, 15] on span "Save" at bounding box center [587, 13] width 14 height 7
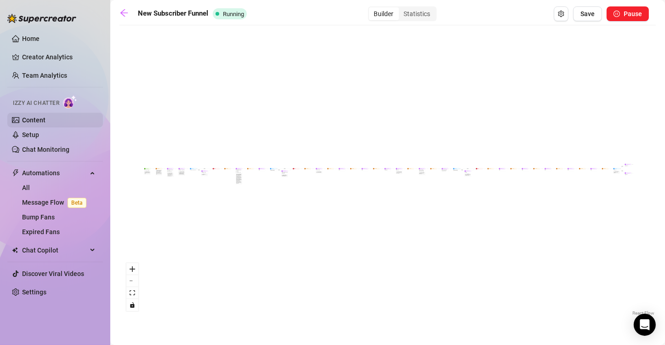
click at [44, 119] on link "Content" at bounding box center [33, 119] width 23 height 7
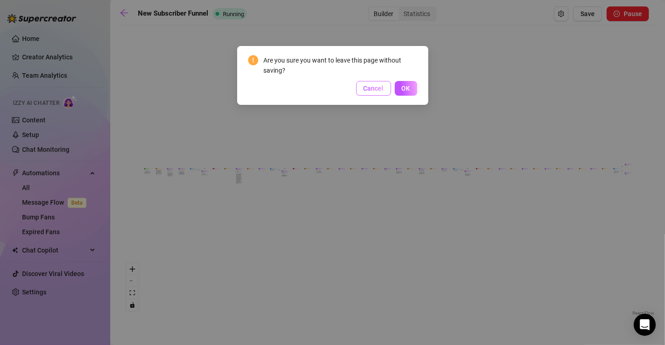
click at [369, 87] on span "Cancel" at bounding box center [373, 88] width 20 height 7
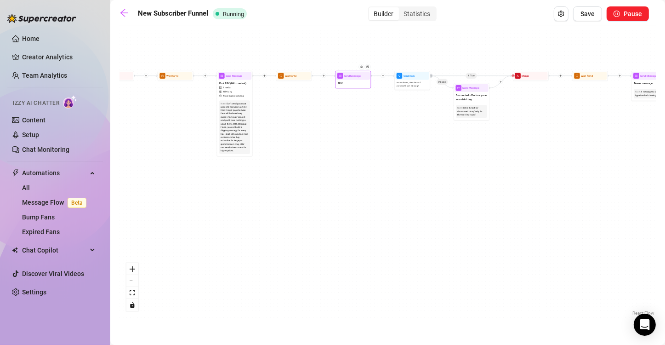
click at [345, 83] on div "PPV" at bounding box center [353, 82] width 34 height 7
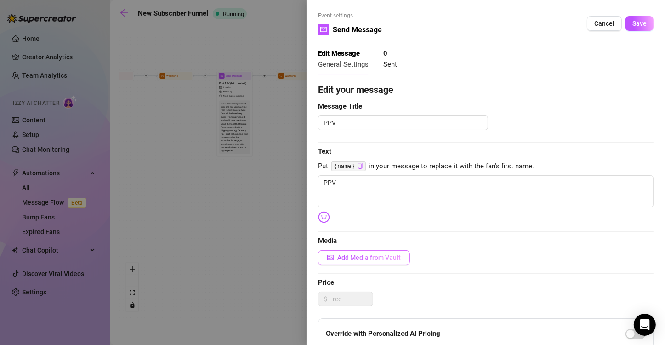
click at [362, 256] on span "Add Media from Vault" at bounding box center [368, 257] width 63 height 7
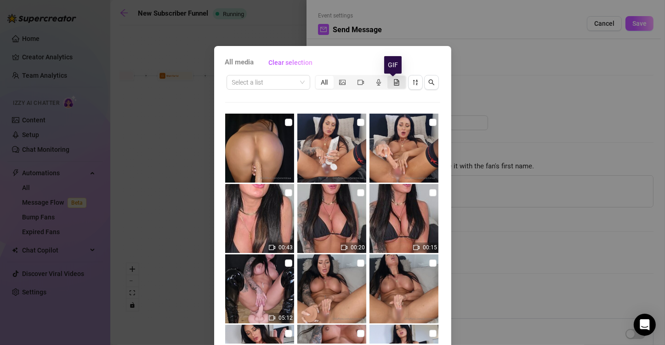
click at [394, 80] on icon "file-gif" at bounding box center [396, 82] width 5 height 6
click at [390, 77] on input "segmented control" at bounding box center [390, 77] width 0 height 0
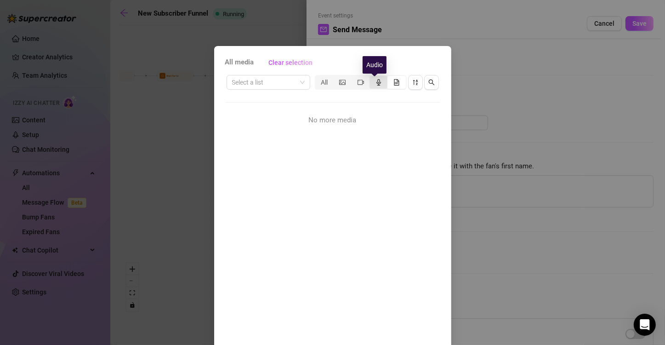
click at [375, 83] on icon "audio" at bounding box center [378, 82] width 6 height 6
click at [372, 77] on input "segmented control" at bounding box center [372, 77] width 0 height 0
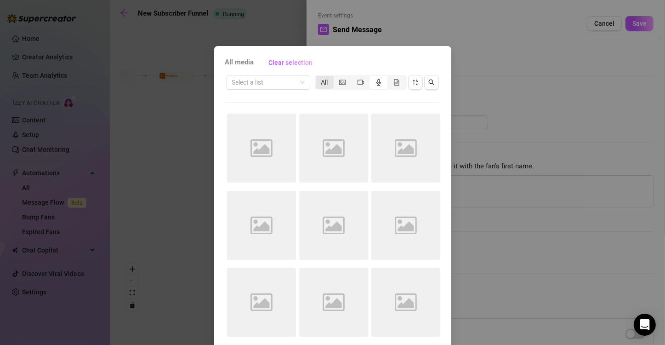
click at [317, 79] on div "All" at bounding box center [325, 82] width 18 height 13
click at [318, 77] on input "All" at bounding box center [318, 77] width 0 height 0
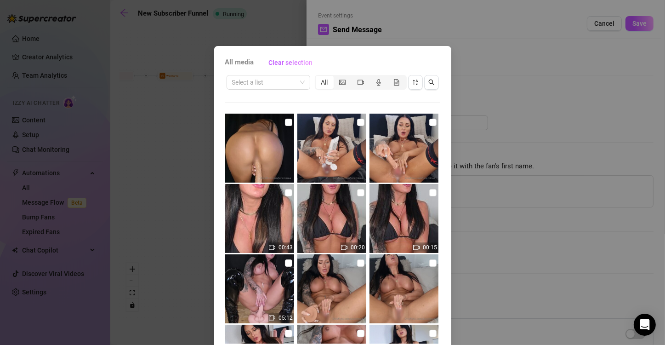
click at [220, 61] on div "All media Clear selection Select a list All 00:43 00:20 00:15 05:12 02:17 00:50…" at bounding box center [332, 209] width 237 height 327
click at [284, 62] on span "Clear selection" at bounding box center [291, 62] width 44 height 7
click at [510, 160] on div "All media Clear selection Select a list All 00:43 00:20 00:15 05:12 02:17 00:50…" at bounding box center [332, 172] width 665 height 345
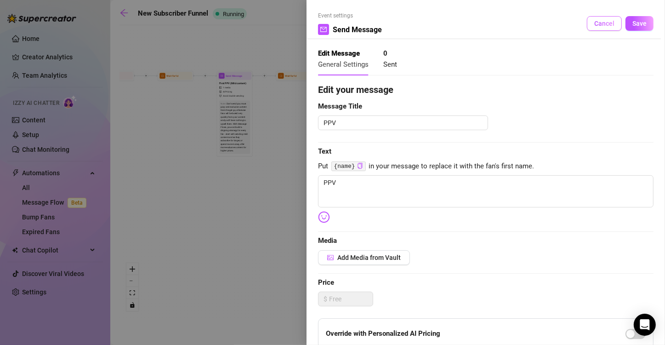
click at [554, 28] on button "Cancel" at bounding box center [604, 23] width 35 height 15
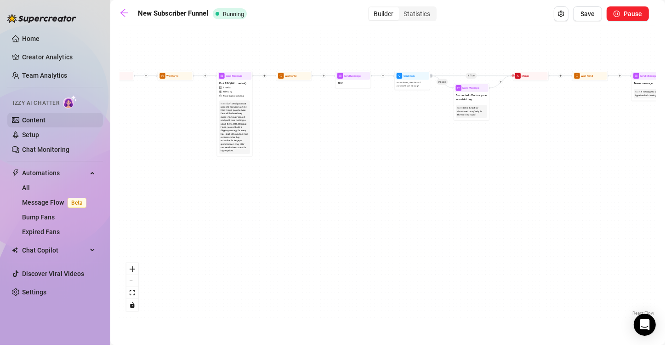
click at [38, 120] on link "Content" at bounding box center [33, 119] width 23 height 7
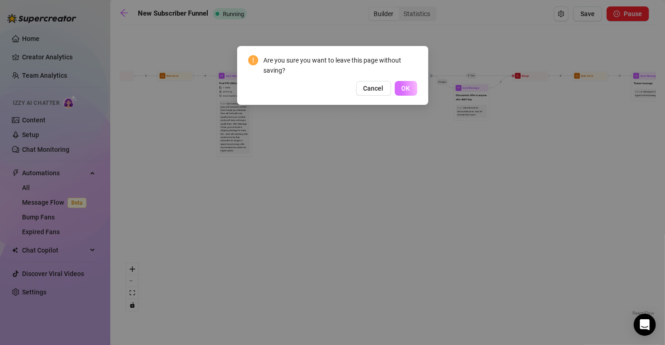
click at [400, 86] on button "OK" at bounding box center [406, 88] width 23 height 15
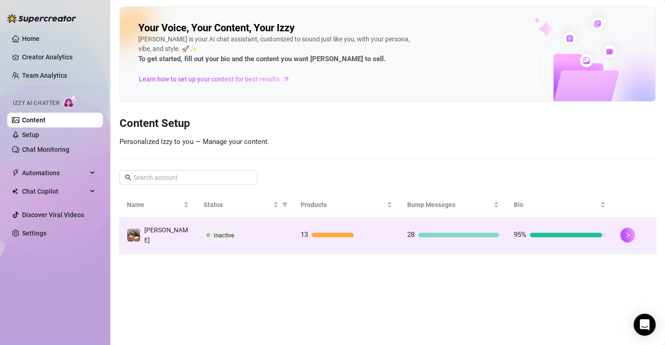
click at [554, 229] on div "95%" at bounding box center [560, 234] width 92 height 11
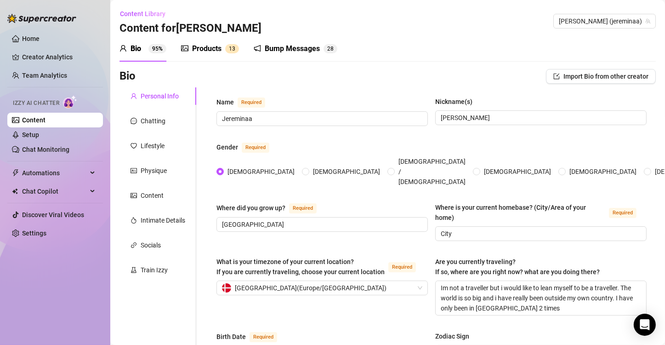
click at [215, 47] on div "Products" at bounding box center [206, 48] width 29 height 11
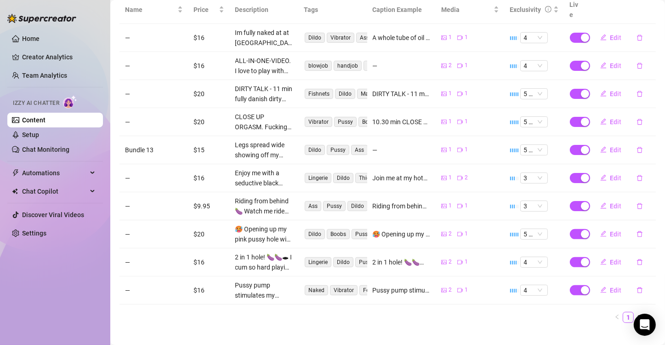
scroll to position [195, 0]
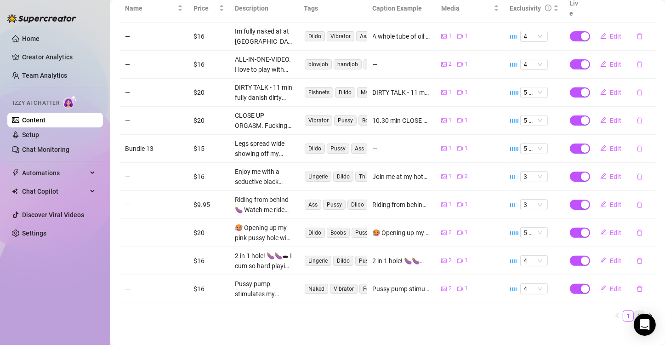
click at [554, 287] on link "2" at bounding box center [639, 316] width 10 height 10
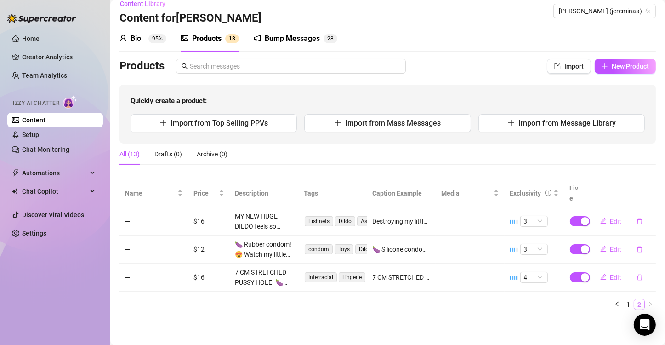
scroll to position [0, 0]
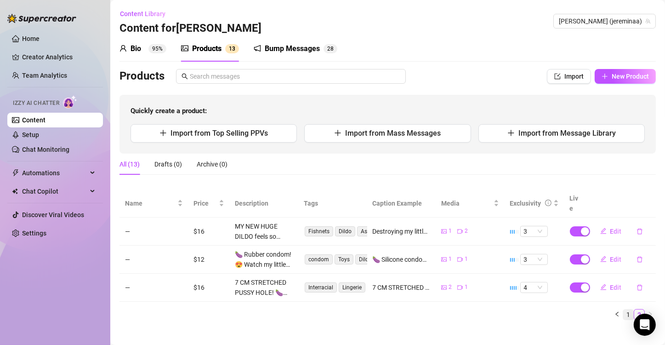
click at [554, 287] on link "1" at bounding box center [628, 314] width 10 height 10
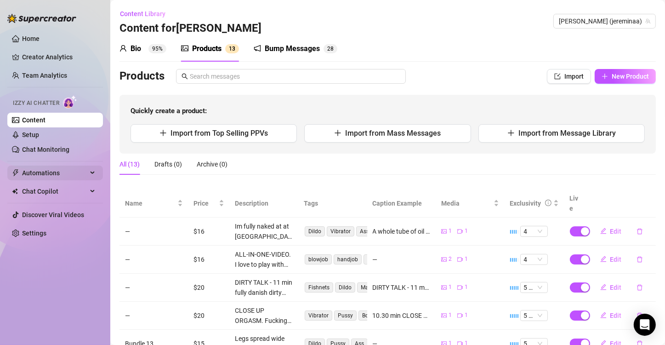
click at [79, 176] on span "Automations" at bounding box center [54, 172] width 65 height 15
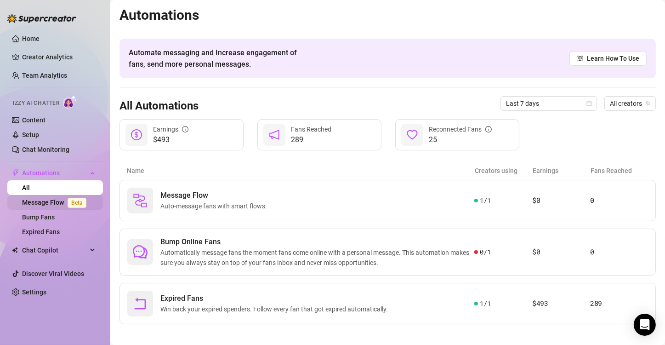
click at [65, 204] on link "Message Flow Beta" at bounding box center [56, 201] width 68 height 7
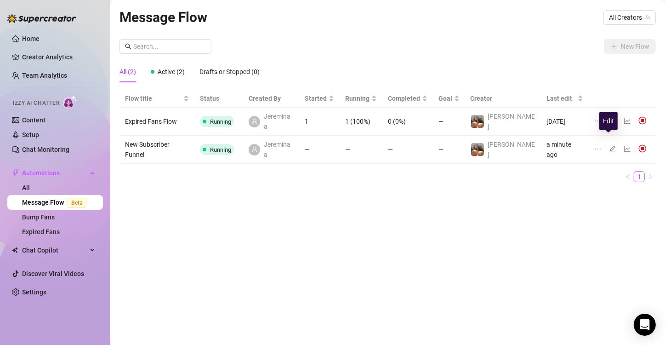
click at [554, 146] on icon "edit" at bounding box center [612, 149] width 6 height 6
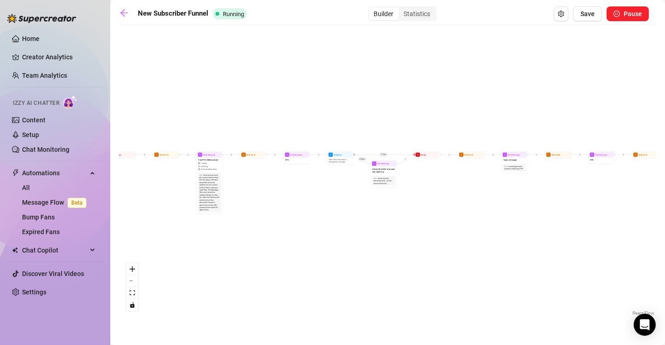
drag, startPoint x: 328, startPoint y: 104, endPoint x: 298, endPoint y: 247, distance: 145.6
click at [298, 247] on div "If True If True If True If False If False If False If True If False Merge Merge…" at bounding box center [387, 174] width 536 height 288
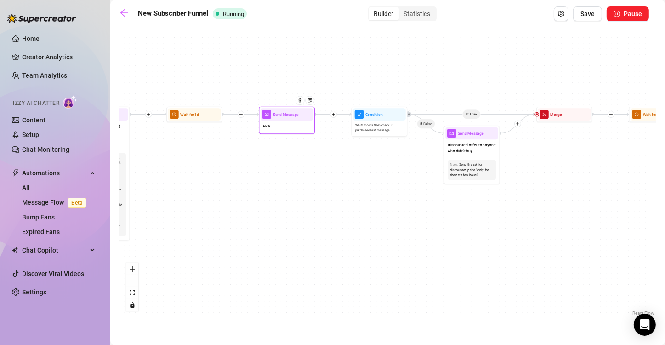
click at [285, 125] on div "PPV" at bounding box center [287, 126] width 53 height 12
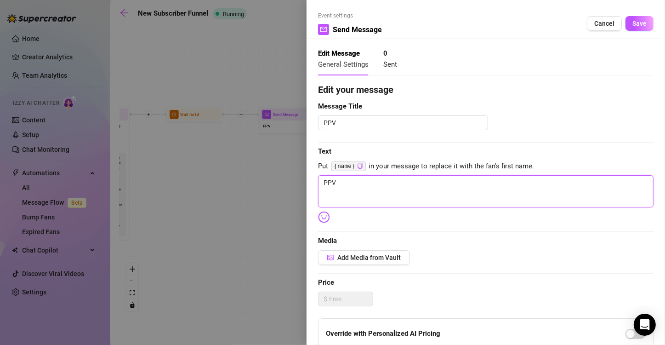
drag, startPoint x: 371, startPoint y: 185, endPoint x: 203, endPoint y: 186, distance: 167.7
click at [203, 186] on div "Event settings Send Message Cancel Save Edit Message General Settings 0 Sent Ed…" at bounding box center [332, 172] width 665 height 345
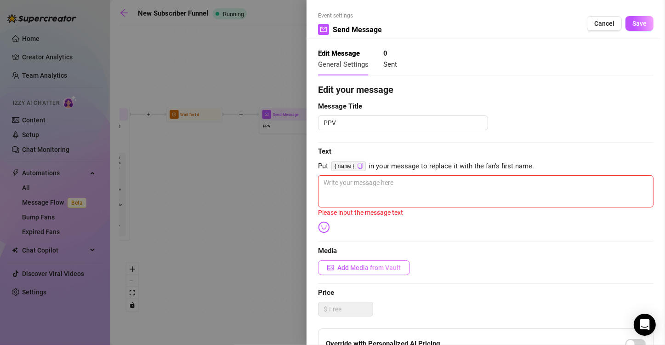
click at [368, 261] on button "Add Media from Vault" at bounding box center [364, 267] width 92 height 15
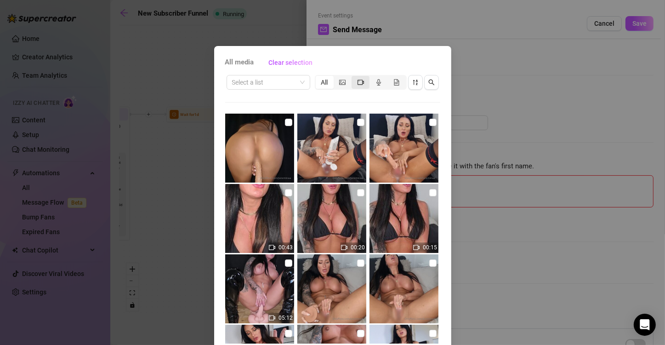
click at [362, 81] on div "segmented control" at bounding box center [360, 82] width 18 height 13
click at [354, 77] on input "segmented control" at bounding box center [354, 77] width 0 height 0
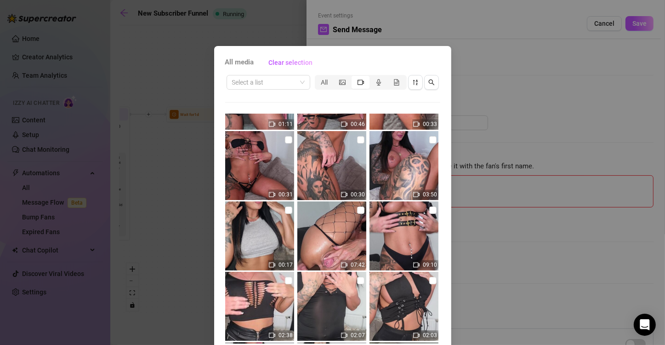
scroll to position [573, 0]
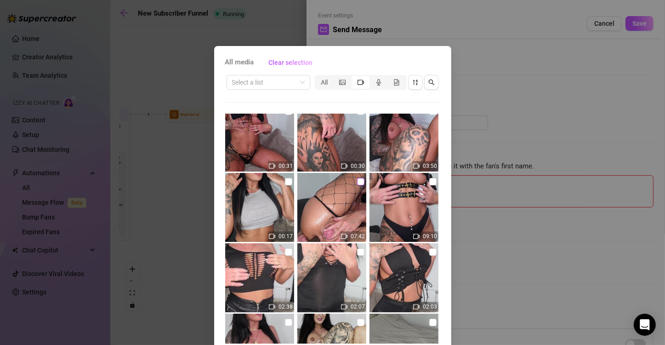
click at [357, 180] on input "checkbox" at bounding box center [360, 181] width 7 height 7
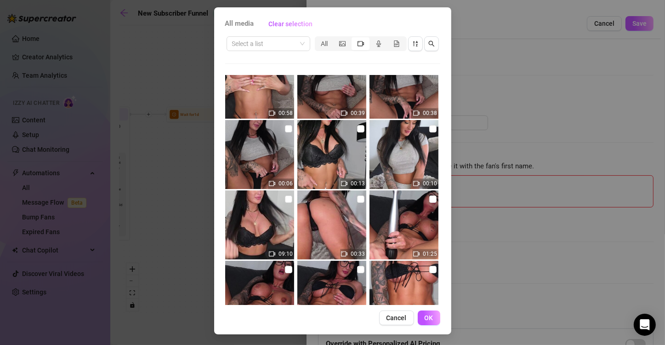
scroll to position [0, 0]
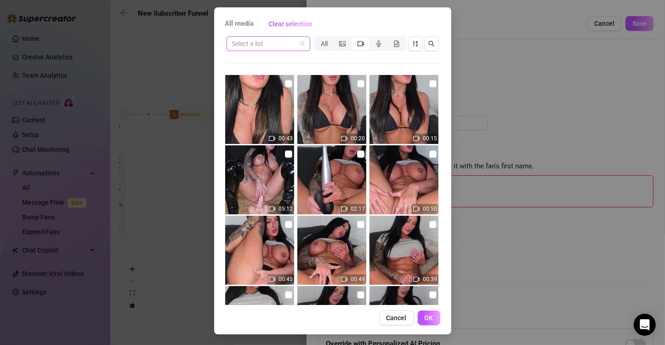
click at [265, 43] on input "search" at bounding box center [264, 44] width 64 height 14
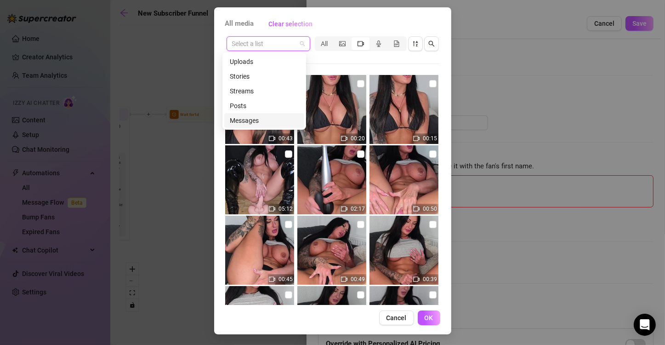
click at [252, 121] on div "Messages" at bounding box center [264, 120] width 69 height 10
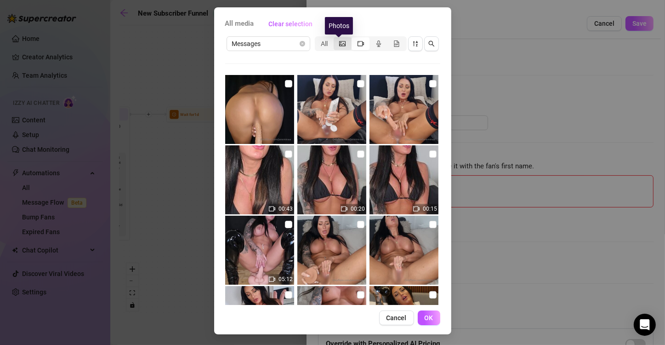
click at [339, 41] on icon "picture" at bounding box center [342, 43] width 6 height 5
click at [336, 39] on input "segmented control" at bounding box center [336, 39] width 0 height 0
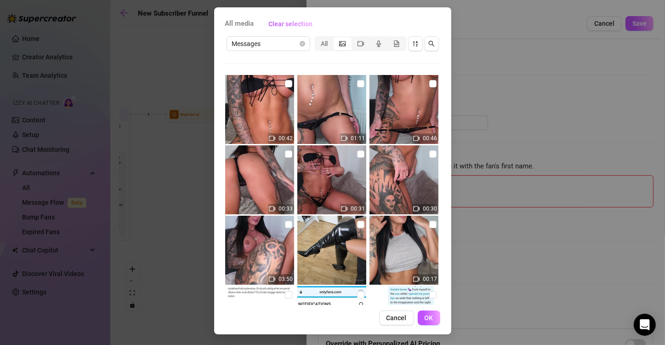
scroll to position [1042, 0]
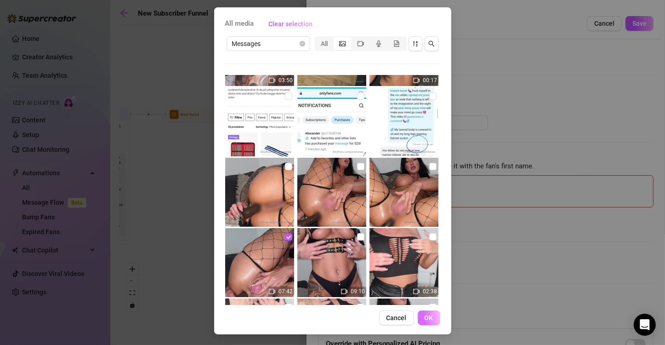
click at [426, 287] on span "OK" at bounding box center [429, 317] width 9 height 7
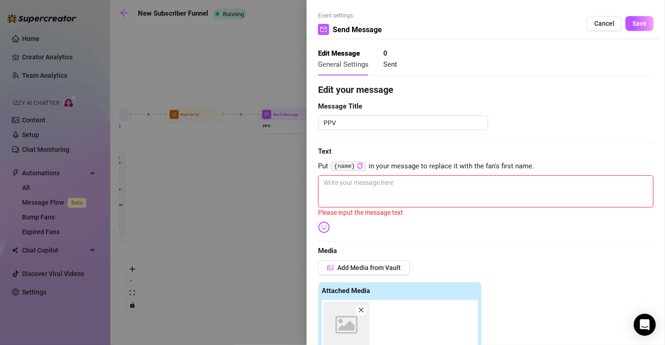
scroll to position [219, 0]
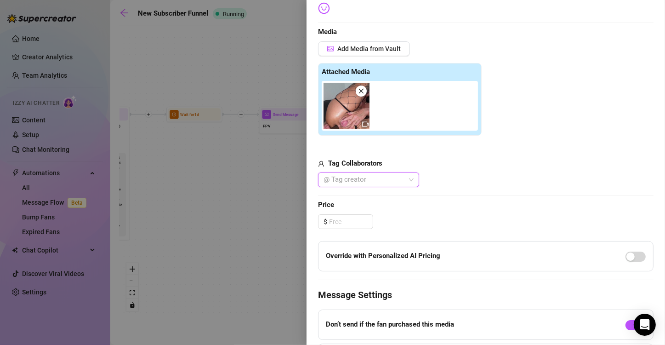
click at [385, 177] on div at bounding box center [364, 179] width 88 height 13
click at [471, 178] on div "@ Tag creator" at bounding box center [485, 179] width 335 height 15
click at [359, 221] on input at bounding box center [351, 222] width 44 height 14
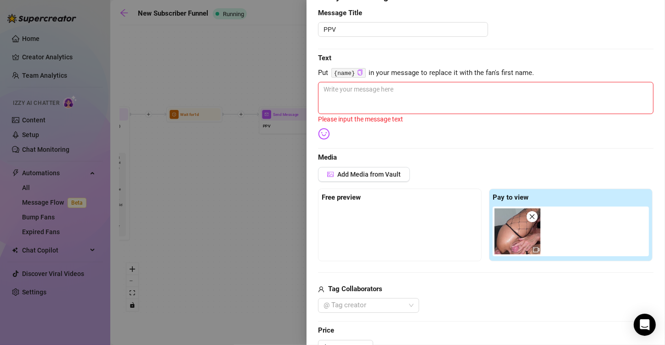
scroll to position [84, 0]
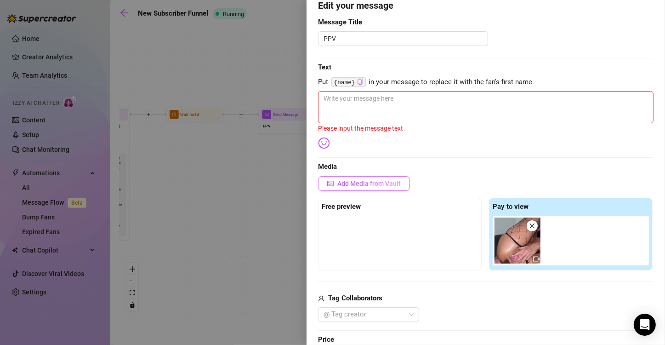
click at [374, 186] on span "Add Media from Vault" at bounding box center [368, 183] width 63 height 7
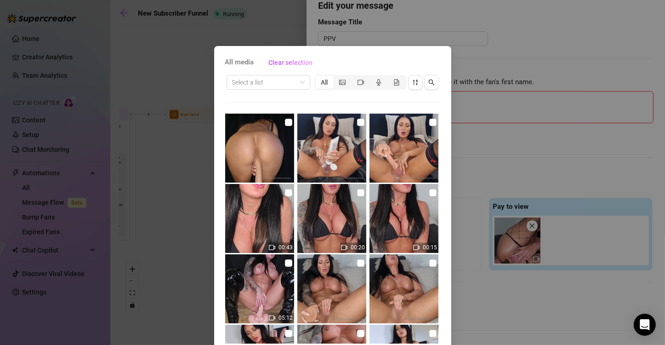
click at [512, 160] on div "All media Clear selection Select a list All 00:43 00:20 00:15 05:12 02:17 00:50…" at bounding box center [332, 172] width 665 height 345
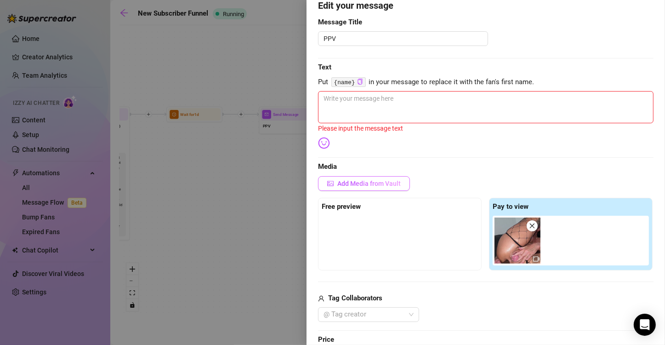
click at [383, 187] on button "Add Media from Vault" at bounding box center [364, 183] width 92 height 15
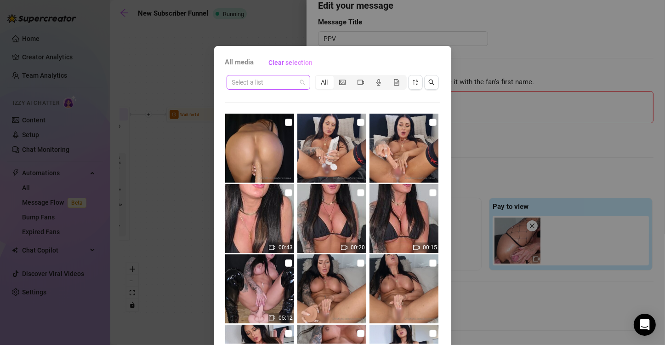
click at [290, 79] on input "search" at bounding box center [264, 82] width 64 height 14
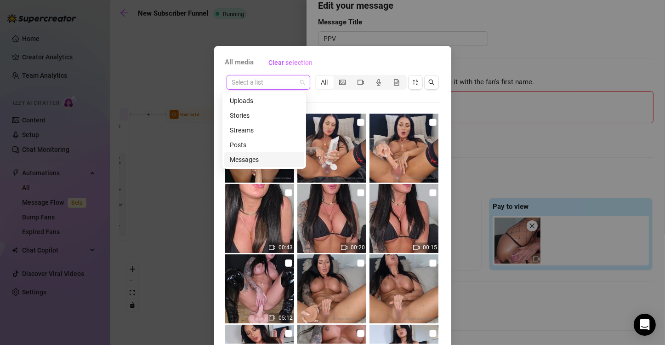
click at [262, 156] on div "Messages" at bounding box center [264, 159] width 69 height 10
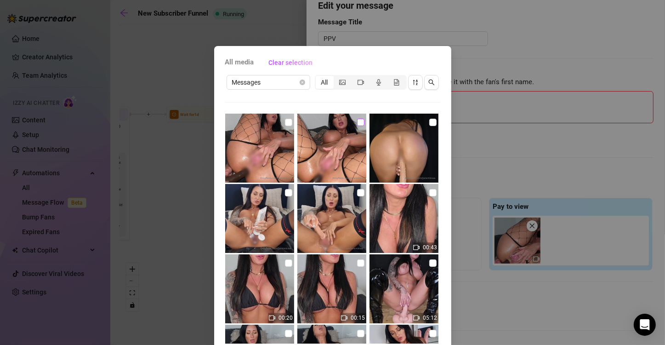
click at [357, 123] on input "checkbox" at bounding box center [360, 122] width 7 height 7
click at [285, 119] on input "checkbox" at bounding box center [288, 122] width 7 height 7
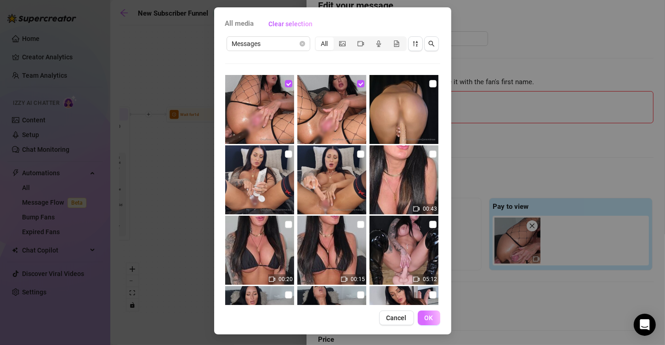
click at [424, 287] on button "OK" at bounding box center [429, 317] width 23 height 15
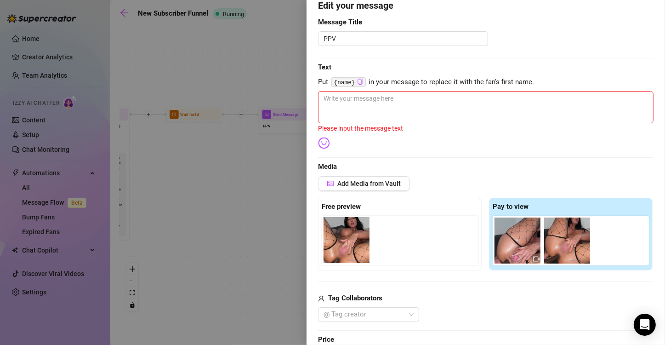
drag, startPoint x: 565, startPoint y: 242, endPoint x: 340, endPoint y: 244, distance: 225.6
click at [340, 244] on div "Free preview Pay to view" at bounding box center [485, 234] width 335 height 73
drag, startPoint x: 572, startPoint y: 241, endPoint x: 348, endPoint y: 241, distance: 223.3
click at [348, 241] on div "Free preview Pay to view" at bounding box center [485, 234] width 335 height 73
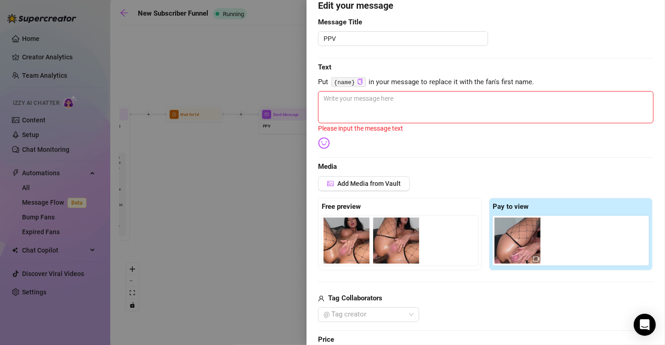
drag, startPoint x: 563, startPoint y: 250, endPoint x: 378, endPoint y: 252, distance: 185.2
click at [378, 252] on div "Free preview Pay to view" at bounding box center [485, 234] width 335 height 73
click at [476, 112] on textarea at bounding box center [485, 107] width 335 height 32
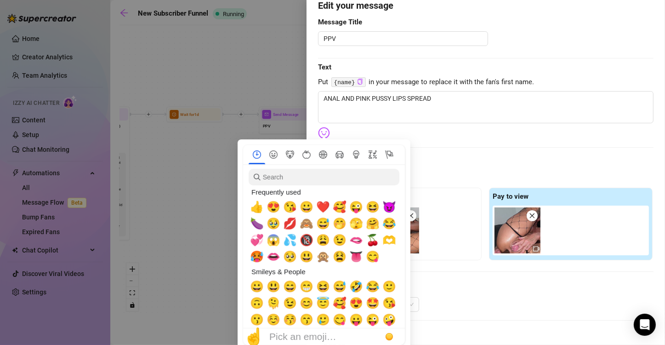
click at [321, 130] on img at bounding box center [324, 133] width 12 height 12
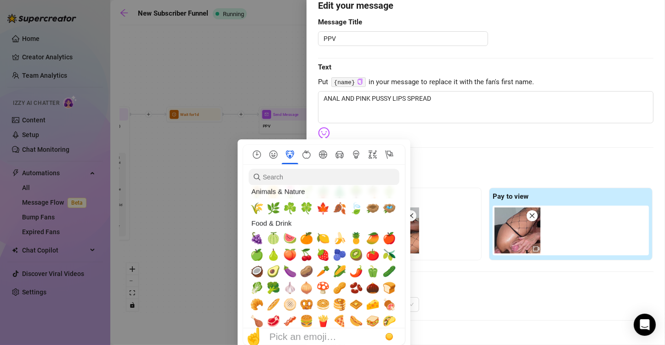
scroll to position [1351, 0]
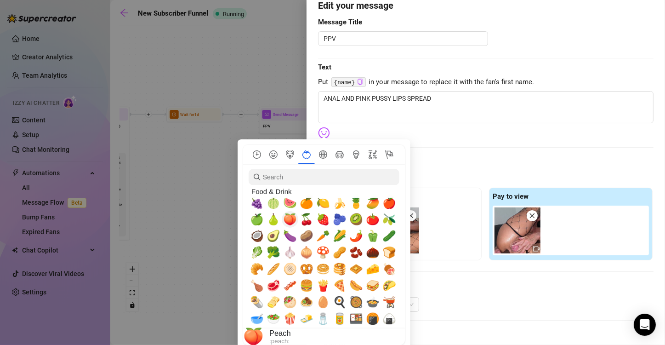
click at [289, 222] on span "🍑" at bounding box center [290, 219] width 14 height 13
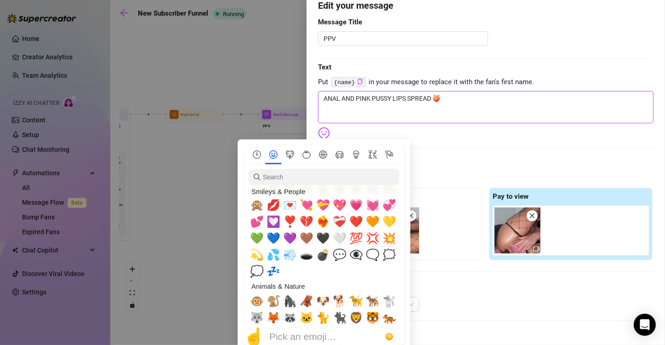
scroll to position [975, 0]
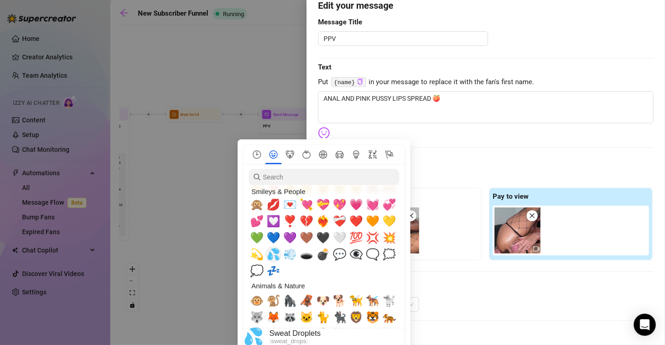
click at [275, 257] on span "💦" at bounding box center [273, 254] width 14 height 13
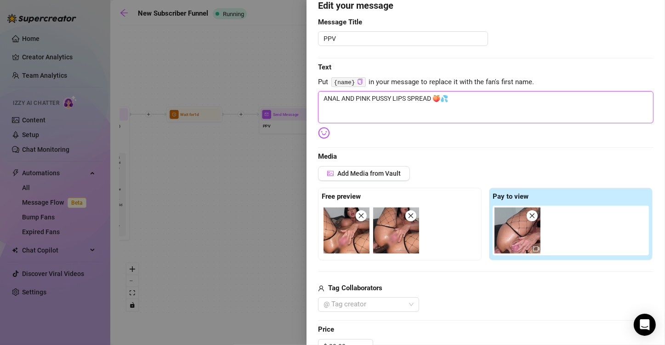
click at [487, 102] on textarea "ANAL AND PINK PUSSY LIPS SPREAD 🍑💦" at bounding box center [485, 107] width 335 height 32
click at [323, 130] on img at bounding box center [324, 133] width 12 height 12
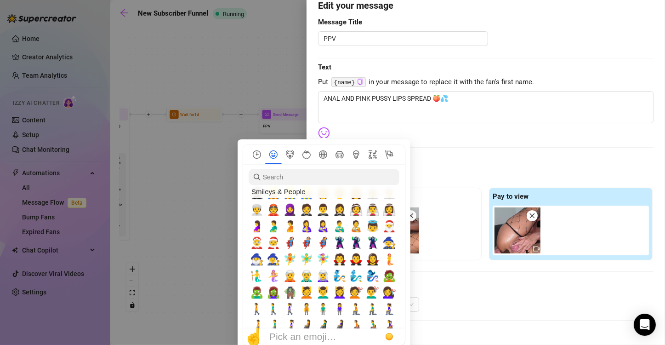
scroll to position [0, 0]
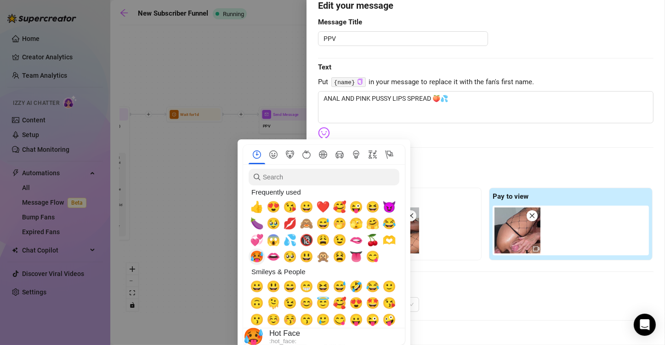
click at [258, 258] on span "🥵" at bounding box center [257, 256] width 14 height 13
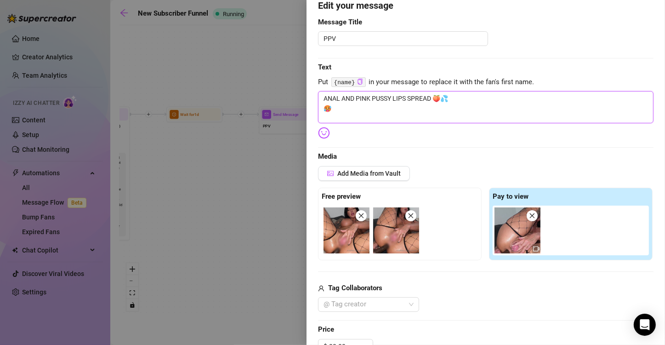
click at [404, 116] on textarea "ANAL AND PINK PUSSY LIPS SPREAD 🍑💦 🥵" at bounding box center [485, 107] width 335 height 32
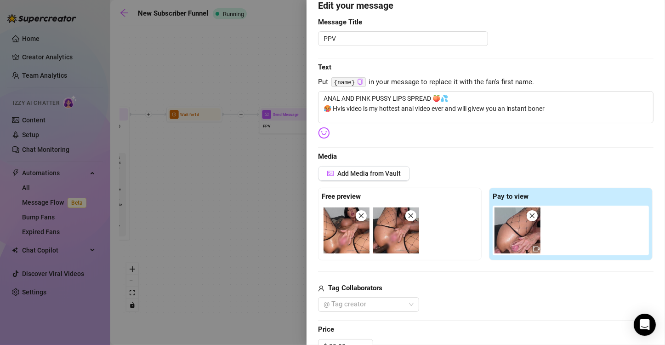
click at [324, 137] on img at bounding box center [324, 133] width 12 height 12
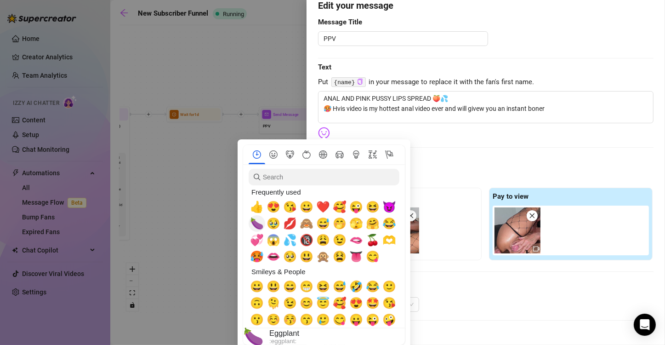
click at [255, 227] on span "🍆" at bounding box center [257, 223] width 14 height 13
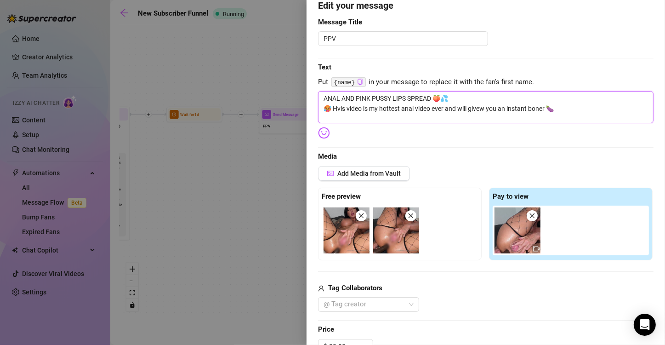
click at [554, 118] on textarea "ANAL AND PINK PUSSY LIPS SPREAD 🍑💦 🥵 Hvis video is my hottest anal video ever a…" at bounding box center [485, 107] width 335 height 32
click at [487, 107] on textarea "ANAL AND PINK PUSSY LIPS SPREAD 🍑💦 🥵 Hvis video is my hottest anal video ever a…" at bounding box center [485, 107] width 335 height 32
click at [554, 111] on textarea "ANAL AND PINK PUSSY LIPS SPREAD 🍑💦 🥵 Hvis video is my hottest anal video ever a…" at bounding box center [485, 107] width 335 height 32
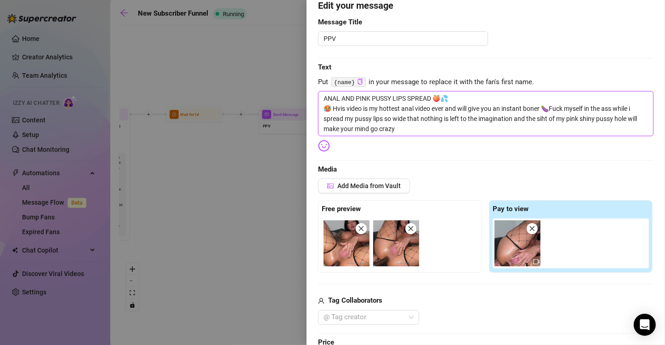
click at [546, 118] on textarea "ANAL AND PINK PUSSY LIPS SPREAD 🍑💦 🥵 Hvis video is my hottest anal video ever a…" at bounding box center [485, 113] width 335 height 45
click at [417, 129] on textarea "ANAL AND PINK PUSSY LIPS SPREAD 🍑💦 🥵 Hvis video is my hottest anal video ever a…" at bounding box center [485, 113] width 335 height 45
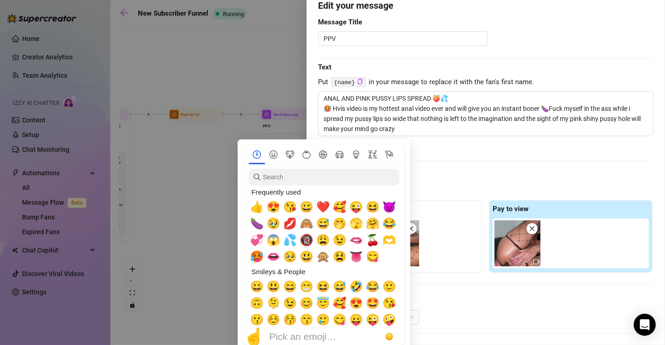
click at [322, 147] on nav at bounding box center [324, 154] width 162 height 19
click at [386, 205] on span "😈" at bounding box center [389, 206] width 14 height 13
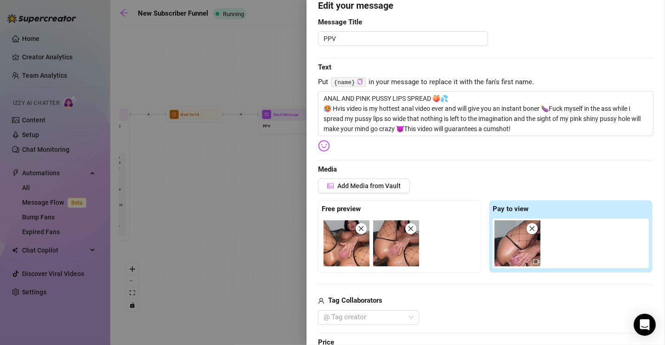
click at [0, 0] on div at bounding box center [0, 0] width 0 height 0
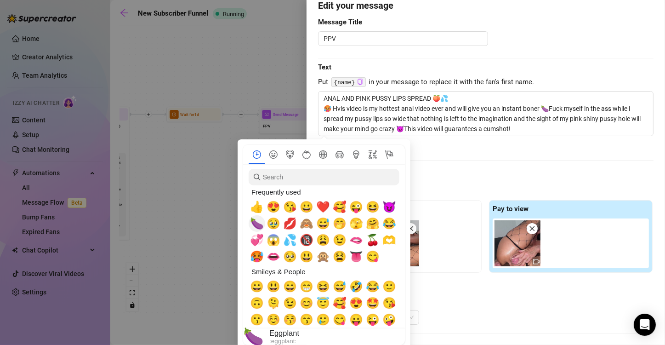
click at [255, 226] on span "🍆" at bounding box center [257, 223] width 14 height 13
click at [287, 238] on span "💦" at bounding box center [290, 239] width 14 height 13
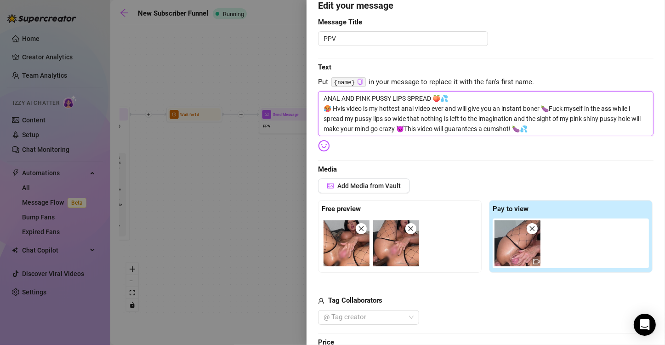
click at [544, 120] on textarea "ANAL AND PINK PUSSY LIPS SPREAD 🍑💦 🥵 Hvis video is my hottest anal video ever a…" at bounding box center [485, 113] width 335 height 45
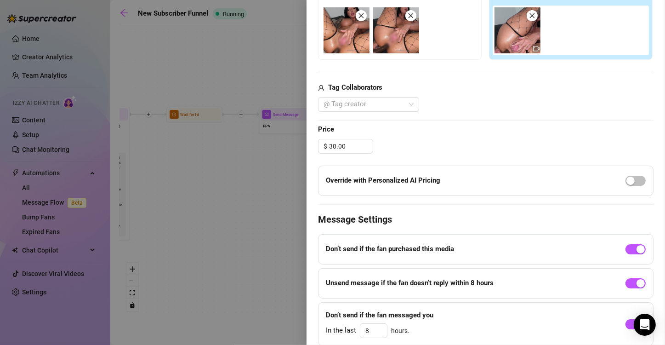
scroll to position [331, 0]
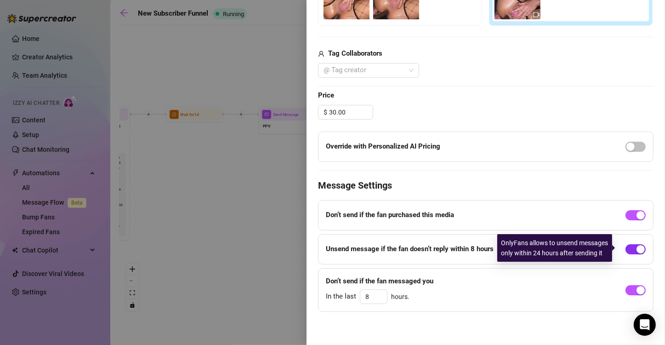
click at [554, 244] on span "button" at bounding box center [635, 249] width 20 height 10
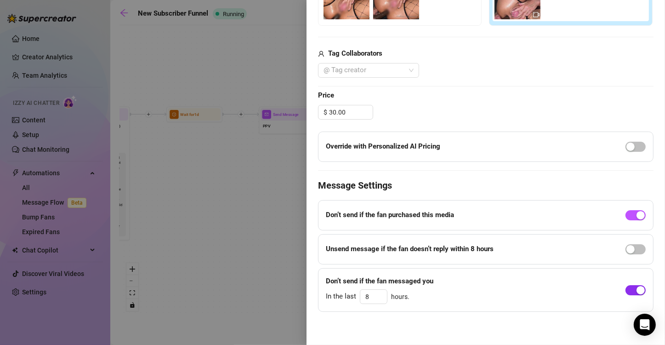
click at [554, 287] on div "button" at bounding box center [640, 290] width 8 height 8
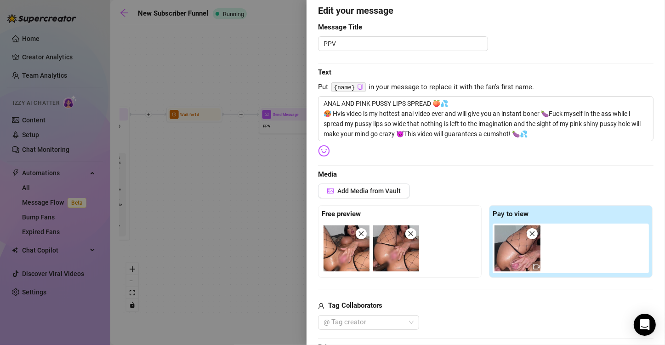
scroll to position [0, 0]
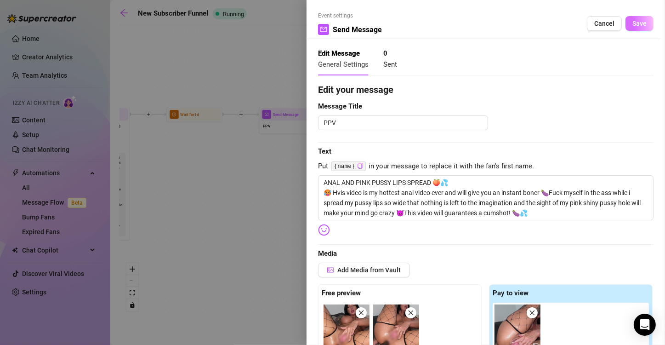
click at [554, 20] on span "Save" at bounding box center [639, 23] width 14 height 7
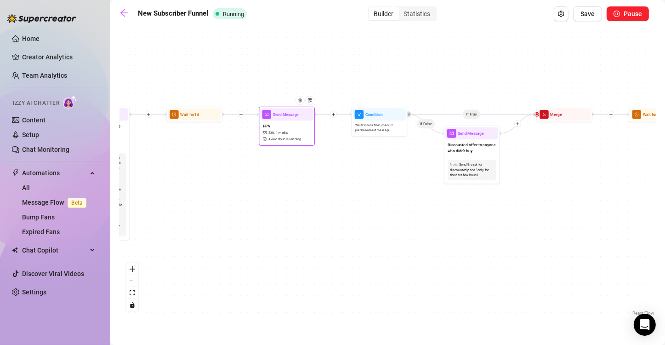
click at [283, 133] on span "1 media" at bounding box center [282, 132] width 12 height 5
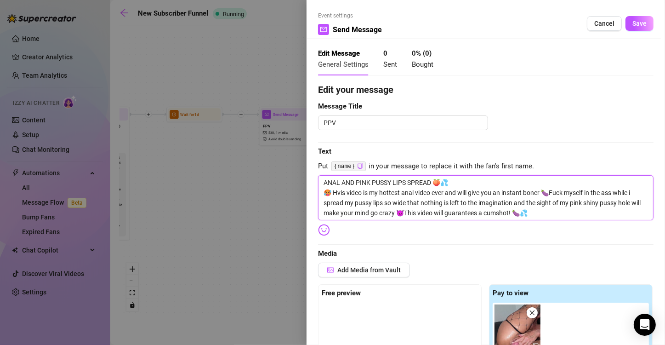
drag, startPoint x: 549, startPoint y: 217, endPoint x: 290, endPoint y: 179, distance: 261.9
click at [290, 179] on div "Event settings Send Message Cancel Save Edit Message General Settings 0 Sent 0 …" at bounding box center [332, 172] width 665 height 345
click at [554, 31] on div "Event settings Send Message Cancel Save" at bounding box center [485, 25] width 335 height 28
click at [554, 21] on span "Cancel" at bounding box center [604, 23] width 20 height 7
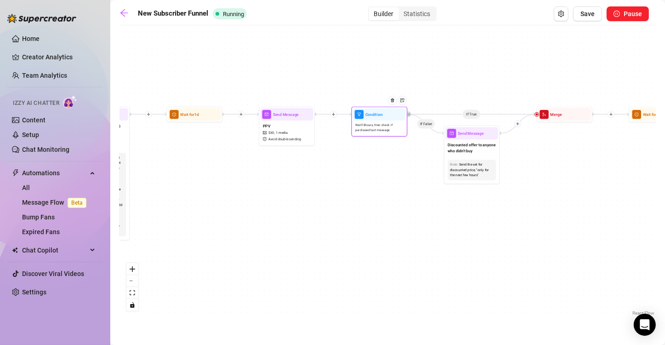
click at [375, 130] on span "Wait 12 hours, then check if purchased last message" at bounding box center [379, 128] width 48 height 10
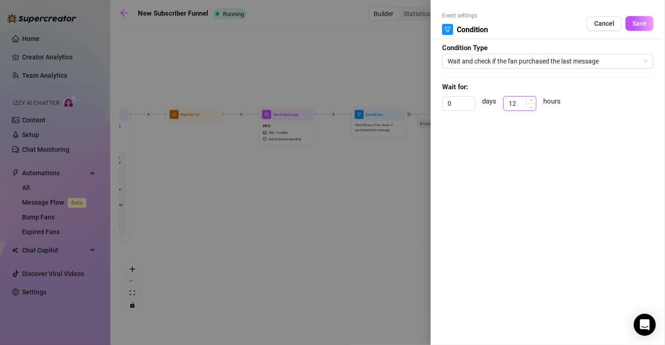
click at [522, 102] on input "12" at bounding box center [520, 103] width 32 height 14
click at [450, 101] on input "0" at bounding box center [458, 103] width 32 height 14
click at [554, 20] on span "Save" at bounding box center [639, 23] width 14 height 7
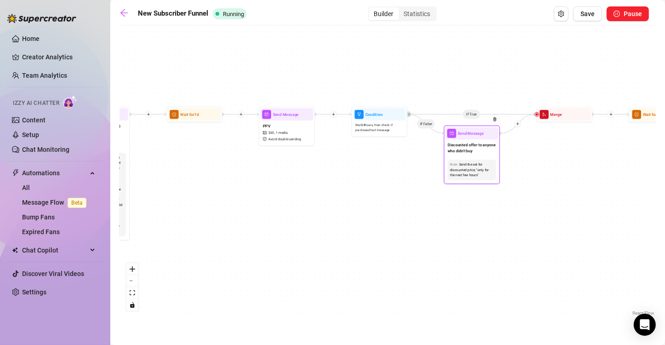
click at [476, 151] on span "Discounted offer to anyone who didn't buy" at bounding box center [472, 148] width 48 height 12
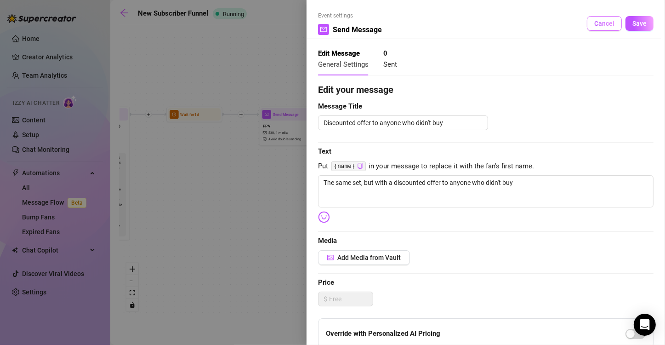
click at [554, 22] on span "Cancel" at bounding box center [604, 23] width 20 height 7
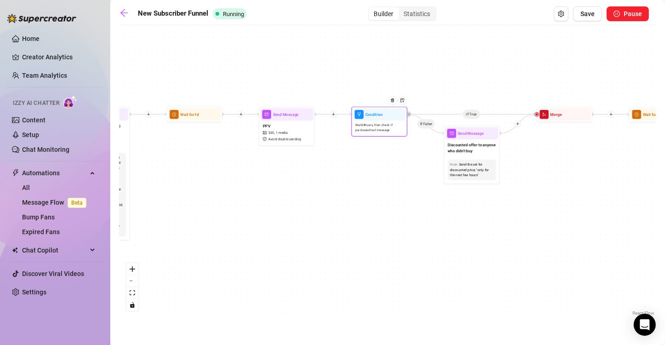
click at [375, 134] on div "Wait 24 hours, then check if purchased last message" at bounding box center [379, 127] width 53 height 14
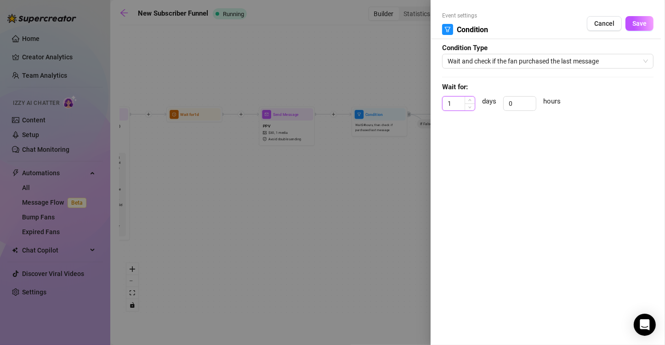
click at [458, 105] on input "1" at bounding box center [458, 103] width 32 height 14
click at [524, 100] on input "0" at bounding box center [520, 103] width 32 height 14
click at [554, 28] on button "Save" at bounding box center [639, 23] width 28 height 15
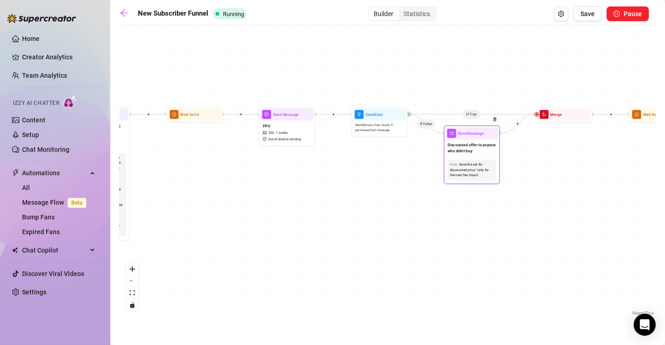
click at [475, 168] on div "Send the set for discounted price, "only for the next few hours"" at bounding box center [472, 170] width 44 height 16
click at [468, 148] on span "Discounted offer to anyone who didn't buy" at bounding box center [472, 148] width 48 height 12
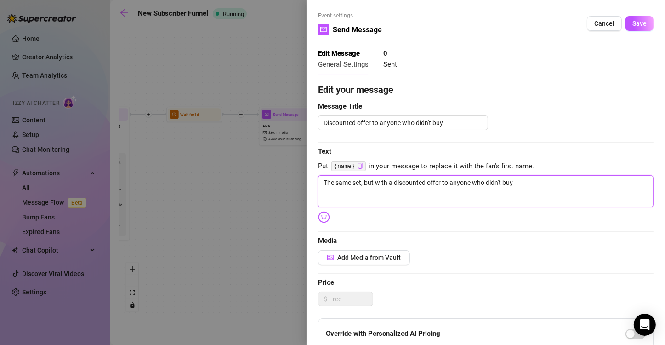
drag, startPoint x: 539, startPoint y: 181, endPoint x: 283, endPoint y: 172, distance: 257.0
click at [283, 172] on div "Event settings Send Message Cancel Save Edit Message General Settings 0 Sent Ed…" at bounding box center [332, 172] width 665 height 345
click at [329, 222] on img at bounding box center [324, 217] width 12 height 12
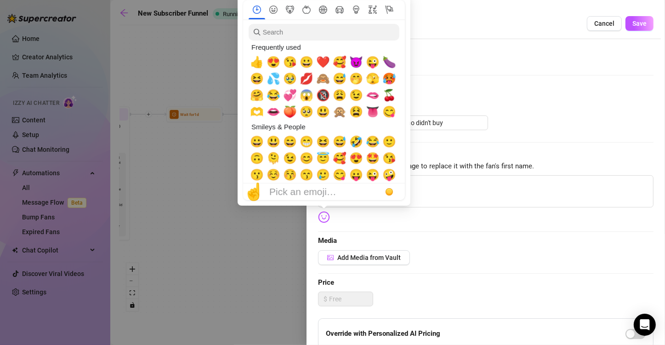
click at [323, 218] on img at bounding box center [324, 217] width 12 height 12
click at [275, 57] on span "😍" at bounding box center [273, 62] width 14 height 13
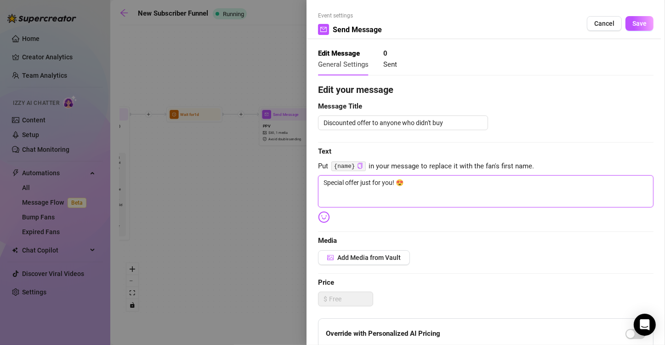
click at [448, 189] on textarea "Special offer just for you! 😍" at bounding box center [485, 191] width 335 height 32
drag, startPoint x: 393, startPoint y: 182, endPoint x: 288, endPoint y: 175, distance: 106.0
click at [288, 175] on div "Event settings Send Message Cancel Save Edit Message General Settings 0 Sent Ed…" at bounding box center [332, 172] width 665 height 345
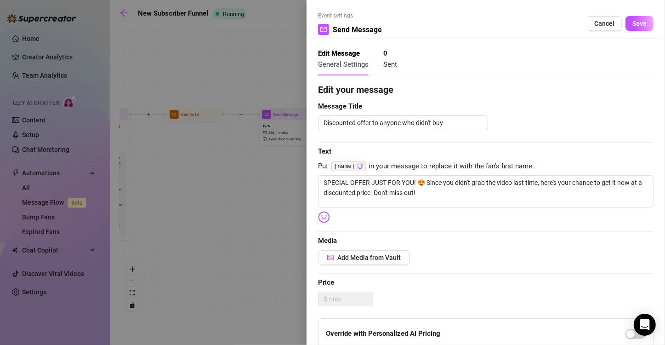
click at [327, 215] on img at bounding box center [324, 217] width 12 height 12
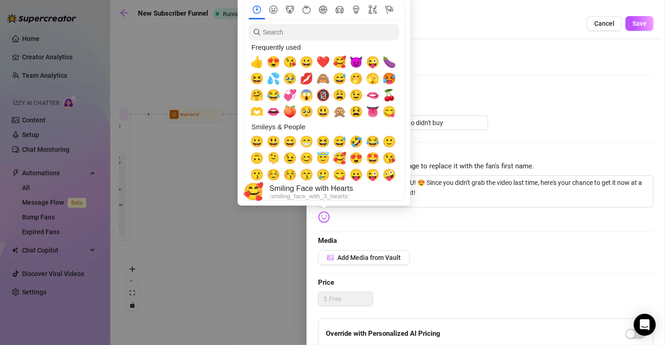
click at [343, 157] on span "🥰" at bounding box center [340, 158] width 14 height 13
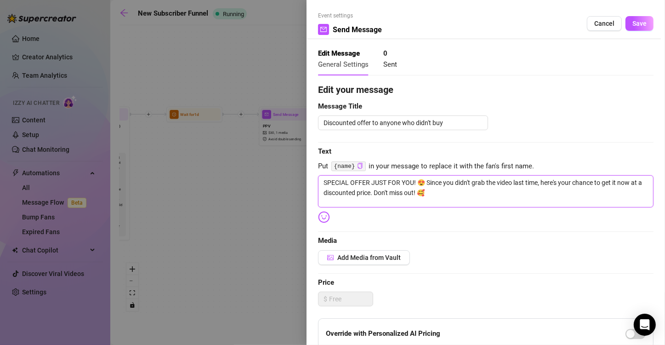
click at [450, 201] on textarea "SPECIAL OFFER JUST FOR YOU! 😍 Since you didn't grab the video last time, here's…" at bounding box center [485, 191] width 335 height 32
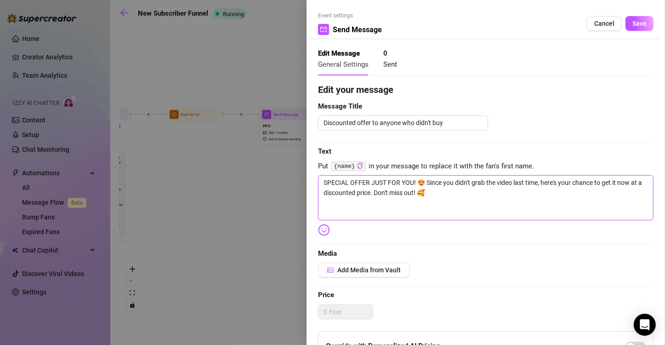
paste textarea "ANAL AND PINK PUSSY LIPS SPREAD 🍑💦 🥵 Hvis video is my hottest anal video ever a…"
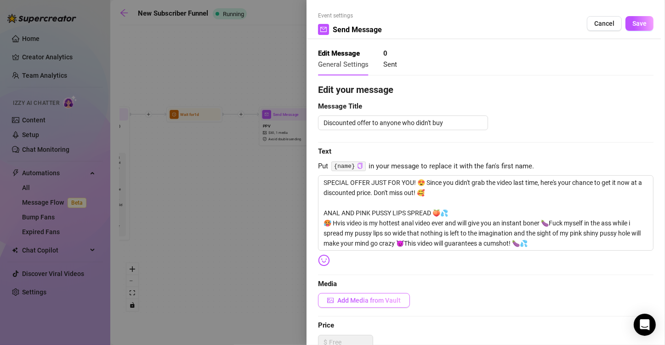
click at [385, 287] on span "Add Media from Vault" at bounding box center [368, 299] width 63 height 7
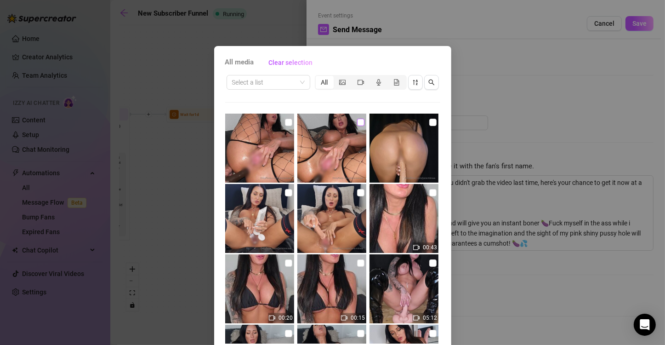
click at [357, 122] on input "checkbox" at bounding box center [360, 122] width 7 height 7
click at [285, 121] on input "checkbox" at bounding box center [288, 122] width 7 height 7
click at [357, 81] on icon "video-camera" at bounding box center [360, 82] width 6 height 6
click at [354, 77] on input "segmented control" at bounding box center [354, 77] width 0 height 0
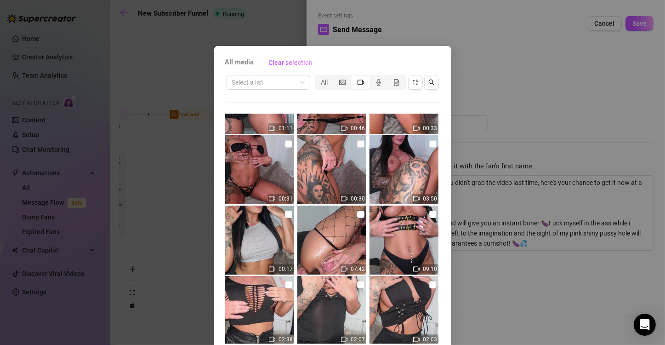
scroll to position [572, 0]
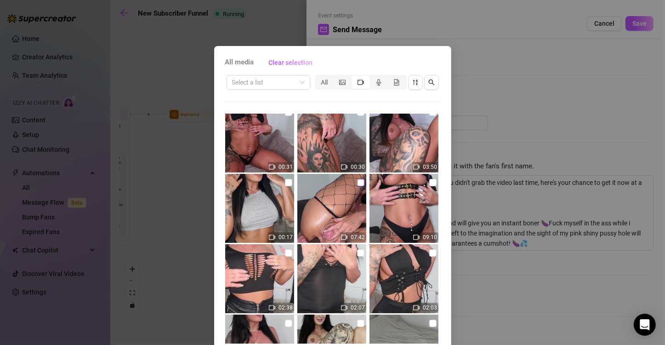
click at [357, 180] on input "checkbox" at bounding box center [360, 182] width 7 height 7
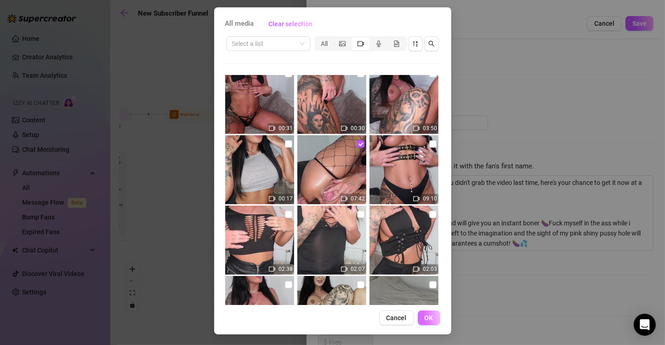
click at [427, 287] on span "OK" at bounding box center [429, 317] width 9 height 7
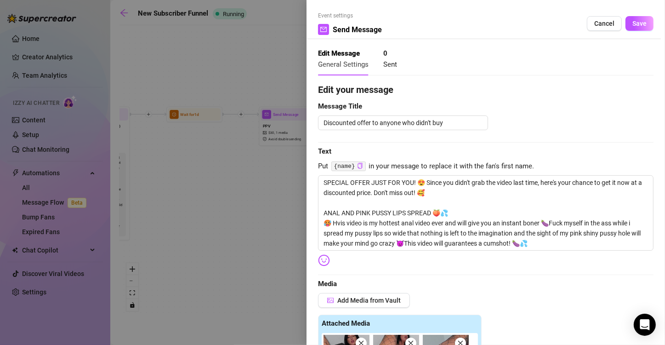
scroll to position [252, 0]
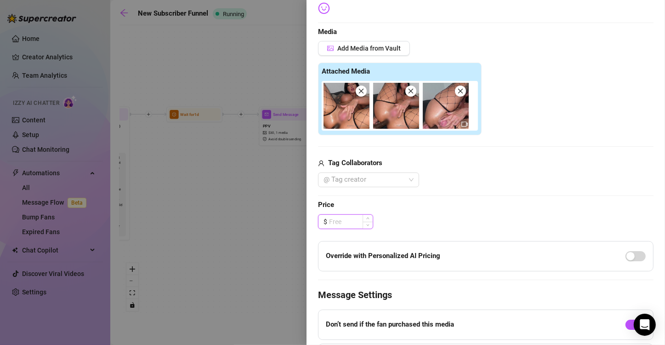
click at [347, 219] on input at bounding box center [351, 222] width 44 height 14
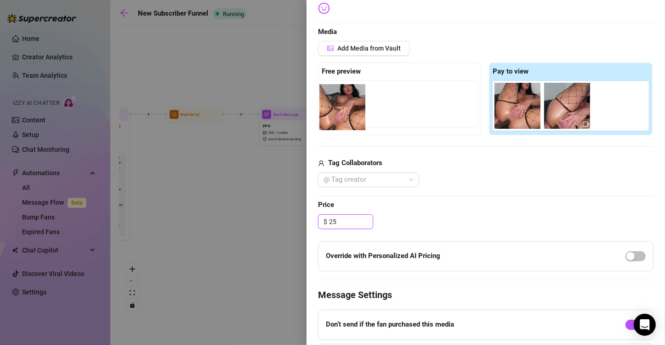
drag, startPoint x: 521, startPoint y: 112, endPoint x: 343, endPoint y: 114, distance: 178.7
click at [343, 114] on div "Free preview Pay to view" at bounding box center [485, 98] width 335 height 73
drag, startPoint x: 507, startPoint y: 110, endPoint x: 338, endPoint y: 110, distance: 169.5
click at [338, 110] on div "Free preview Pay to view" at bounding box center [485, 98] width 335 height 73
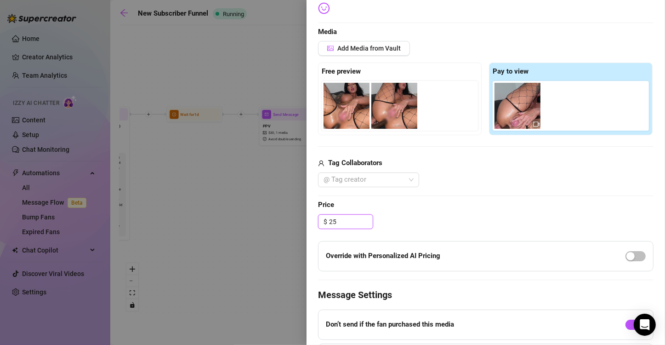
drag, startPoint x: 509, startPoint y: 116, endPoint x: 381, endPoint y: 116, distance: 128.2
click at [381, 116] on div "Free preview Pay to view" at bounding box center [485, 98] width 335 height 73
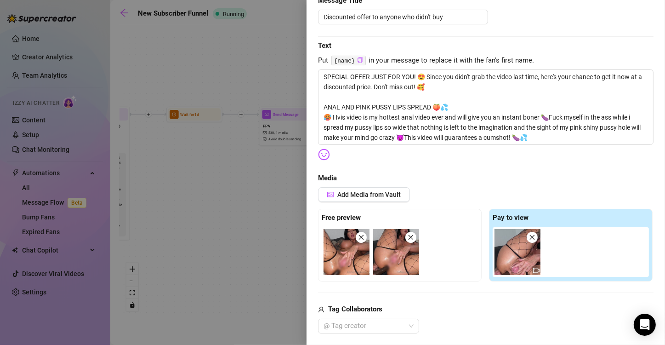
scroll to position [0, 0]
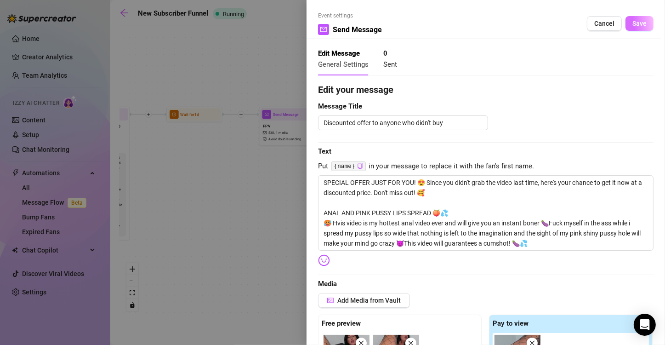
click at [554, 26] on span "Save" at bounding box center [639, 23] width 14 height 7
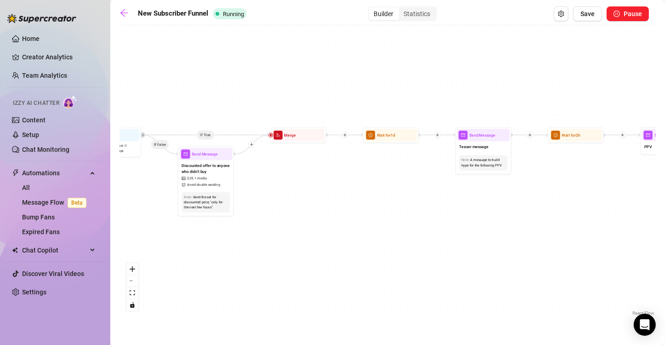
drag, startPoint x: 572, startPoint y: 158, endPoint x: 306, endPoint y: 178, distance: 266.8
click at [306, 178] on div "If True If True If True If False If False If False If True If False Merge Merge…" at bounding box center [387, 174] width 536 height 288
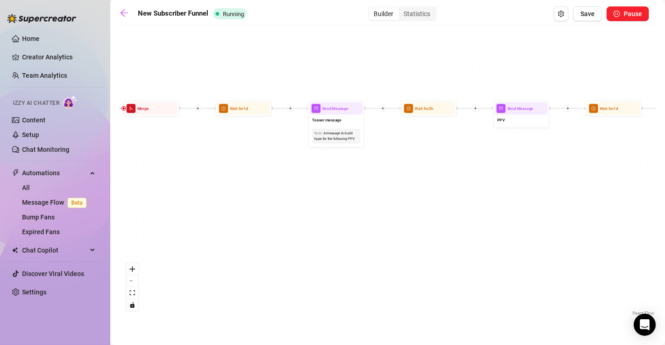
drag, startPoint x: 417, startPoint y: 180, endPoint x: 261, endPoint y: 151, distance: 158.9
click at [261, 151] on div "If True If True If True If False If False If False If True If False Merge Merge…" at bounding box center [387, 174] width 536 height 288
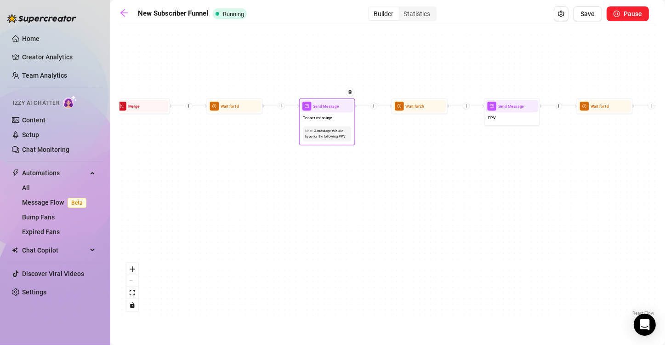
click at [325, 107] on span "Send Message" at bounding box center [326, 106] width 26 height 6
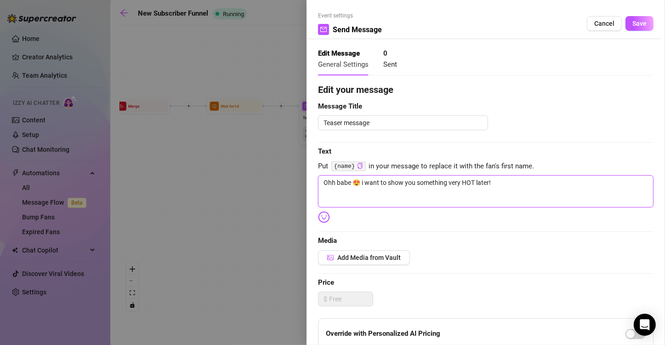
click at [504, 185] on textarea "Ohh babe 😍 i want to show you something very HOT later!" at bounding box center [485, 191] width 335 height 32
click at [554, 25] on span "Save" at bounding box center [639, 23] width 14 height 7
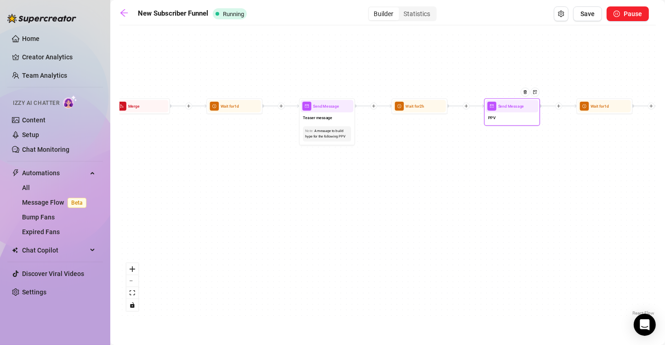
click at [512, 118] on div "PPV" at bounding box center [512, 118] width 53 height 12
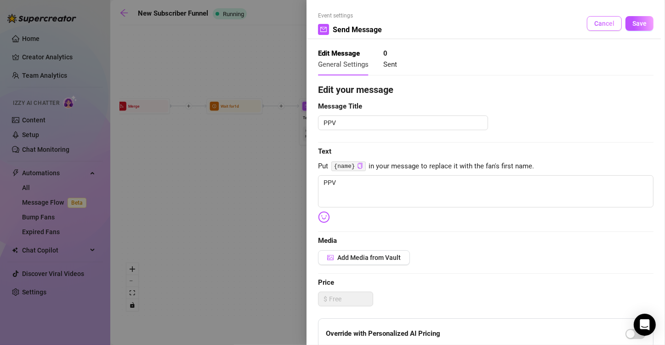
click at [554, 27] on span "Cancel" at bounding box center [604, 23] width 20 height 7
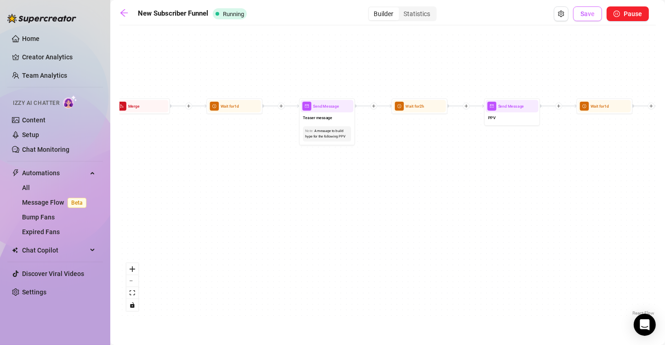
click at [554, 17] on button "Save" at bounding box center [587, 13] width 29 height 15
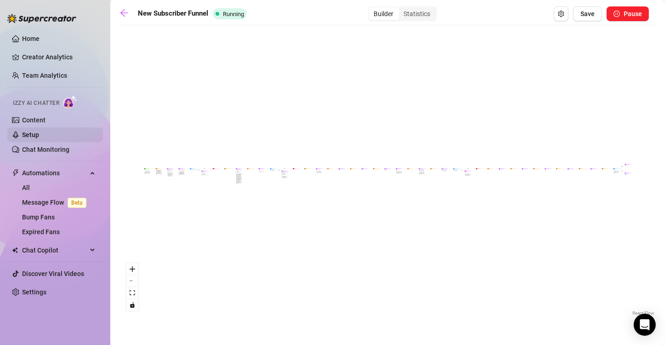
click at [34, 133] on link "Setup" at bounding box center [30, 134] width 17 height 7
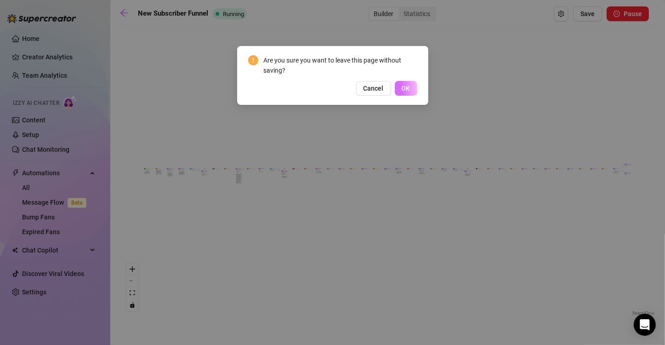
click at [406, 86] on span "OK" at bounding box center [406, 88] width 9 height 7
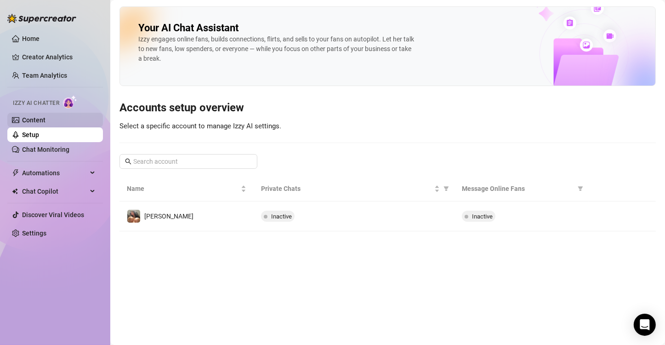
click at [35, 124] on link "Content" at bounding box center [33, 119] width 23 height 7
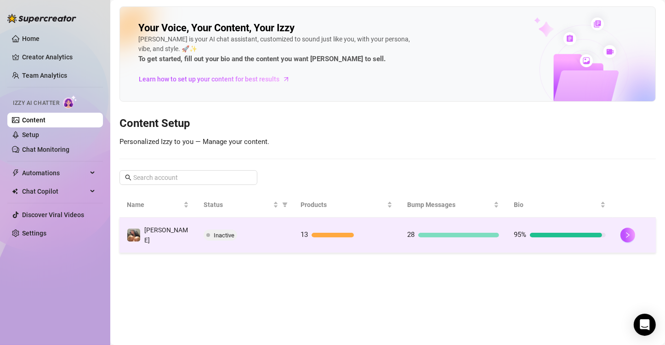
click at [554, 238] on td "95%" at bounding box center [559, 234] width 107 height 35
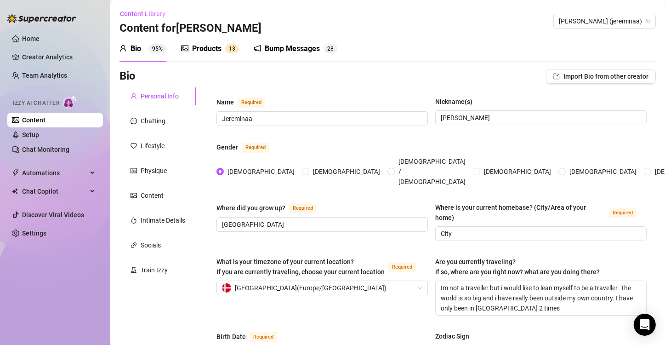
click at [218, 46] on div "Products" at bounding box center [206, 48] width 29 height 11
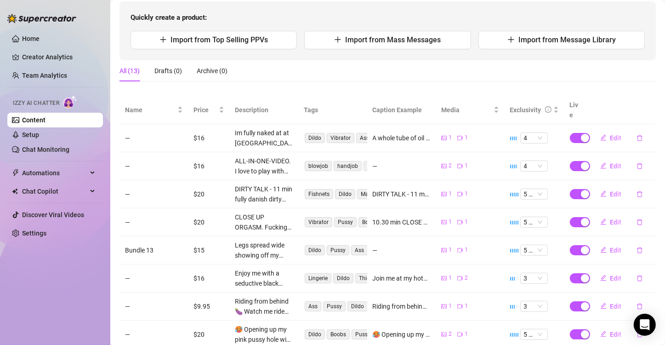
scroll to position [124, 0]
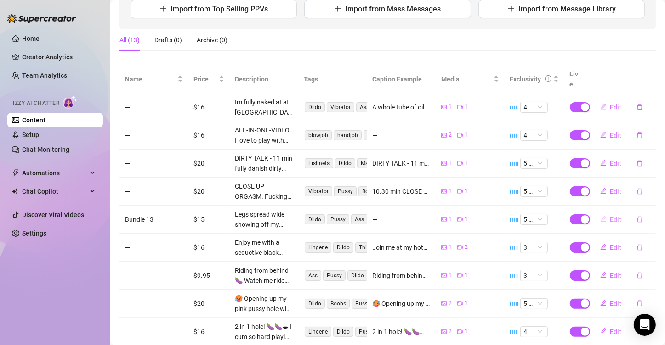
click at [554, 215] on span "Edit" at bounding box center [615, 218] width 11 height 7
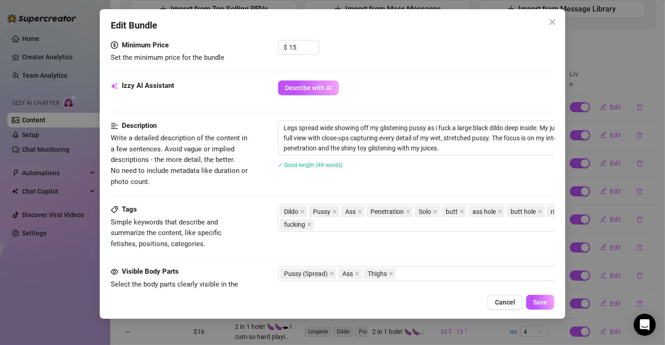
scroll to position [306, 0]
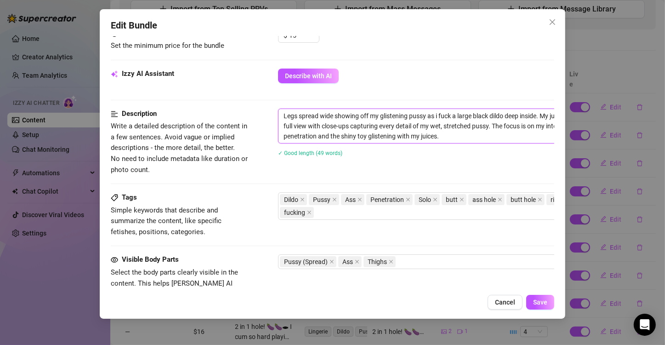
drag, startPoint x: 443, startPoint y: 135, endPoint x: 266, endPoint y: 82, distance: 184.6
click at [266, 82] on form "Account Mina (@jereminaa) Name Name is for your internal organization only. Bun…" at bounding box center [332, 128] width 443 height 772
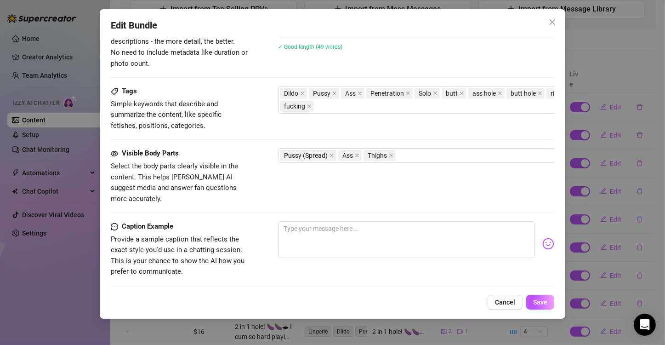
scroll to position [403, 0]
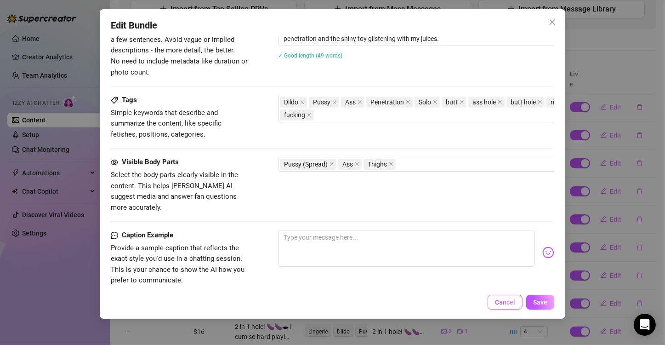
click at [516, 287] on button "Cancel" at bounding box center [504, 302] width 35 height 15
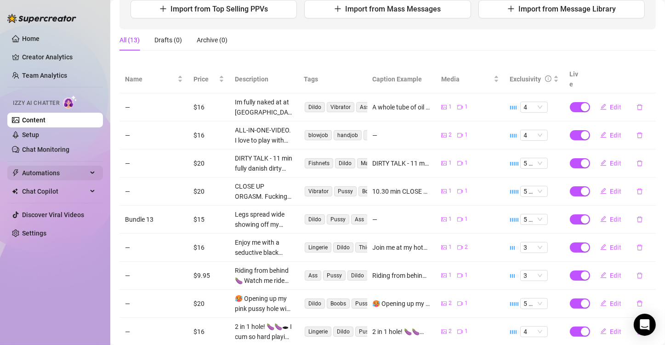
click at [53, 174] on span "Automations" at bounding box center [54, 172] width 65 height 15
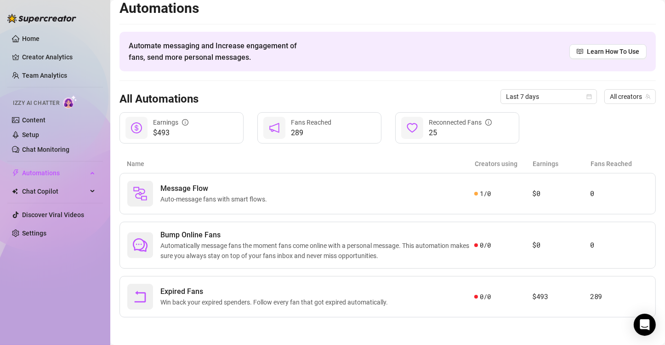
scroll to position [6, 0]
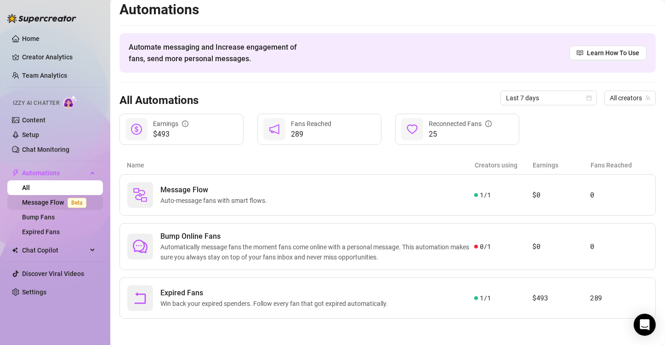
click at [45, 199] on link "Message Flow Beta" at bounding box center [56, 201] width 68 height 7
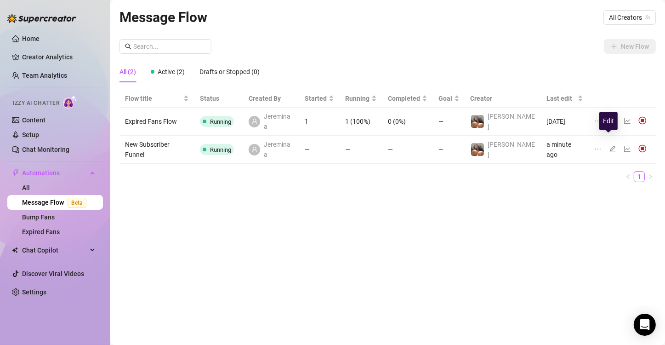
click at [554, 145] on icon "edit" at bounding box center [612, 148] width 7 height 7
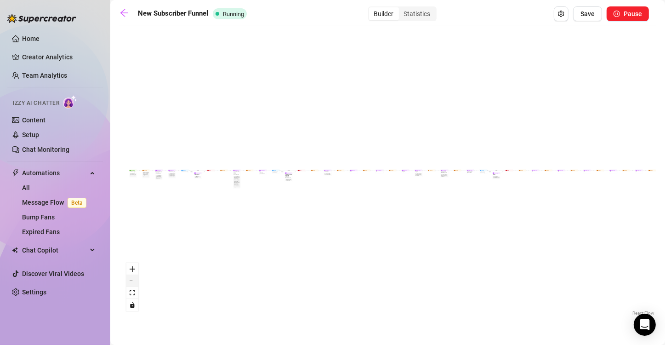
click at [133, 277] on button "zoom out" at bounding box center [132, 281] width 12 height 12
drag, startPoint x: 133, startPoint y: 277, endPoint x: 129, endPoint y: 264, distance: 14.0
click at [129, 264] on div "React Flow controls" at bounding box center [132, 287] width 12 height 48
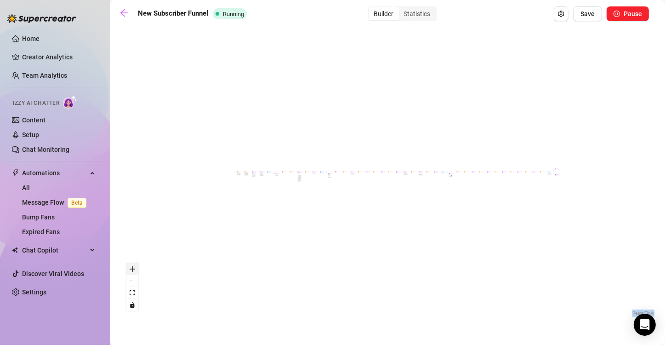
click at [129, 264] on button "zoom in" at bounding box center [132, 269] width 12 height 12
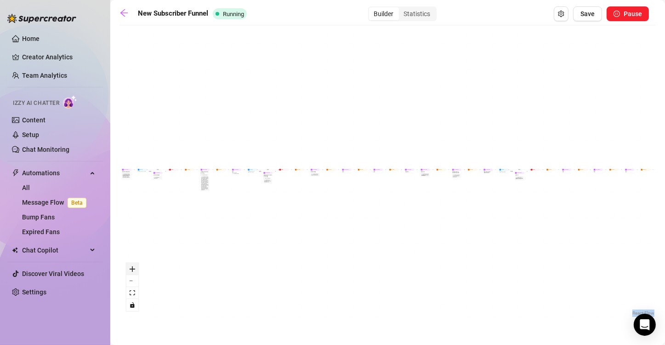
click at [129, 264] on button "zoom in" at bounding box center [132, 269] width 12 height 12
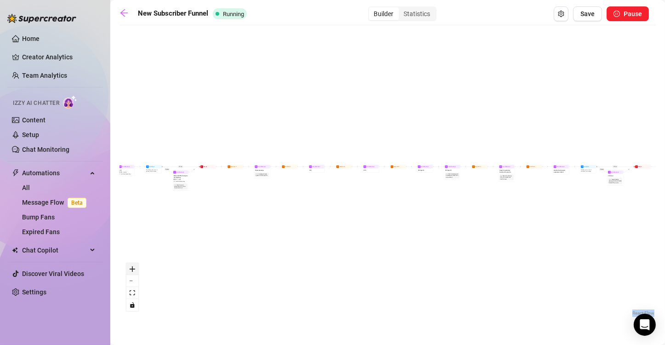
click at [129, 264] on button "zoom in" at bounding box center [132, 269] width 12 height 12
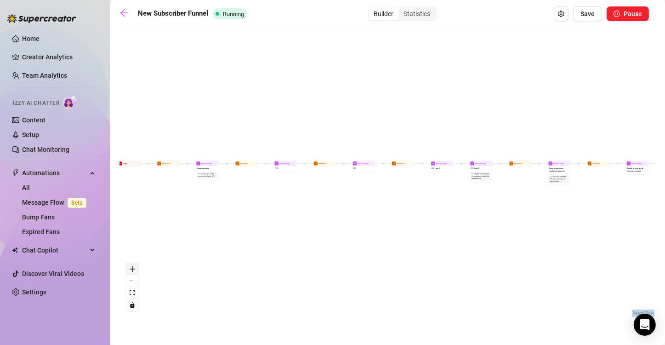
click at [129, 264] on button "zoom in" at bounding box center [132, 269] width 12 height 12
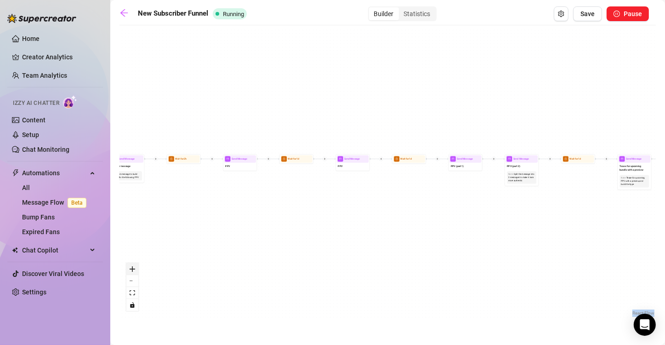
click at [129, 264] on button "zoom in" at bounding box center [132, 269] width 12 height 12
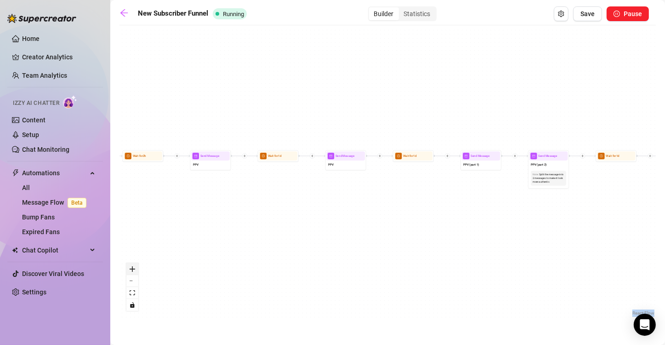
click at [129, 264] on button "zoom in" at bounding box center [132, 269] width 12 height 12
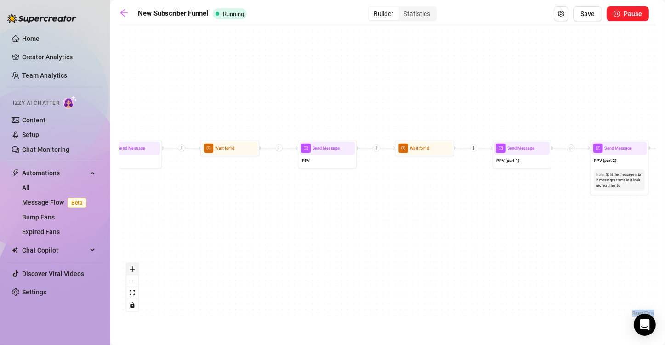
click at [129, 264] on button "zoom in" at bounding box center [132, 269] width 12 height 12
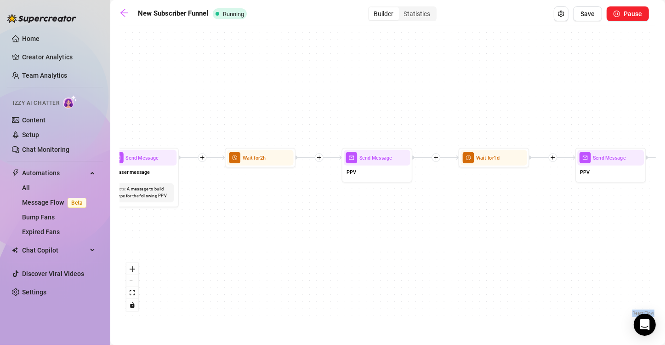
drag, startPoint x: 174, startPoint y: 202, endPoint x: 470, endPoint y: 217, distance: 295.8
click at [470, 217] on div "If True If True If True If False If False If False If True If False Merge Merge…" at bounding box center [387, 174] width 536 height 288
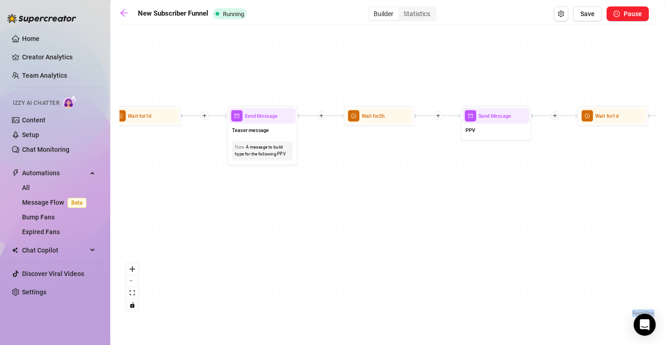
drag, startPoint x: 208, startPoint y: 210, endPoint x: 324, endPoint y: 166, distance: 124.0
click at [324, 166] on div "If True If True If True If False If False If False If True If False Merge Merge…" at bounding box center [387, 174] width 536 height 288
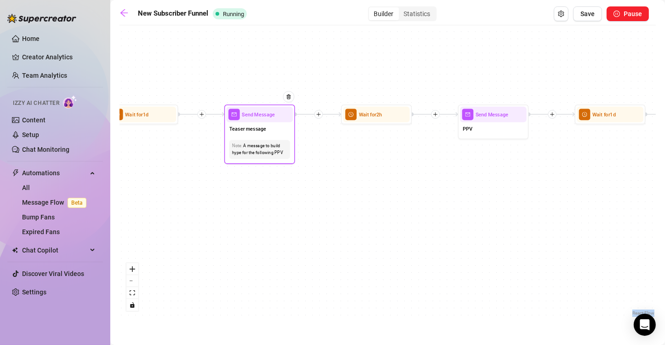
click at [256, 134] on div "Teaser message" at bounding box center [260, 129] width 67 height 15
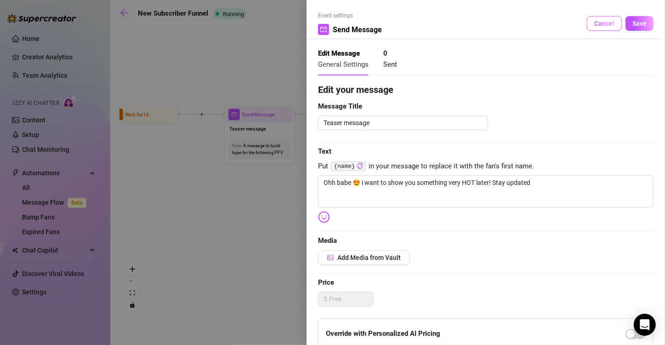
click at [554, 24] on button "Cancel" at bounding box center [604, 23] width 35 height 15
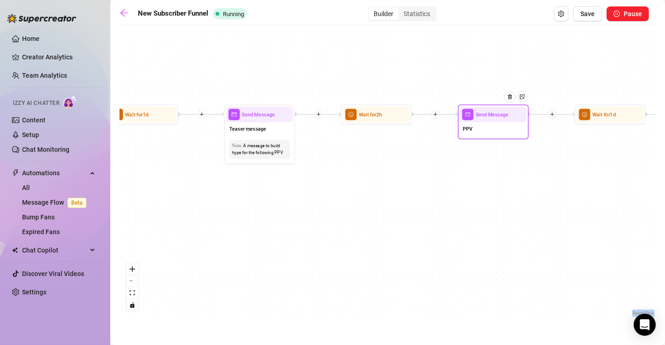
click at [492, 118] on span "Send Message" at bounding box center [492, 114] width 33 height 8
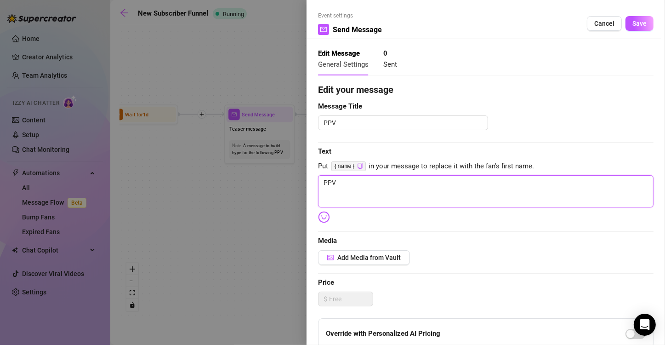
click at [415, 196] on textarea "PPV" at bounding box center [485, 191] width 335 height 32
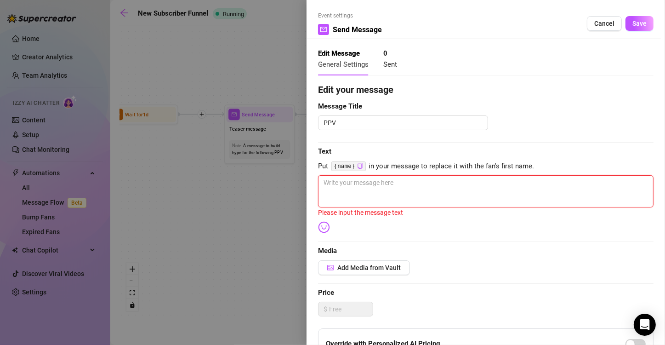
paste textarea "Legs spread wide showing off my glistening pussy as i fuck a large black dildo …"
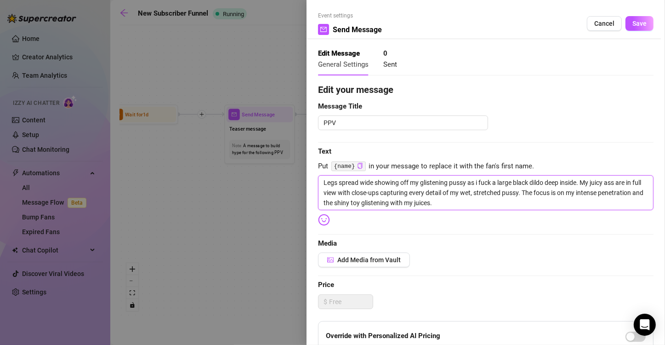
click at [322, 181] on textarea "Legs spread wide showing off my glistening pussy as i fuck a large black dildo …" at bounding box center [485, 192] width 335 height 35
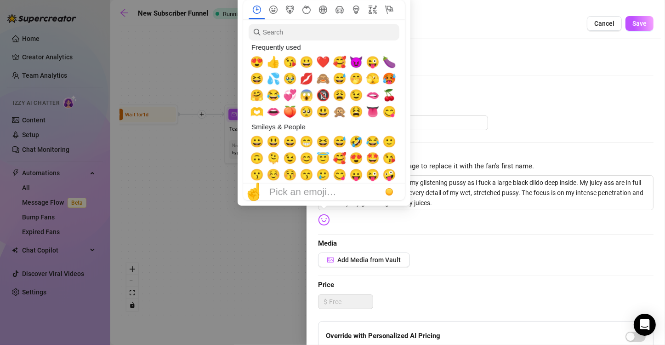
click at [321, 219] on img at bounding box center [324, 220] width 12 height 12
click at [280, 80] on span "💦" at bounding box center [273, 78] width 14 height 13
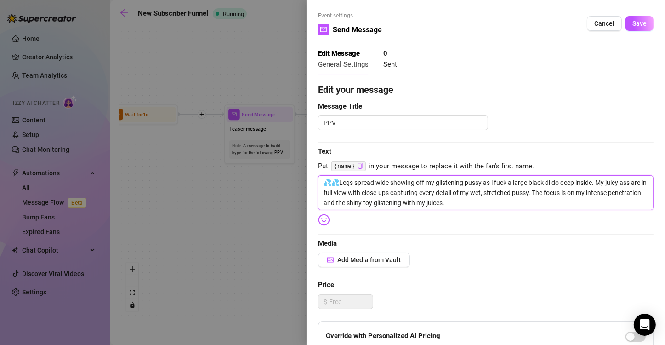
click at [547, 193] on textarea "💦💦Legs spread wide showing off my glistening pussy as i fuck a large black dild…" at bounding box center [485, 192] width 335 height 35
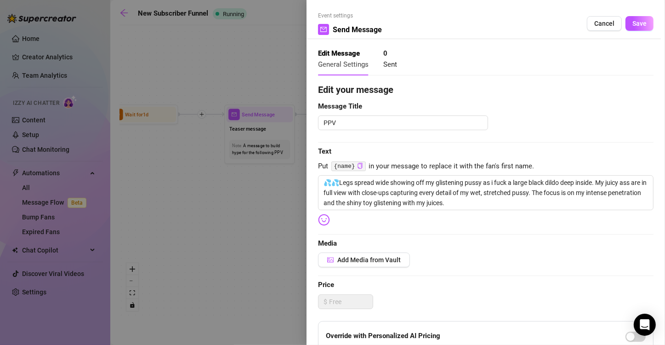
click at [326, 224] on img at bounding box center [324, 220] width 12 height 12
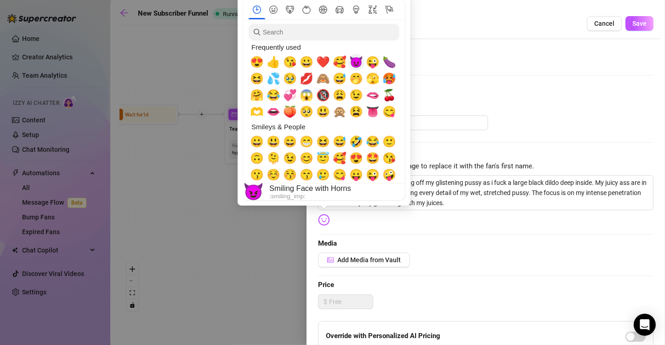
click at [351, 61] on span "😈" at bounding box center [356, 62] width 14 height 13
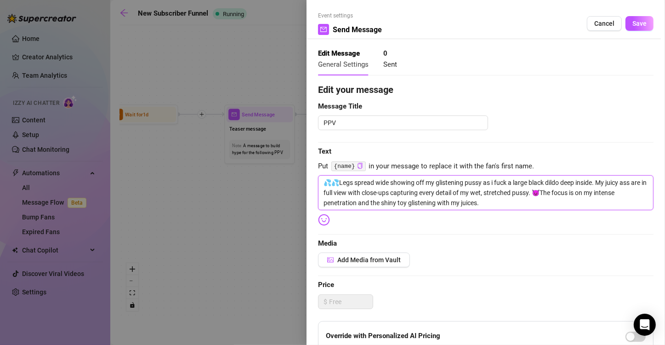
click at [550, 193] on textarea "💦💦Legs spread wide showing off my glistening pussy as i fuck a large black dild…" at bounding box center [485, 192] width 335 height 35
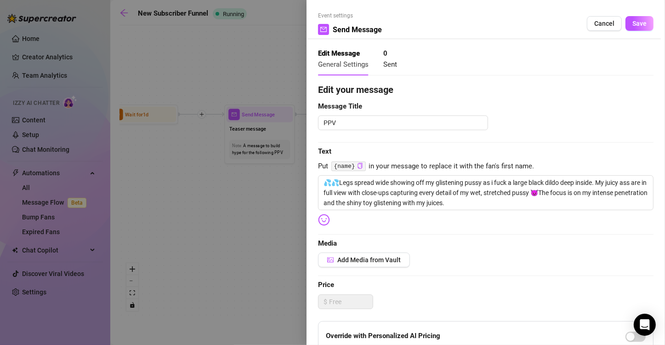
type textarea "💦💦Legs spread wide showing off my glistening pussy as i fuck a large black dild…"
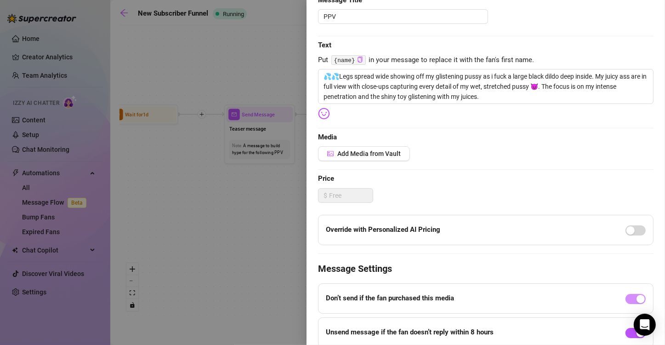
scroll to position [108, 0]
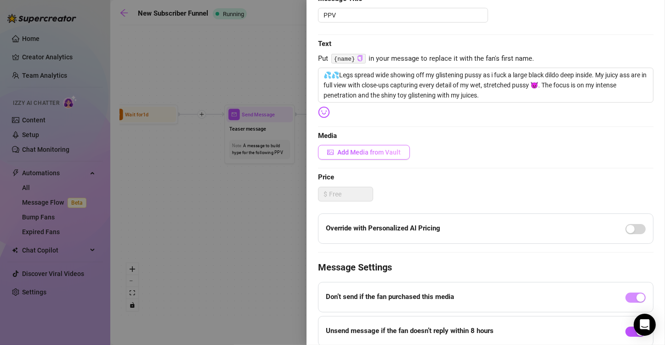
click at [369, 148] on span "Add Media from Vault" at bounding box center [368, 151] width 63 height 7
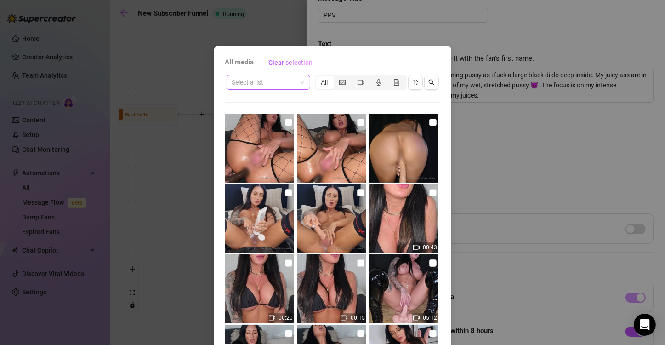
click at [299, 76] on span at bounding box center [268, 82] width 73 height 14
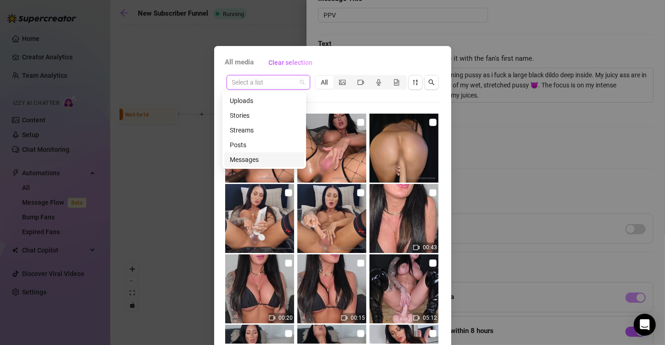
click at [257, 158] on div "Messages" at bounding box center [264, 159] width 69 height 10
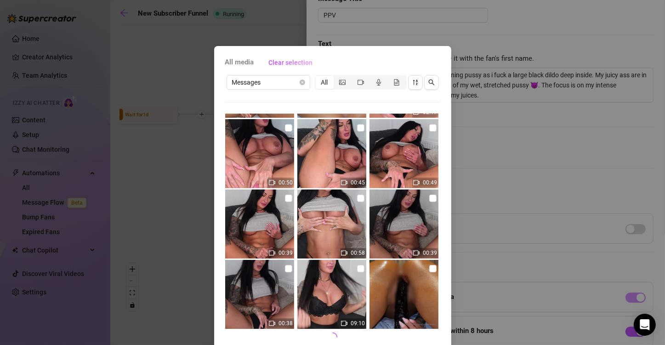
scroll to position [317, 0]
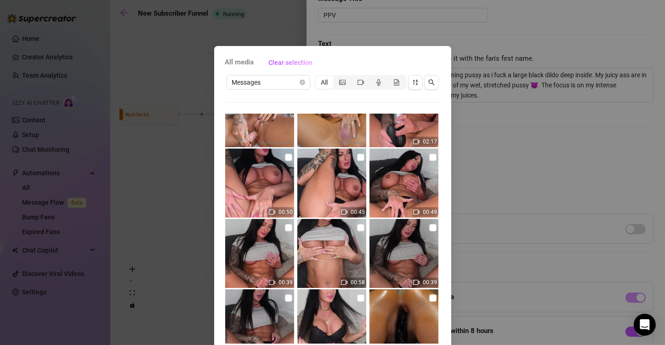
click at [360, 89] on div "All" at bounding box center [361, 82] width 92 height 15
click at [357, 79] on icon "video-camera" at bounding box center [360, 81] width 6 height 5
click at [354, 77] on input "segmented control" at bounding box center [354, 77] width 0 height 0
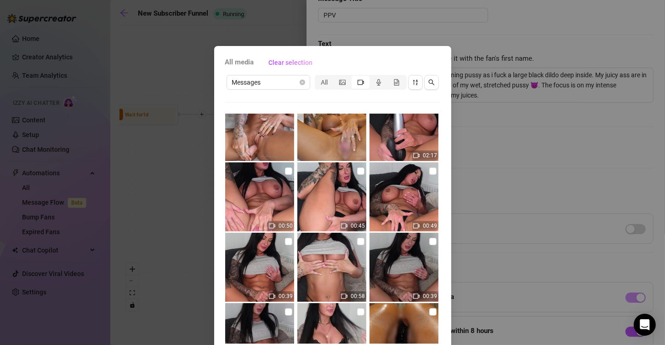
scroll to position [346, 0]
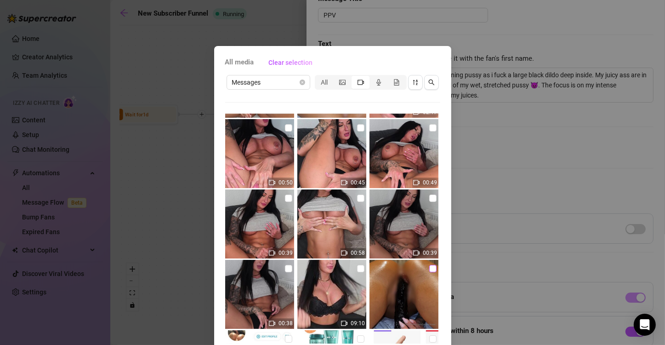
click at [429, 268] on input "checkbox" at bounding box center [432, 268] width 7 height 7
checkbox input "true"
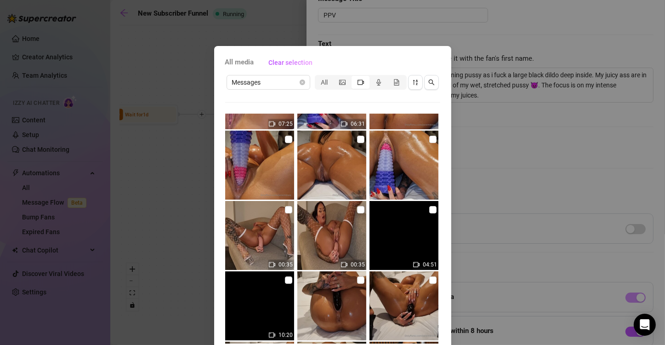
scroll to position [5441, 0]
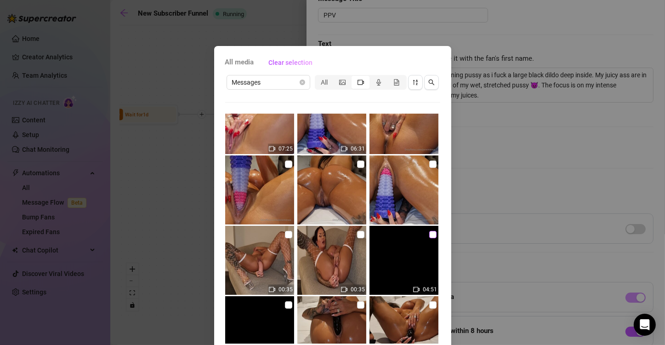
click at [429, 230] on label at bounding box center [432, 234] width 7 height 10
click at [429, 231] on input "checkbox" at bounding box center [432, 234] width 7 height 7
checkbox input "true"
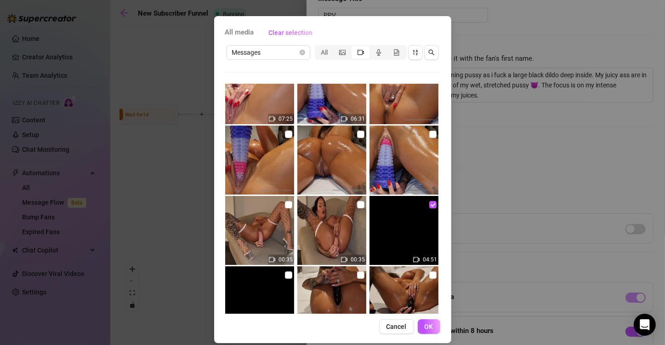
scroll to position [39, 0]
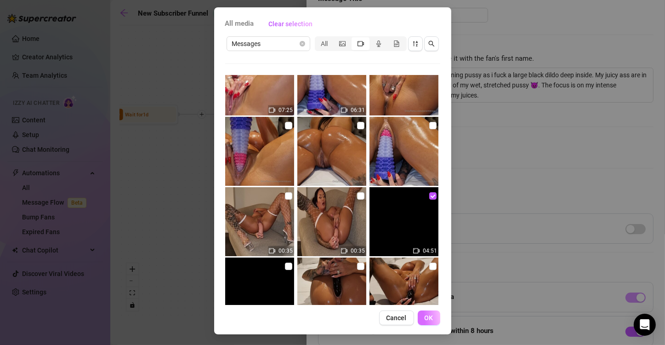
drag, startPoint x: 425, startPoint y: 316, endPoint x: 420, endPoint y: 319, distance: 6.0
click at [420, 319] on button "OK" at bounding box center [429, 317] width 23 height 15
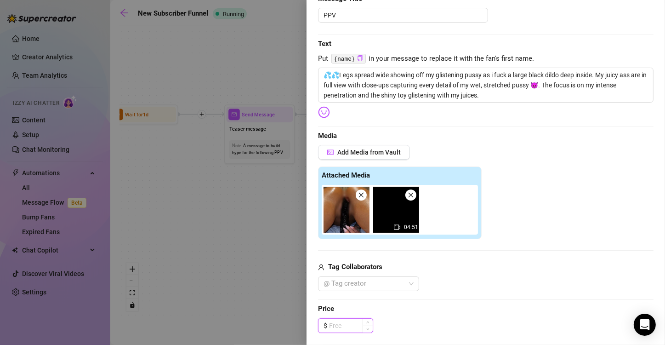
click at [352, 318] on input at bounding box center [351, 325] width 44 height 14
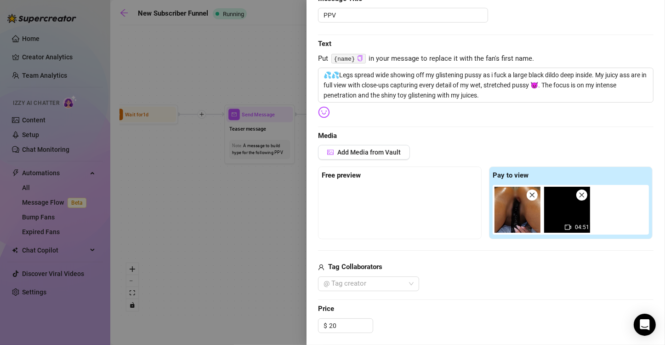
type input "20.00"
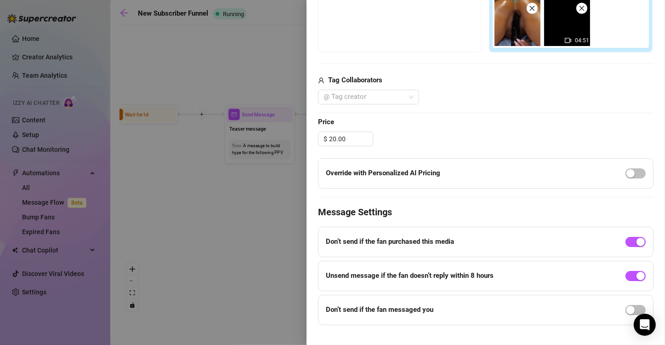
scroll to position [300, 0]
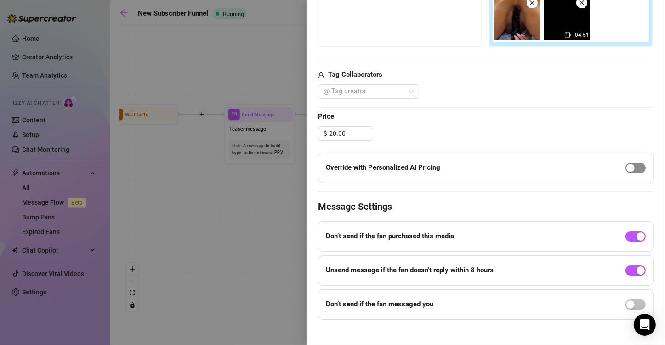
click at [626, 167] on div "button" at bounding box center [630, 168] width 8 height 8
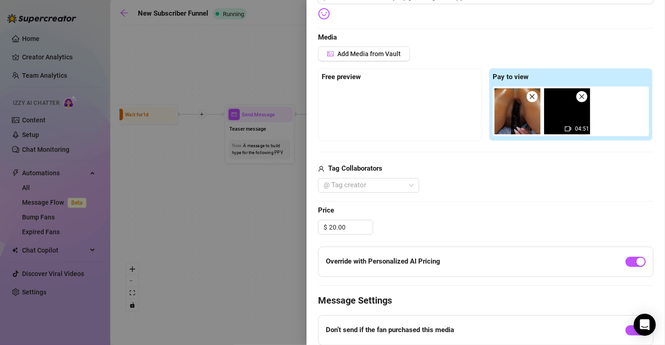
scroll to position [204, 0]
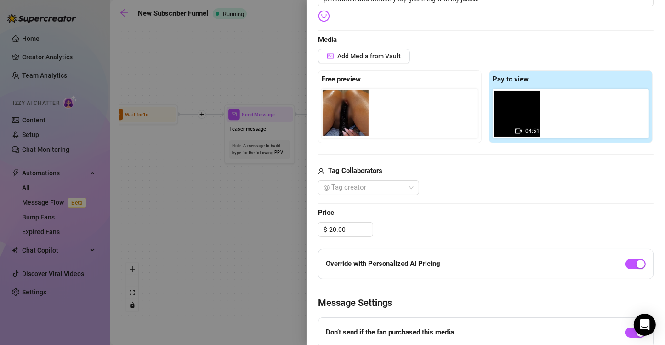
drag, startPoint x: 514, startPoint y: 112, endPoint x: 344, endPoint y: 114, distance: 170.5
click at [344, 114] on div "Free preview Pay to view 04:51" at bounding box center [485, 106] width 335 height 73
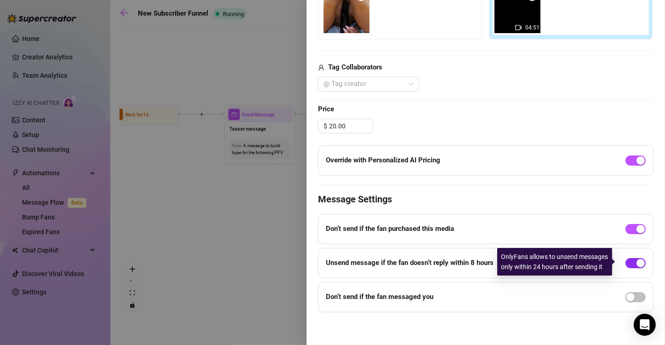
click at [636, 259] on div "button" at bounding box center [640, 263] width 8 height 8
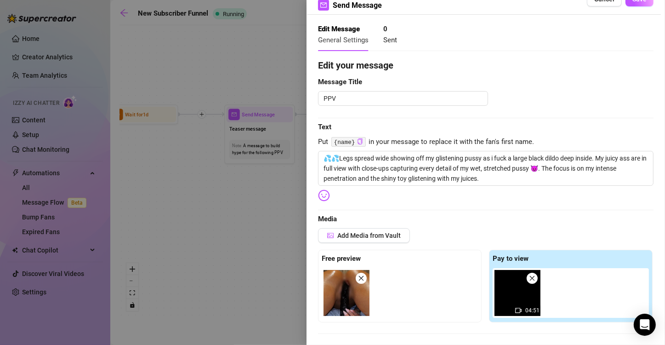
scroll to position [0, 0]
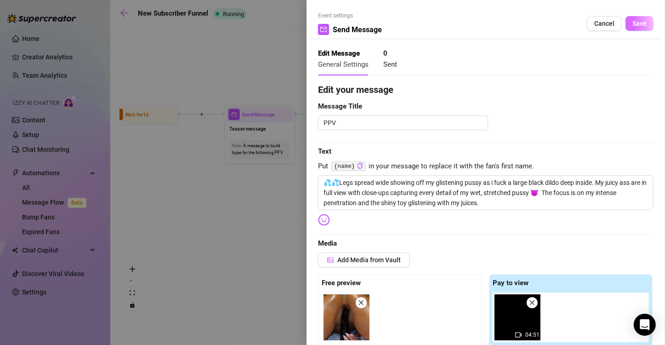
click at [632, 20] on span "Save" at bounding box center [639, 23] width 14 height 7
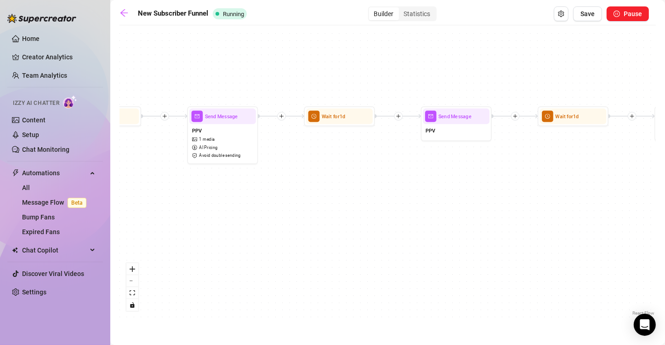
drag, startPoint x: 601, startPoint y: 199, endPoint x: 330, endPoint y: 201, distance: 270.6
click at [330, 201] on div "If True If True If True If False If False If False If True If False Merge Merge…" at bounding box center [387, 174] width 536 height 288
drag, startPoint x: 591, startPoint y: 18, endPoint x: 582, endPoint y: 9, distance: 12.3
click at [582, 9] on button "Save" at bounding box center [587, 13] width 29 height 15
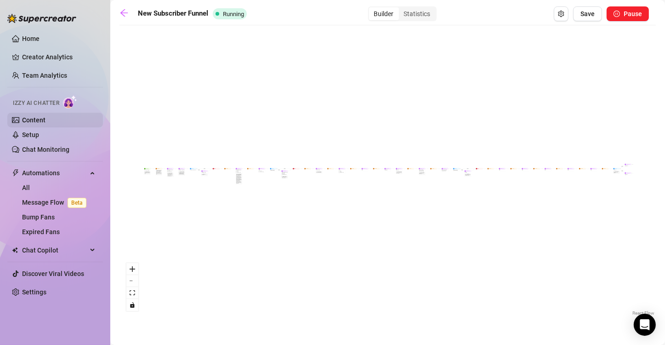
click at [31, 119] on link "Content" at bounding box center [33, 119] width 23 height 7
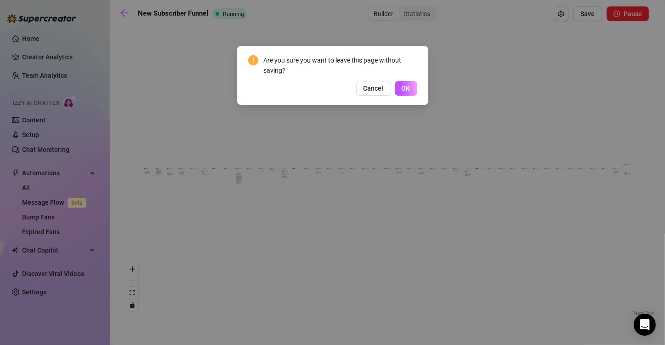
click at [406, 86] on span "OK" at bounding box center [406, 88] width 9 height 7
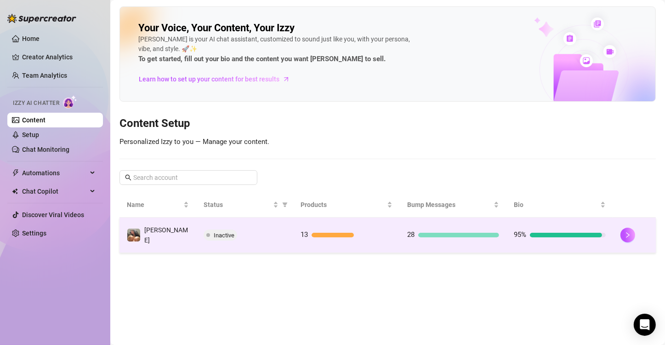
drag, startPoint x: 527, startPoint y: 239, endPoint x: 595, endPoint y: 230, distance: 68.6
drag, startPoint x: 595, startPoint y: 230, endPoint x: 588, endPoint y: 227, distance: 7.7
click at [588, 229] on div "95%" at bounding box center [560, 234] width 92 height 11
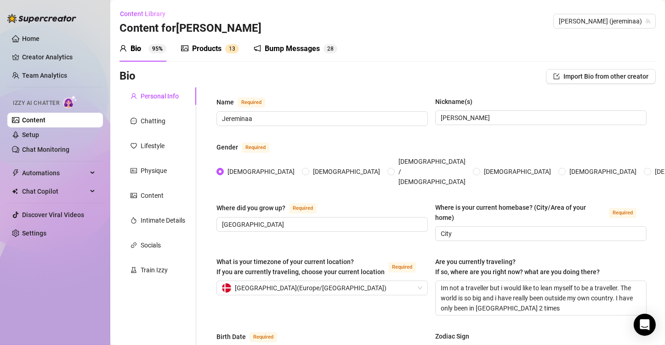
radio input "true"
type input "[DATE]"
click at [207, 41] on div "Products 1 3" at bounding box center [210, 49] width 58 height 26
